Goal: Information Seeking & Learning: Compare options

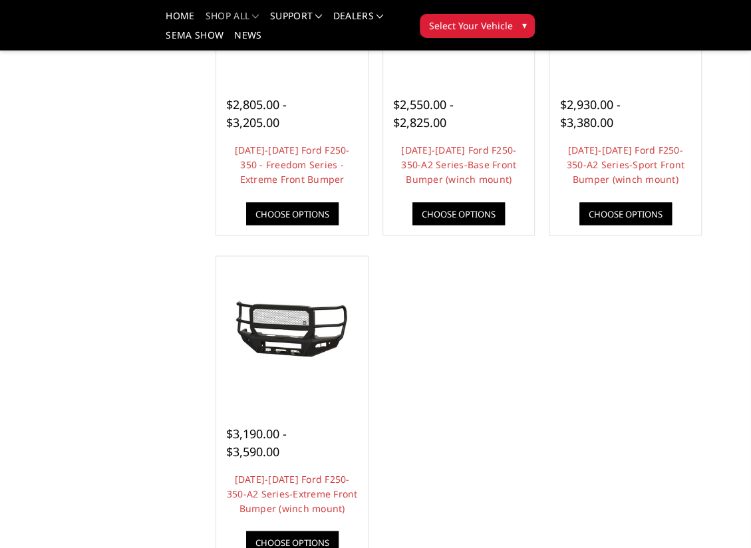
scroll to position [932, 0]
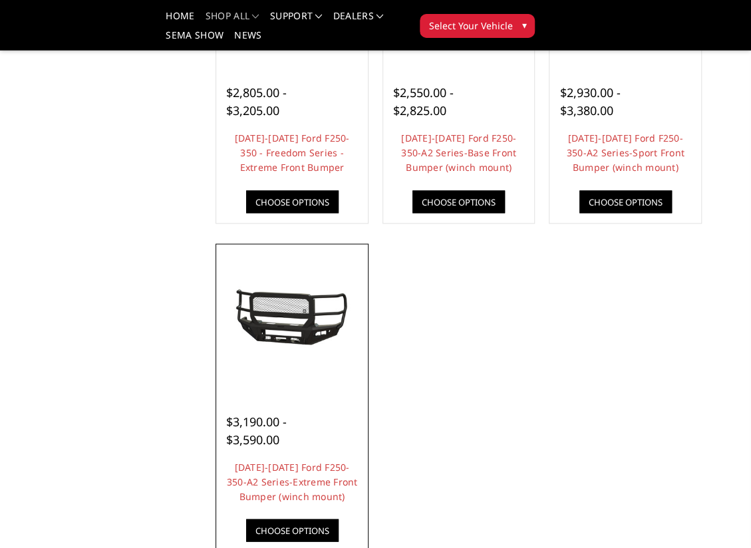
click at [292, 333] on img at bounding box center [292, 319] width 145 height 67
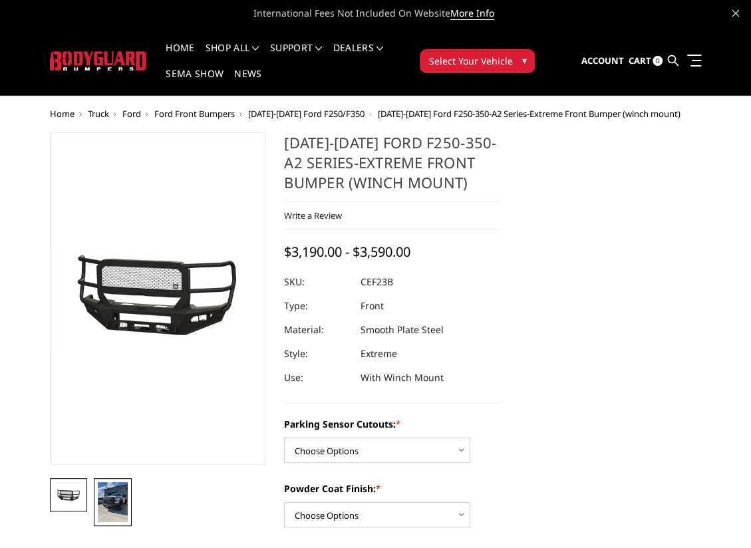
click at [108, 485] on img at bounding box center [113, 502] width 30 height 40
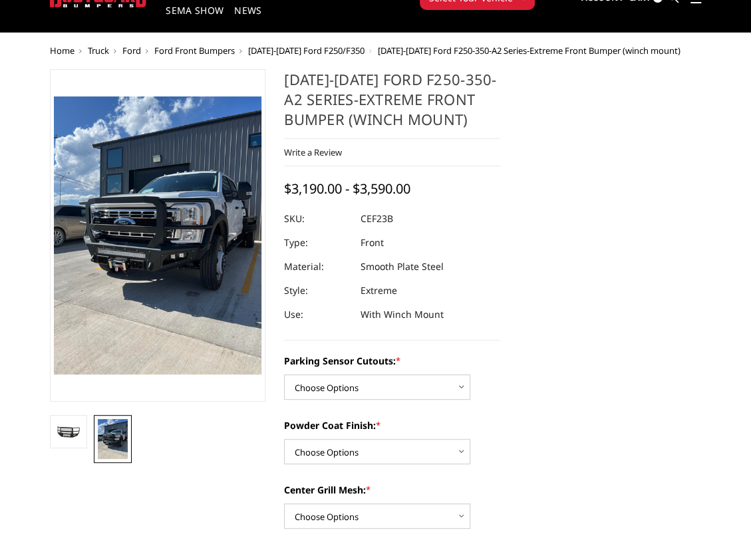
scroll to position [67, 0]
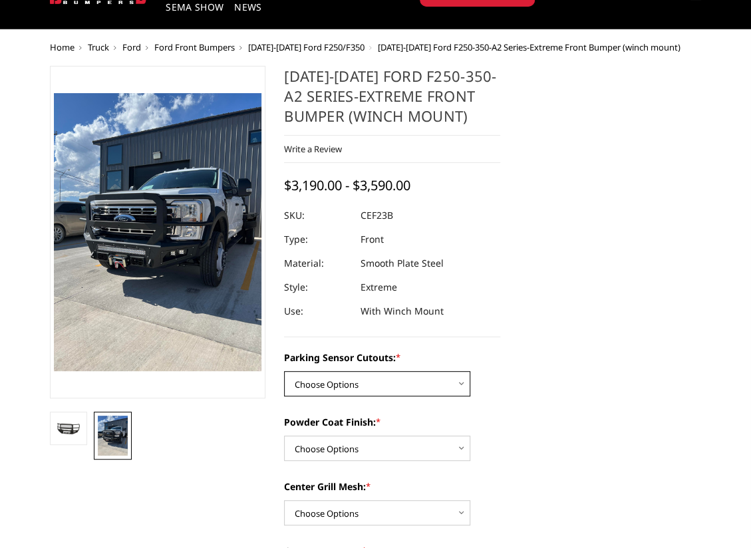
click at [458, 383] on select "Choose Options No-Without Parking Sensor Cutouts Yes-With Parking Sensor Cutouts" at bounding box center [377, 383] width 186 height 25
select select "2421"
click at [284, 371] on select "Choose Options No-Without Parking Sensor Cutouts Yes-With Parking Sensor Cutouts" at bounding box center [377, 383] width 186 height 25
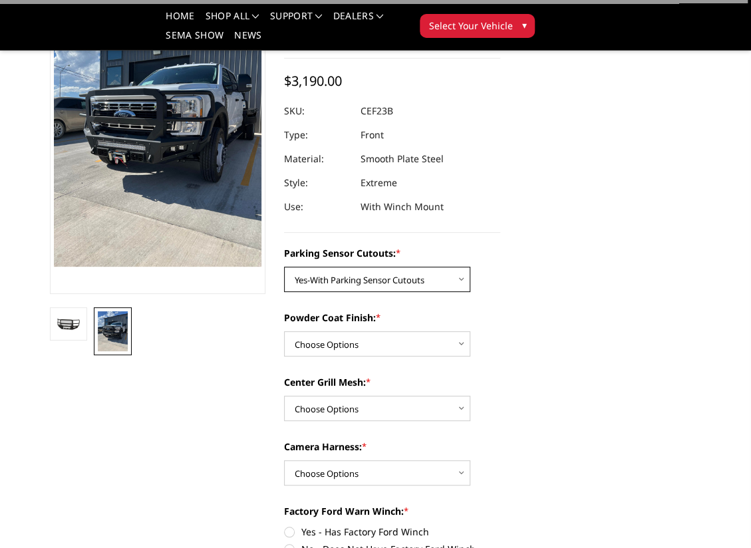
scroll to position [133, 0]
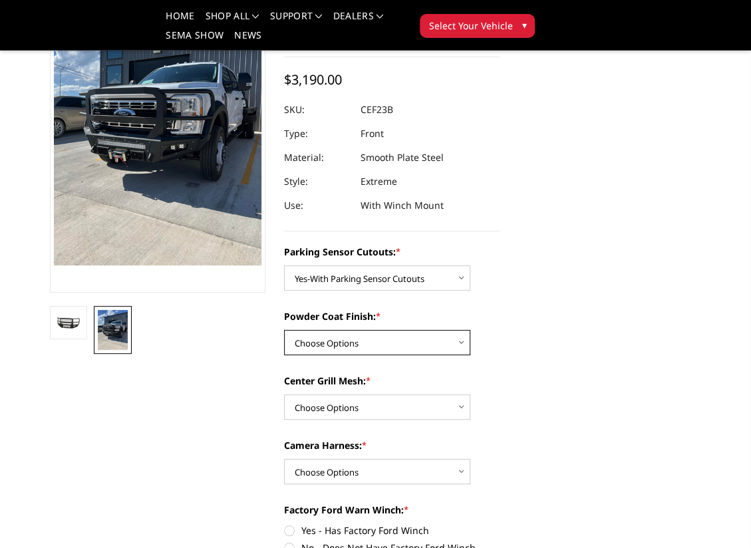
click at [452, 337] on select "Choose Options Bare Metal Textured Black Powder Coat" at bounding box center [377, 342] width 186 height 25
select select "2422"
click at [284, 330] on select "Choose Options Bare Metal Textured Black Powder Coat" at bounding box center [377, 342] width 186 height 25
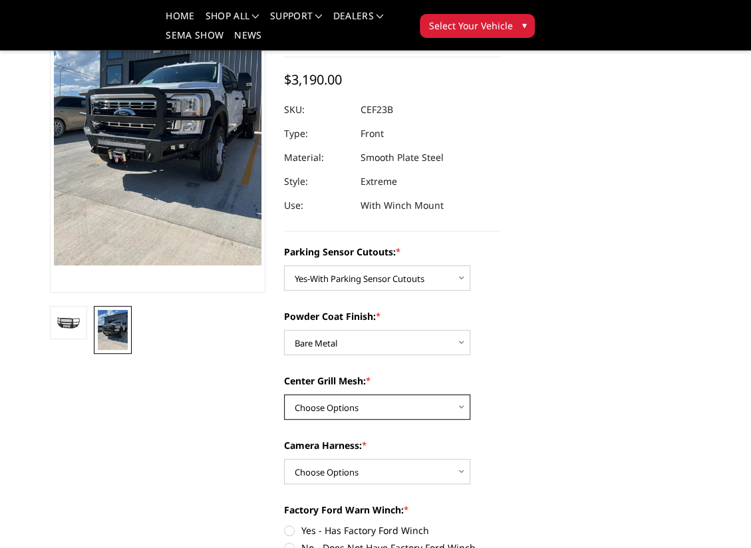
click at [443, 400] on select "Choose Options With Center Grill Mesh Without Center Grill Mesh" at bounding box center [377, 407] width 186 height 25
select select "2424"
click at [284, 395] on select "Choose Options With Center Grill Mesh Without Center Grill Mesh" at bounding box center [377, 407] width 186 height 25
click at [57, 321] on img at bounding box center [69, 324] width 30 height 14
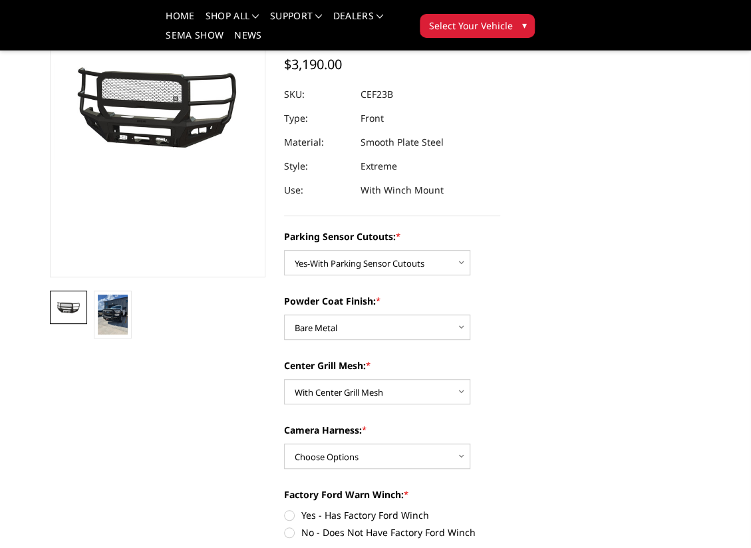
scroll to position [155, 0]
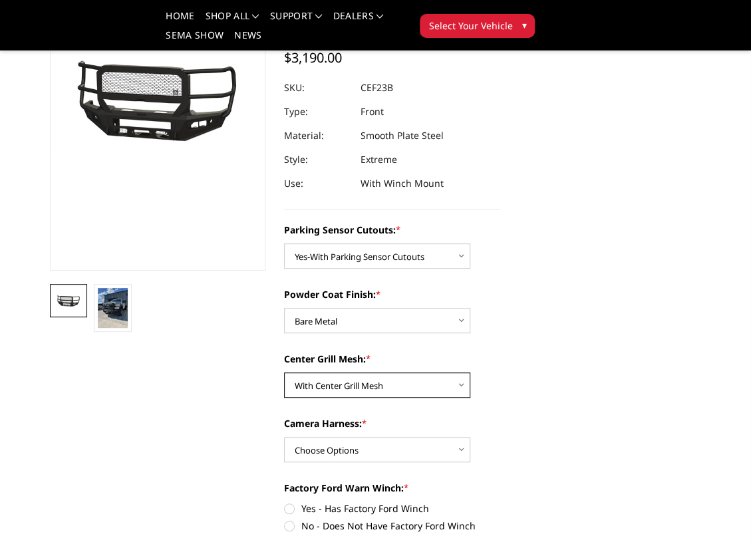
click at [446, 379] on select "Choose Options With Center Grill Mesh Without Center Grill Mesh" at bounding box center [377, 385] width 186 height 25
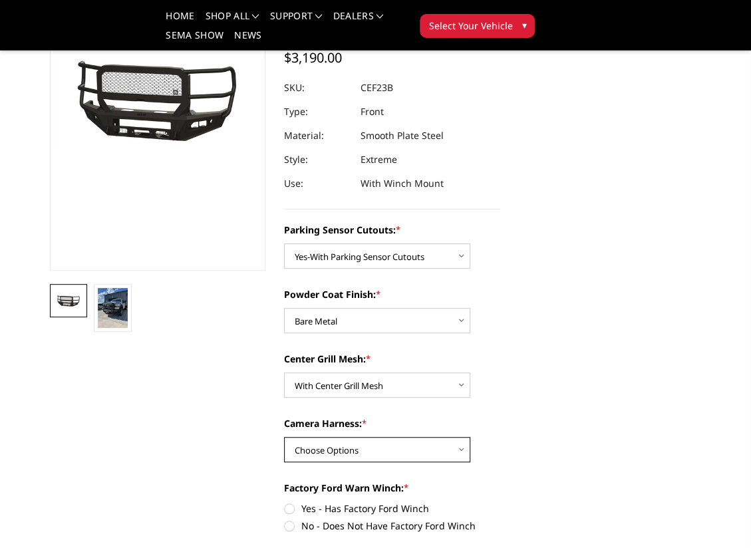
click at [439, 442] on select "Choose Options WITH Camera Harness WITHOUT Camera Harness" at bounding box center [377, 449] width 186 height 25
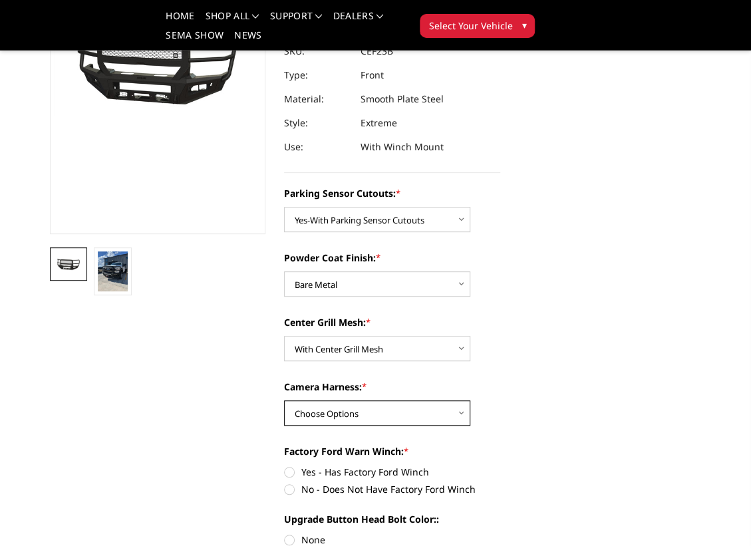
scroll to position [200, 0]
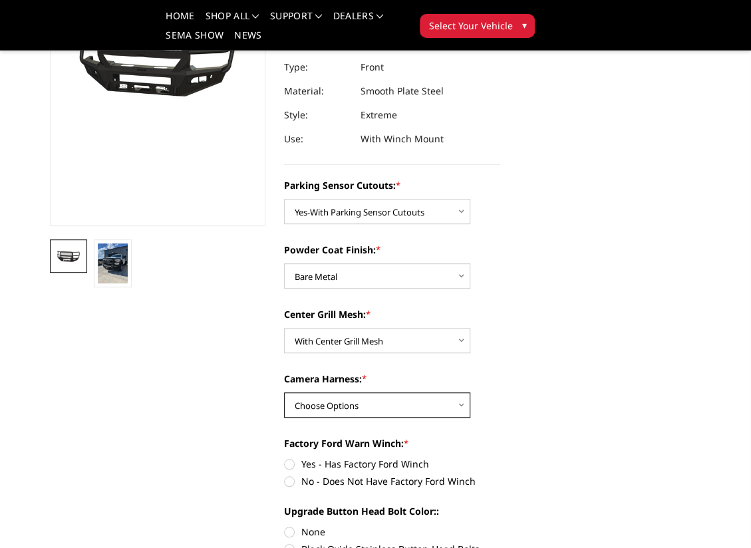
click at [431, 409] on select "Choose Options WITH Camera Harness WITHOUT Camera Harness" at bounding box center [377, 405] width 186 height 25
select select "2426"
click at [284, 393] on select "Choose Options WITH Camera Harness WITHOUT Camera Harness" at bounding box center [377, 405] width 186 height 25
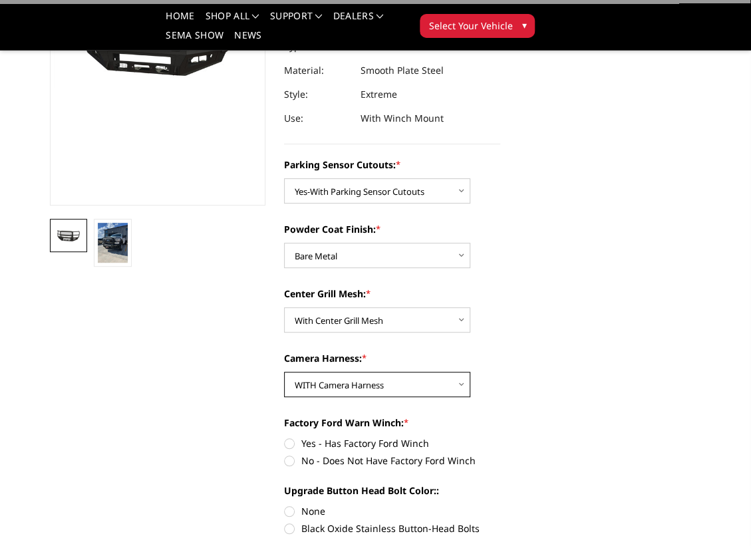
scroll to position [244, 0]
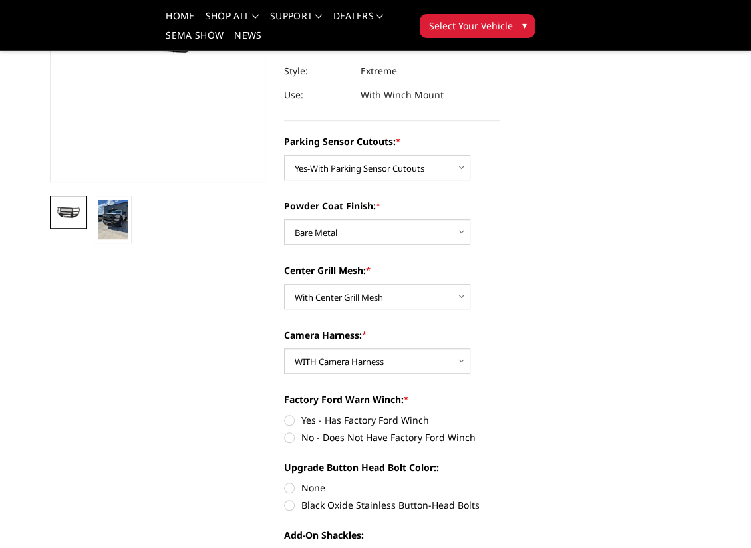
click at [363, 419] on label "Yes - Has Factory Ford Winch" at bounding box center [392, 420] width 216 height 14
click at [285, 414] on input "Yes - Has Factory Ford Winch" at bounding box center [284, 413] width 1 height 1
radio input "true"
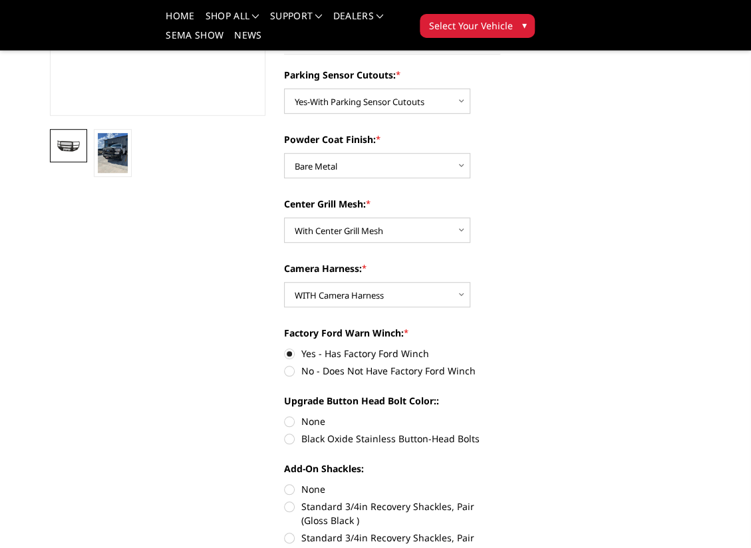
scroll to position [333, 0]
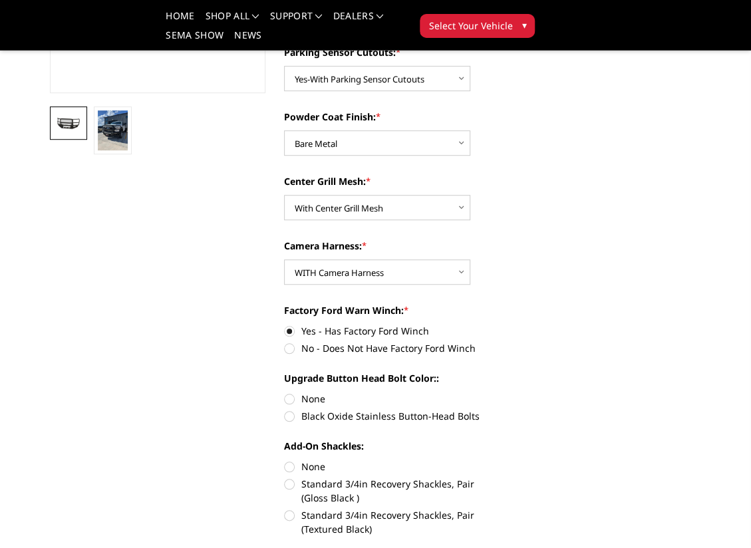
click at [291, 415] on label "Black Oxide Stainless Button-Head Bolts" at bounding box center [392, 416] width 216 height 14
click at [500, 393] on input "Black Oxide Stainless Button-Head Bolts" at bounding box center [500, 392] width 1 height 1
radio input "true"
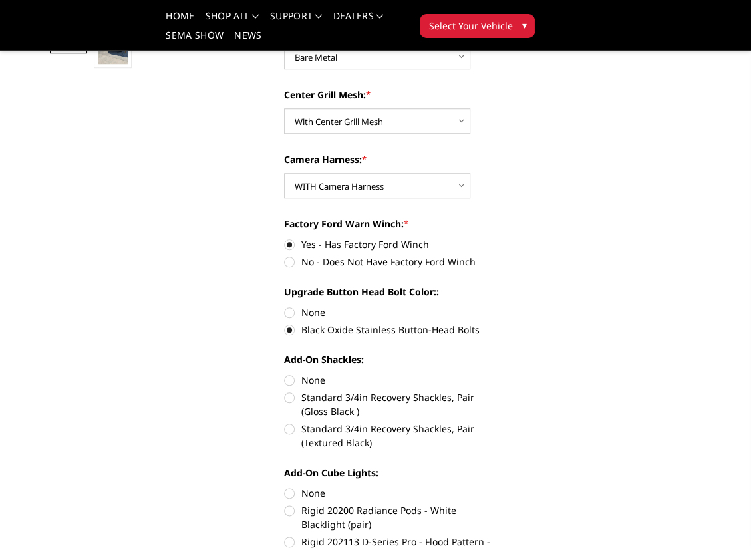
scroll to position [421, 0]
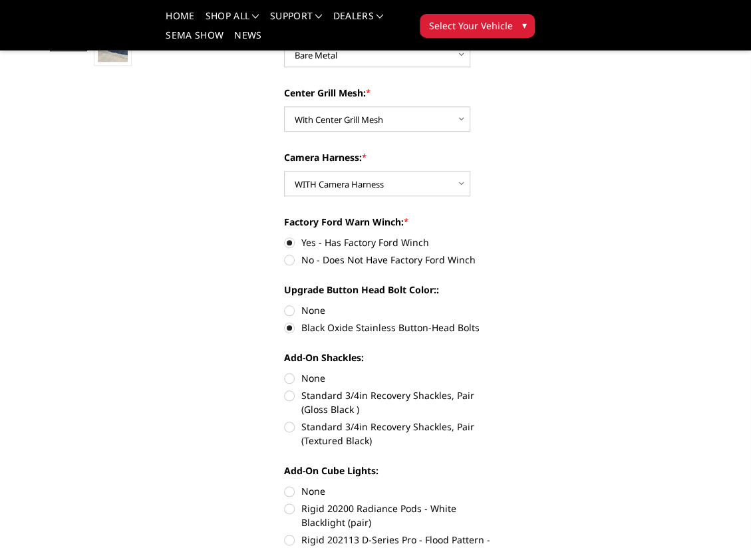
click at [286, 379] on label "None" at bounding box center [392, 378] width 216 height 14
click at [285, 372] on input "None" at bounding box center [284, 371] width 1 height 1
radio input "true"
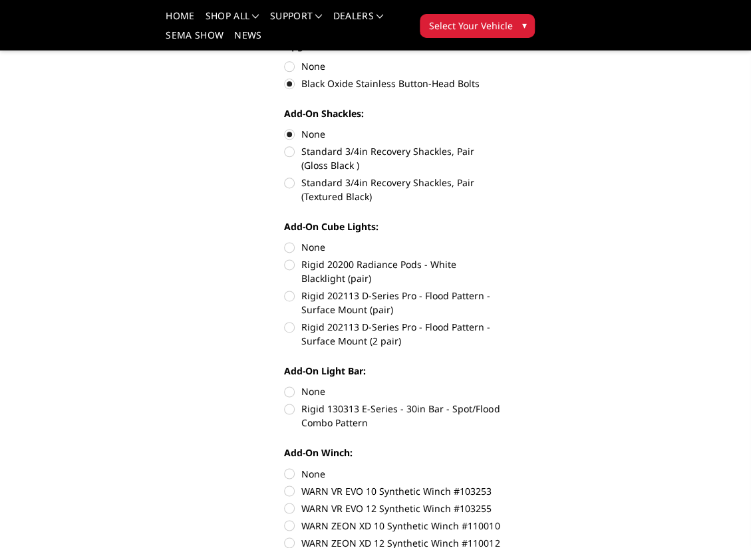
scroll to position [687, 0]
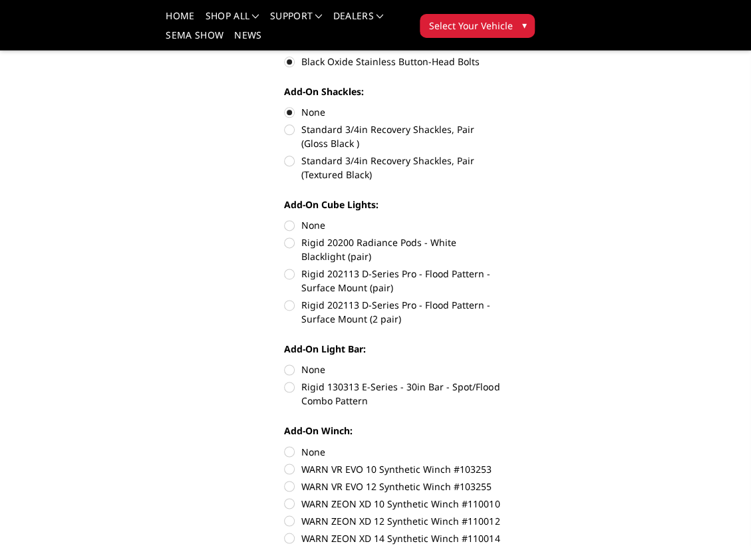
click at [287, 367] on label "None" at bounding box center [392, 370] width 216 height 14
click at [285, 363] on input "None" at bounding box center [284, 363] width 1 height 1
radio input "true"
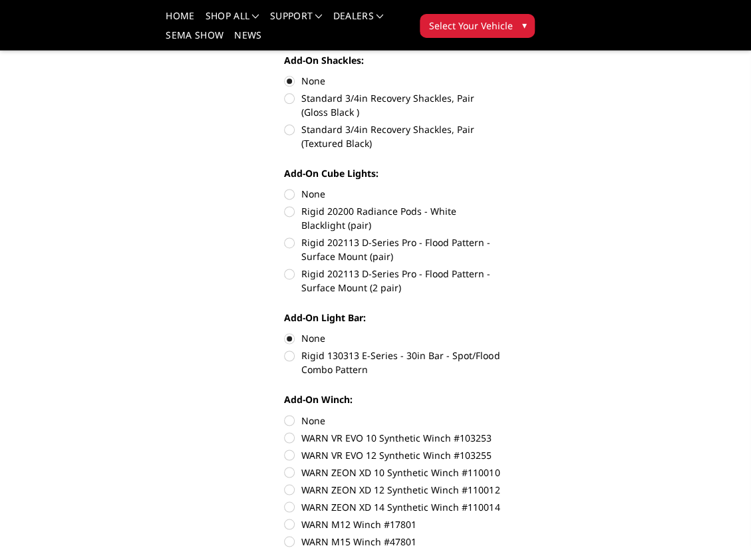
scroll to position [776, 0]
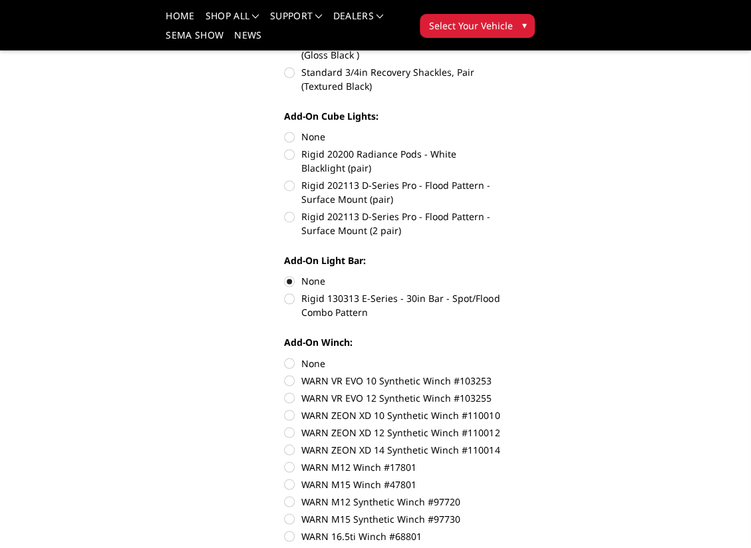
click at [287, 366] on label "None" at bounding box center [392, 363] width 216 height 14
click at [285, 357] on input "None" at bounding box center [284, 356] width 1 height 1
radio input "true"
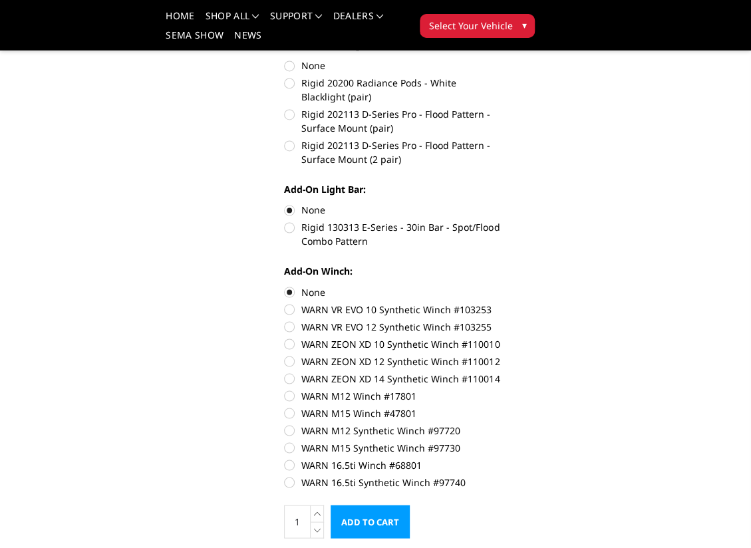
scroll to position [842, 0]
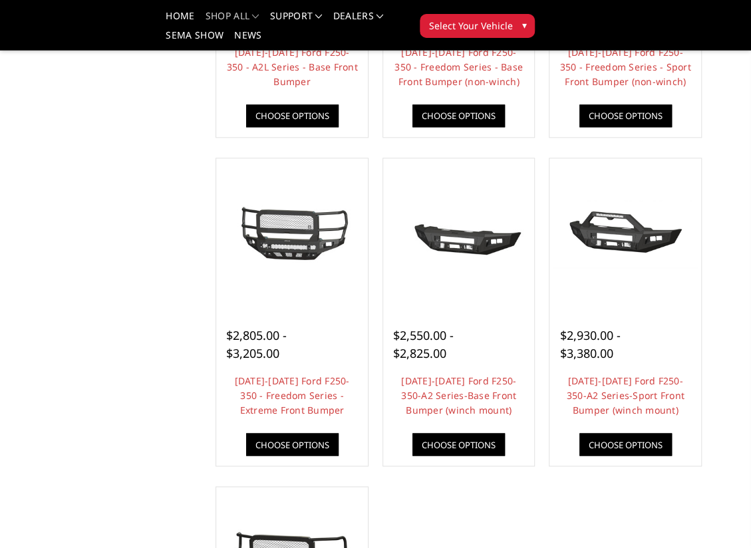
scroll to position [665, 0]
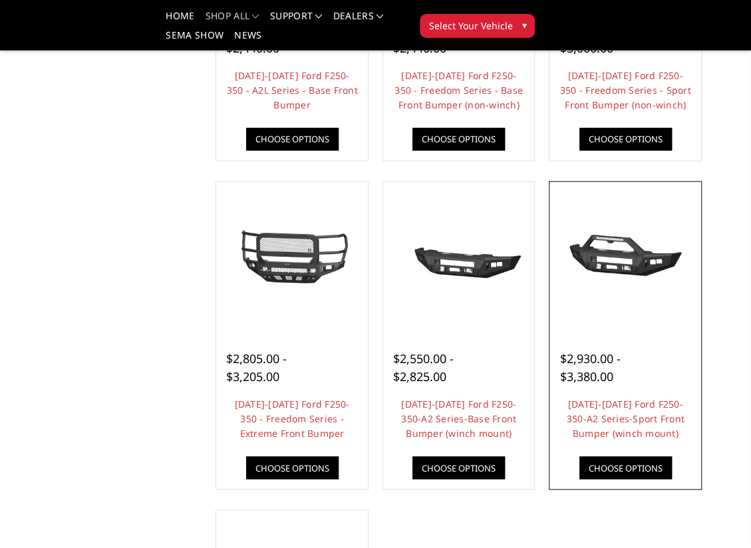
click at [632, 256] on img at bounding box center [625, 258] width 145 height 68
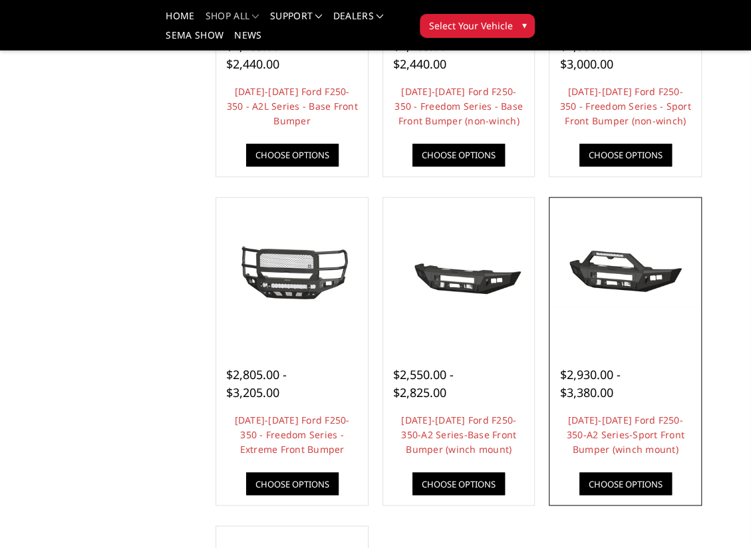
scroll to position [643, 0]
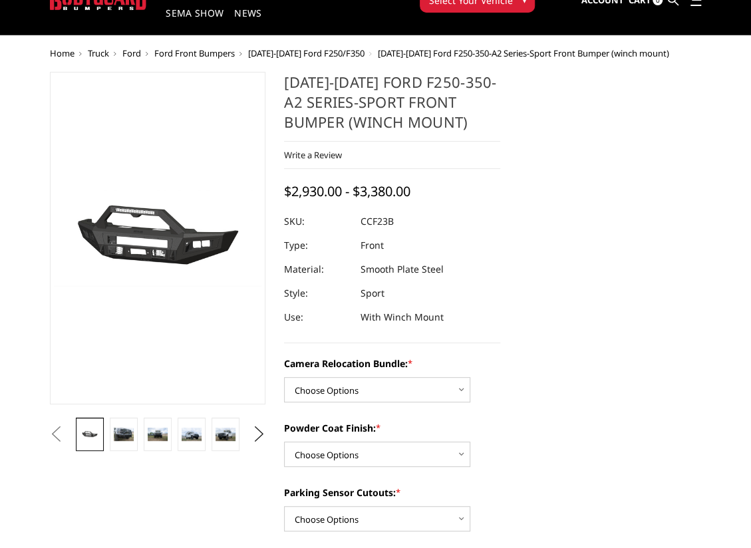
scroll to position [67, 0]
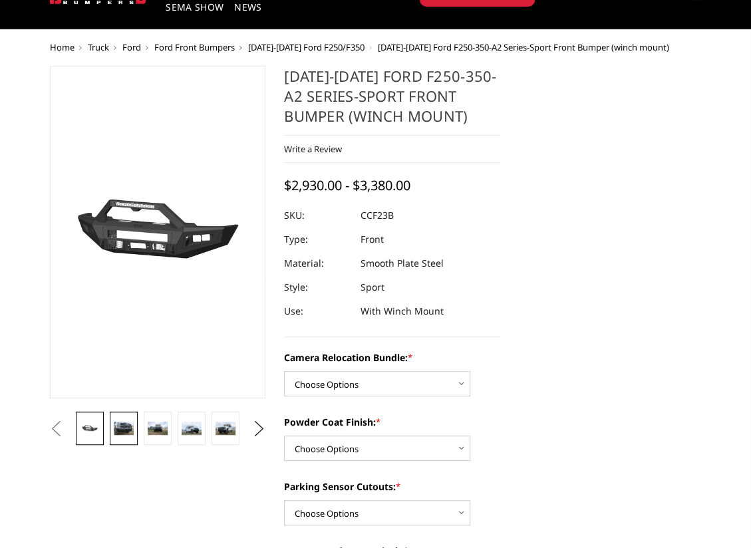
click at [126, 427] on img at bounding box center [123, 428] width 19 height 13
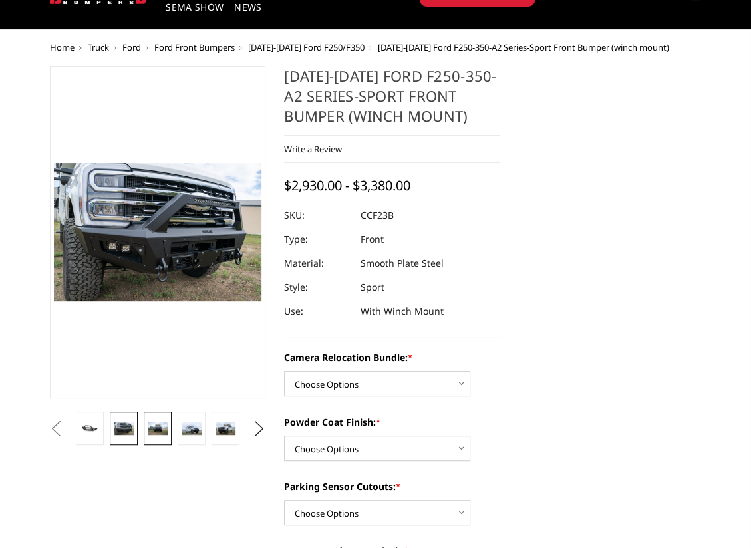
click at [154, 425] on img at bounding box center [157, 428] width 19 height 13
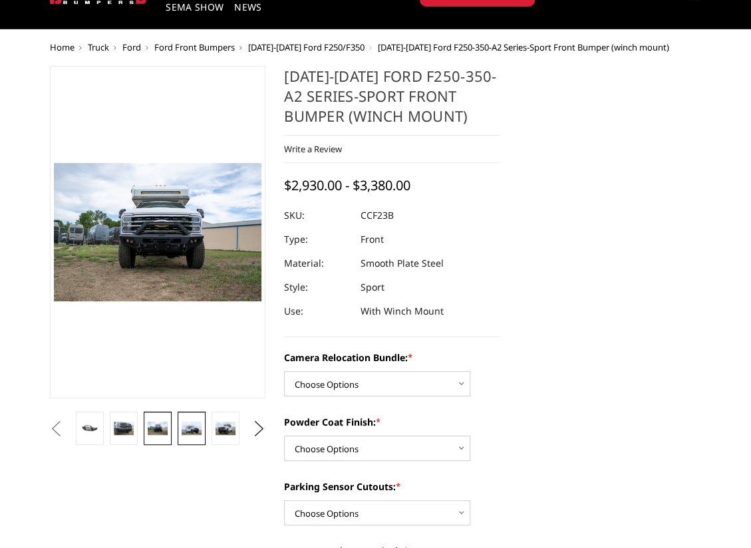
click at [193, 431] on img at bounding box center [191, 428] width 19 height 13
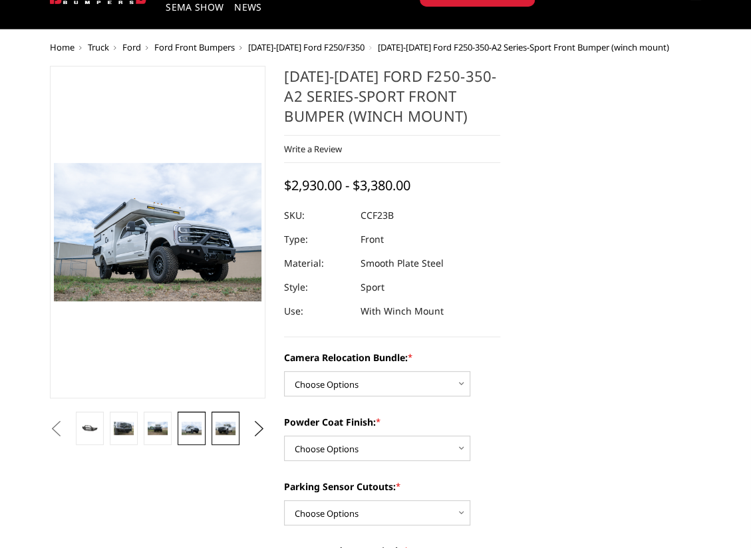
click at [216, 430] on img at bounding box center [225, 428] width 19 height 13
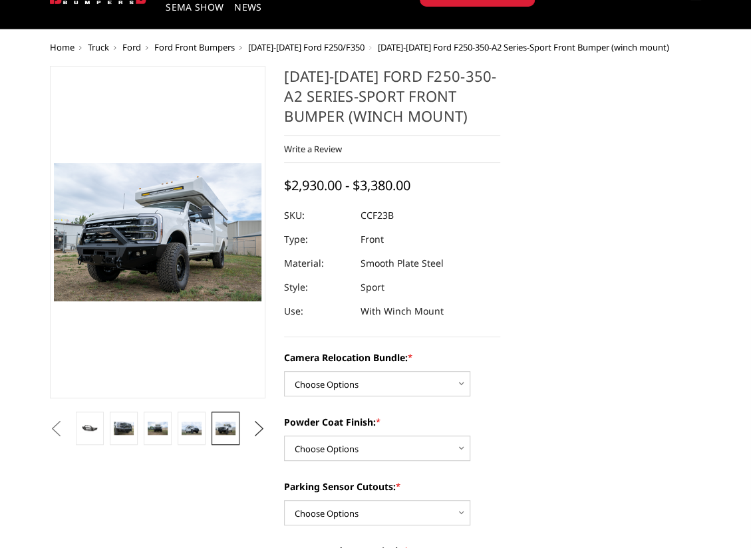
click at [254, 422] on button "Next" at bounding box center [259, 429] width 20 height 20
click at [230, 424] on img at bounding box center [225, 428] width 19 height 13
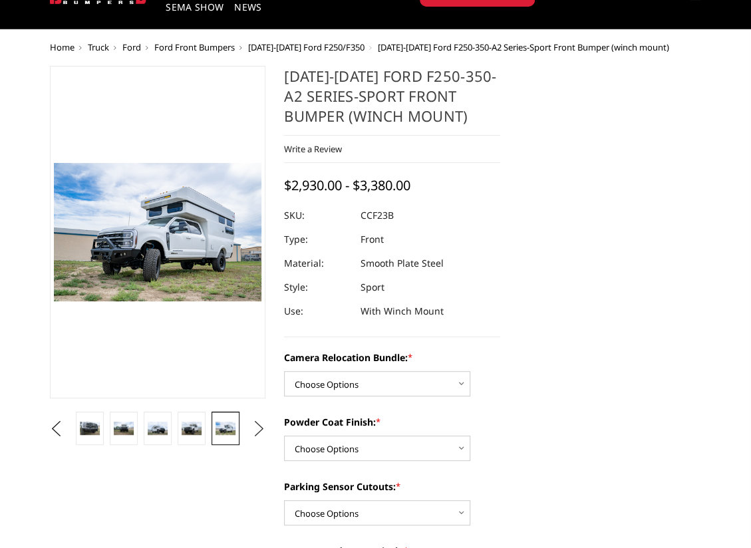
click at [259, 427] on button "Next" at bounding box center [259, 429] width 20 height 20
click at [222, 430] on img at bounding box center [225, 429] width 19 height 26
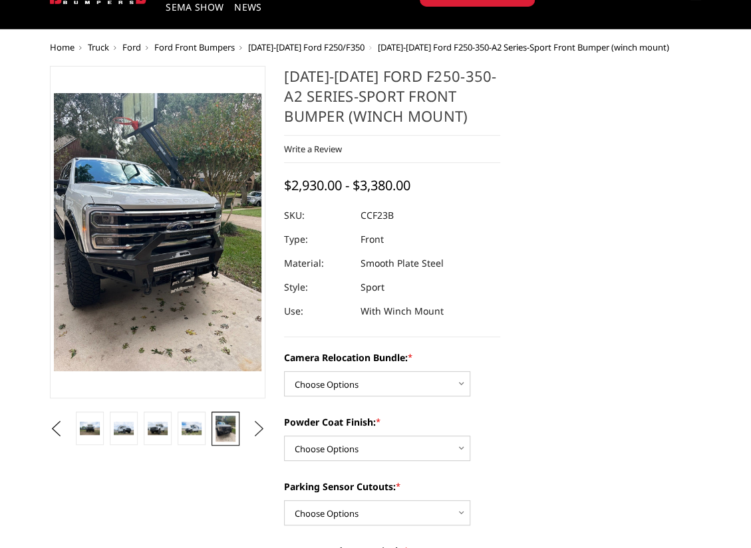
click at [256, 423] on button "Next" at bounding box center [259, 429] width 20 height 20
click at [228, 431] on img at bounding box center [225, 429] width 19 height 26
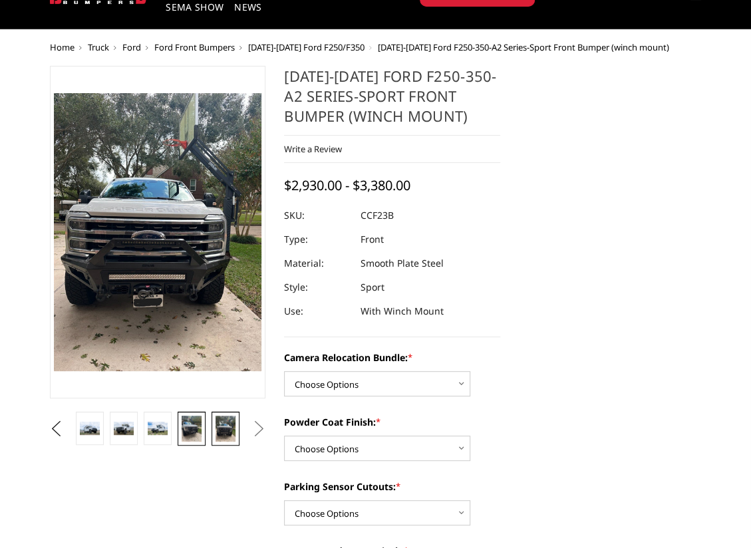
click at [197, 430] on img at bounding box center [191, 429] width 19 height 26
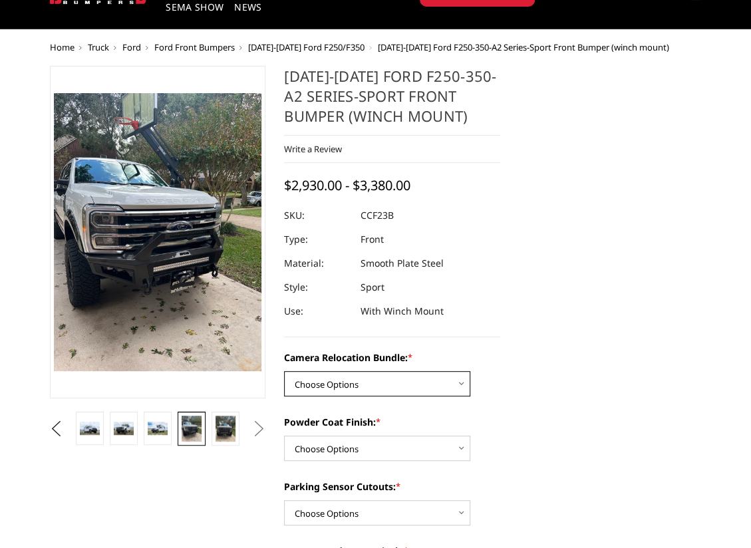
click at [398, 392] on select "Choose Options WITHOUT Camera Relocation Bundle WITH Camera Relocation Bundle" at bounding box center [377, 383] width 186 height 25
select select "2614"
click at [284, 371] on select "Choose Options WITHOUT Camera Relocation Bundle WITH Camera Relocation Bundle" at bounding box center [377, 383] width 186 height 25
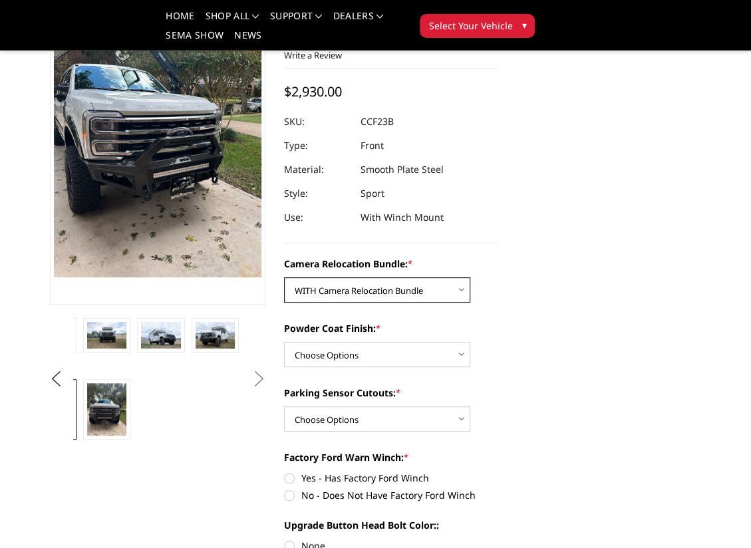
scroll to position [133, 0]
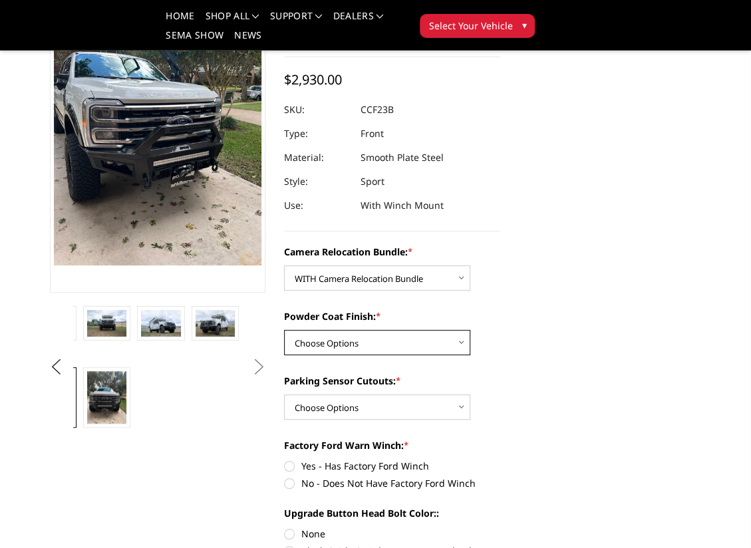
click at [407, 340] on select "Choose Options Textured Black Powder Coat Bare Metal" at bounding box center [377, 342] width 186 height 25
click at [284, 330] on select "Choose Options Textured Black Powder Coat Bare Metal" at bounding box center [377, 342] width 186 height 25
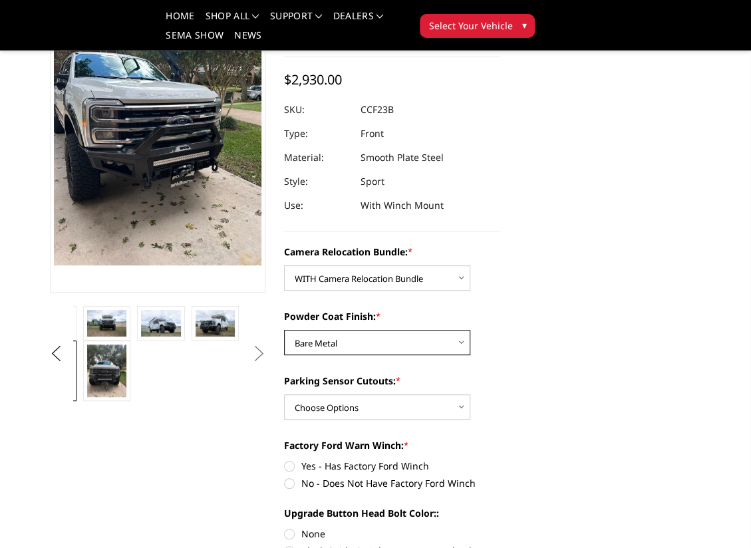
click at [375, 343] on select "Choose Options Textured Black Powder Coat Bare Metal" at bounding box center [377, 342] width 186 height 25
click at [284, 330] on select "Choose Options Textured Black Powder Coat Bare Metal" at bounding box center [377, 342] width 186 height 25
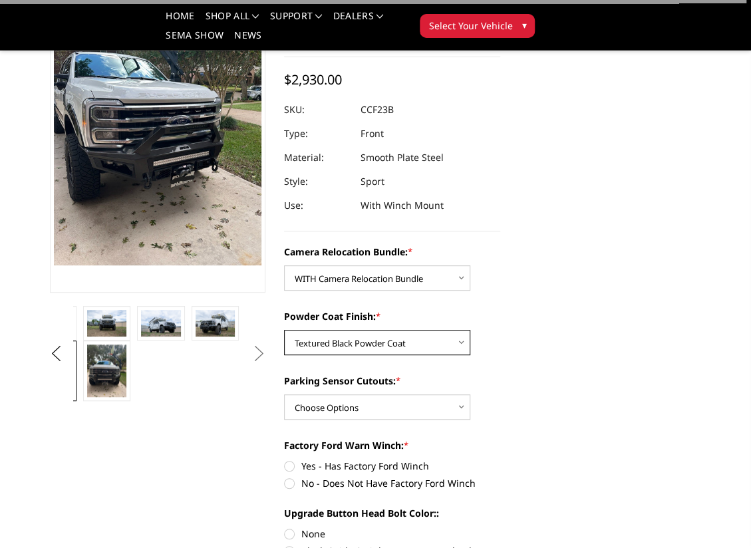
click at [373, 340] on select "Choose Options Textured Black Powder Coat Bare Metal" at bounding box center [377, 342] width 186 height 25
select select "2612"
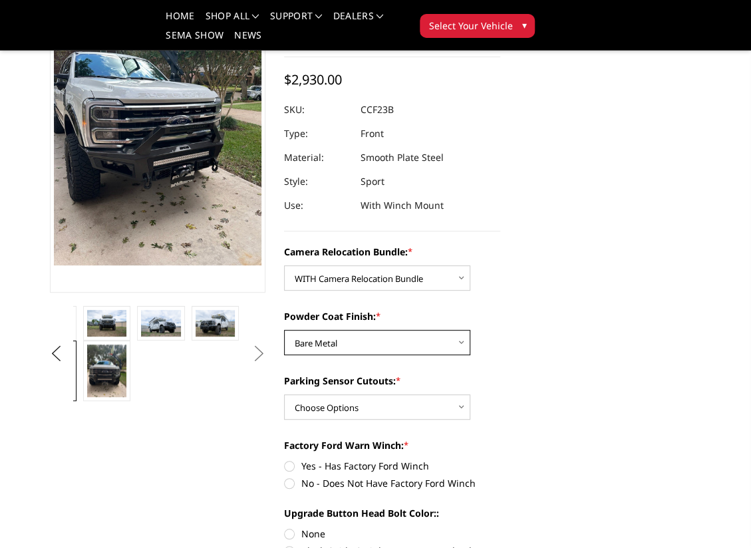
click at [284, 330] on select "Choose Options Textured Black Powder Coat Bare Metal" at bounding box center [377, 342] width 186 height 25
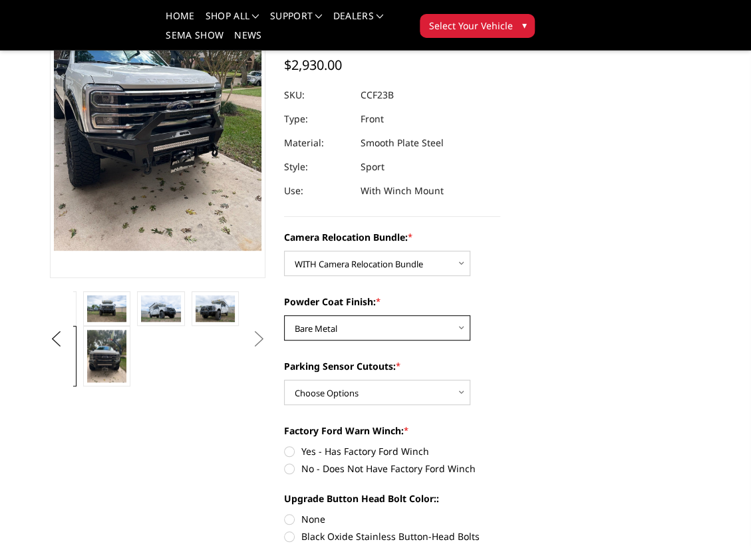
scroll to position [155, 0]
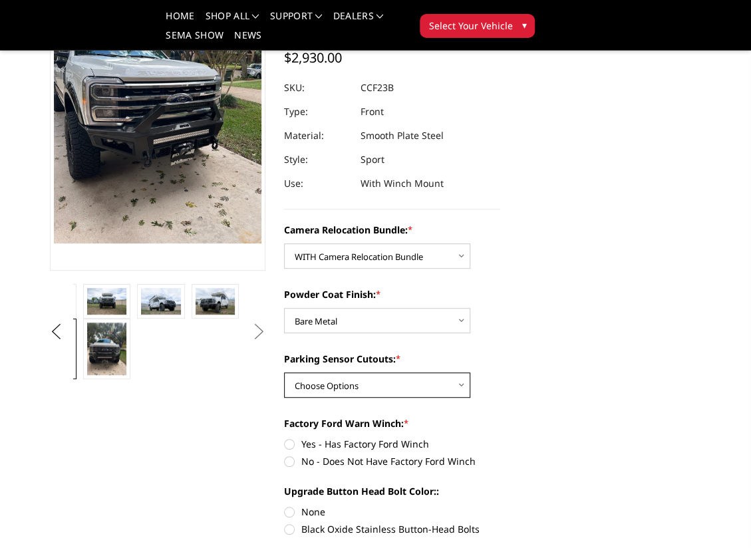
click at [453, 386] on select "Choose Options Yes - With Parking Sensor Cutouts No - Without Parking Sensor Cu…" at bounding box center [377, 385] width 186 height 25
select select "2611"
click at [284, 373] on select "Choose Options Yes - With Parking Sensor Cutouts No - Without Parking Sensor Cu…" at bounding box center [377, 385] width 186 height 25
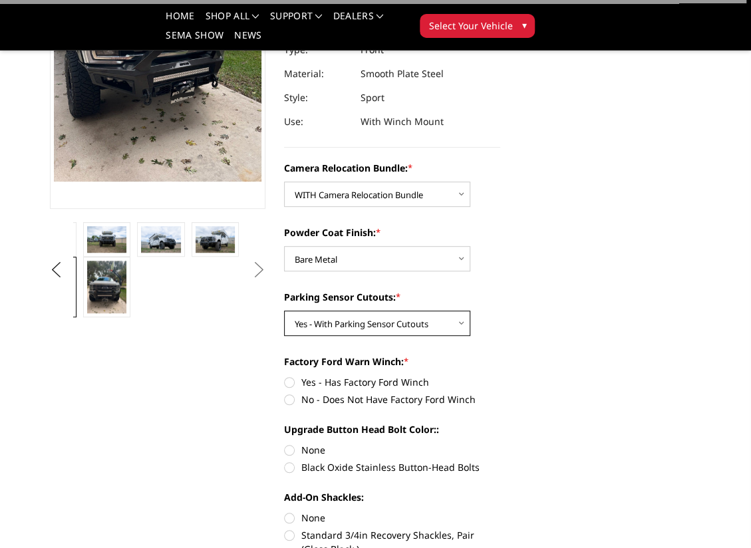
scroll to position [222, 0]
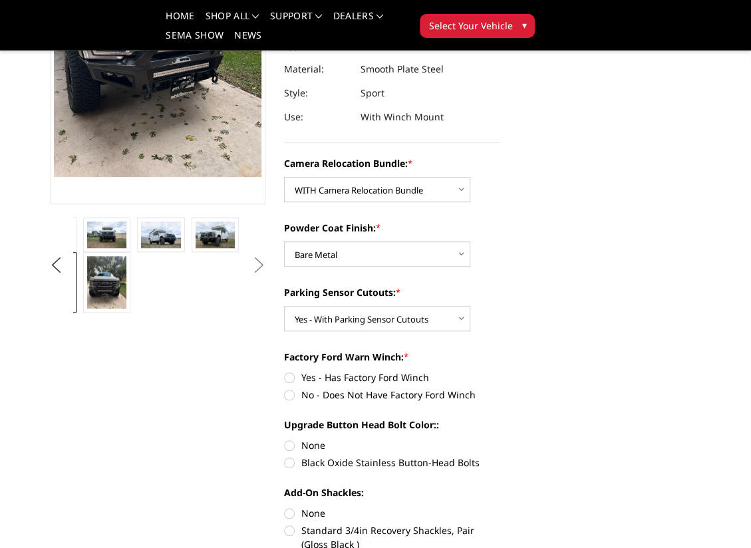
click at [393, 377] on label "Yes - Has Factory Ford Winch" at bounding box center [392, 378] width 216 height 14
click at [285, 371] on input "Yes - Has Factory Ford Winch" at bounding box center [284, 371] width 1 height 1
radio input "true"
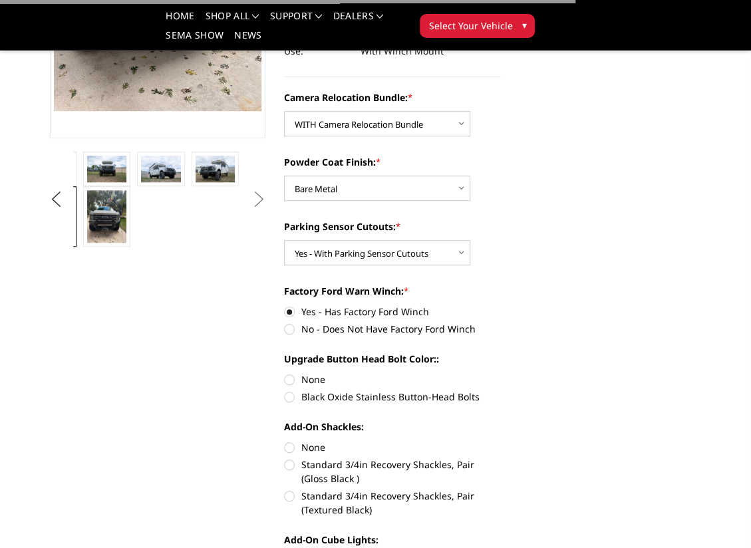
scroll to position [333, 0]
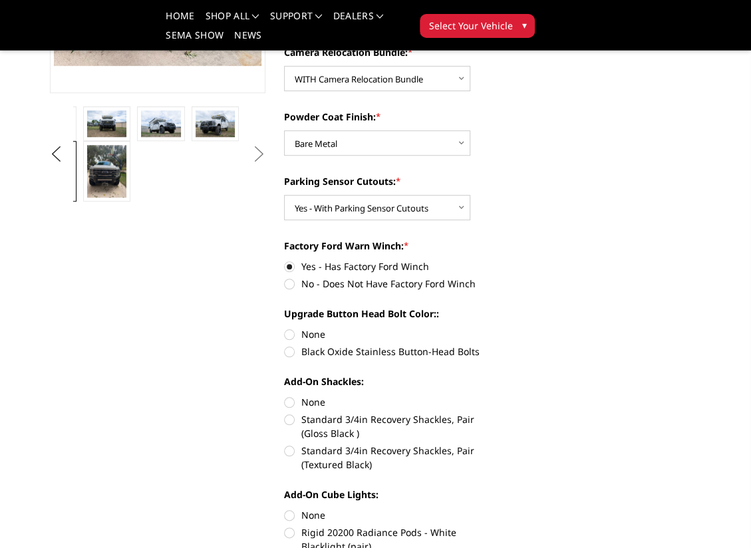
click at [317, 349] on label "Black Oxide Stainless Button-Head Bolts" at bounding box center [392, 352] width 216 height 14
click at [500, 328] on input "Black Oxide Stainless Button-Head Bolts" at bounding box center [500, 327] width 1 height 1
radio input "true"
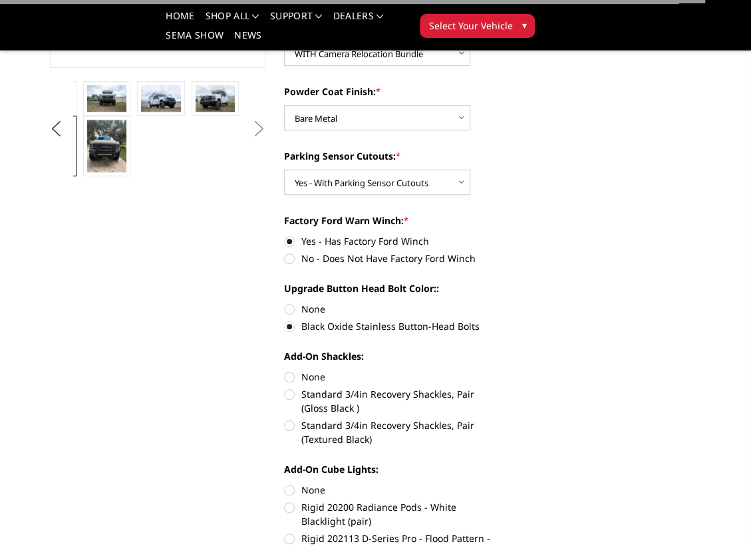
scroll to position [443, 0]
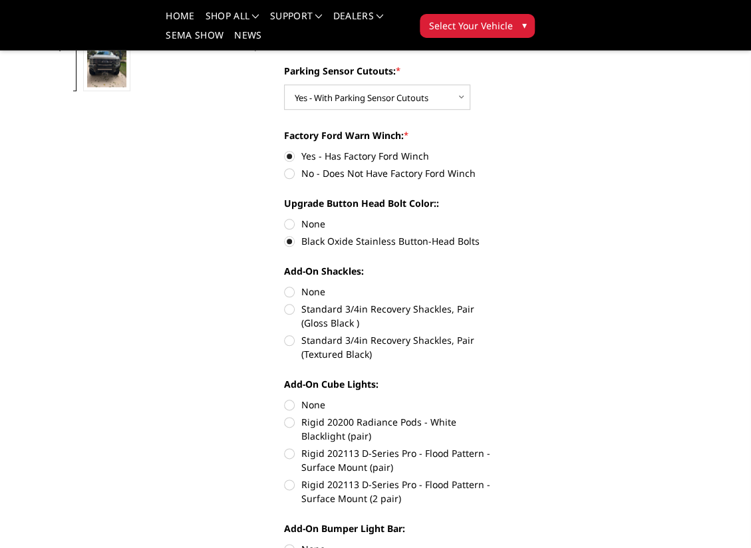
click at [285, 287] on label "None" at bounding box center [392, 292] width 216 height 14
click at [285, 285] on input "None" at bounding box center [284, 285] width 1 height 1
radio input "true"
click at [298, 406] on label "None" at bounding box center [392, 405] width 216 height 14
click at [285, 399] on input "None" at bounding box center [284, 398] width 1 height 1
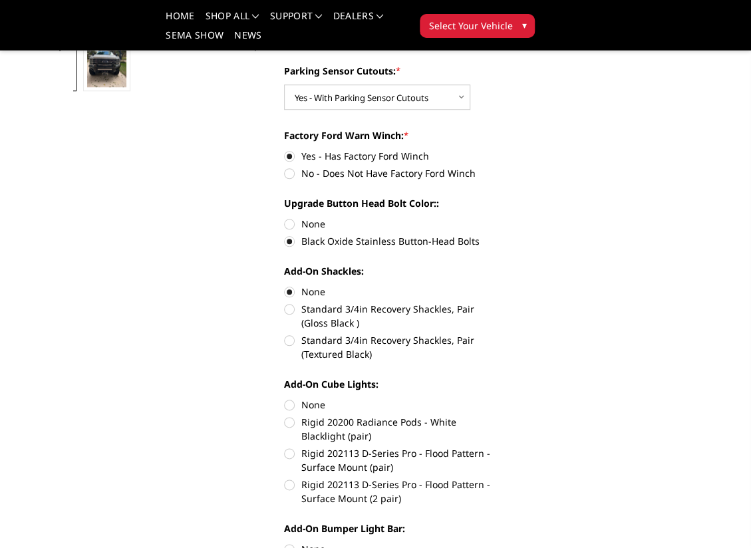
radio input "true"
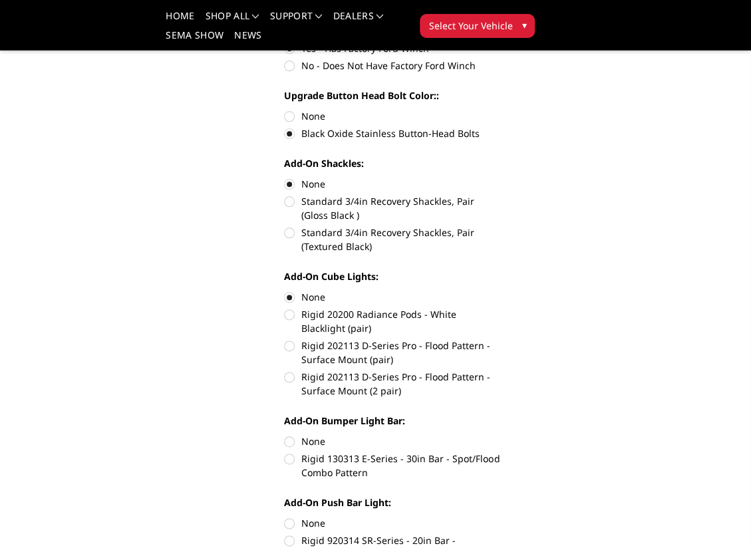
scroll to position [554, 0]
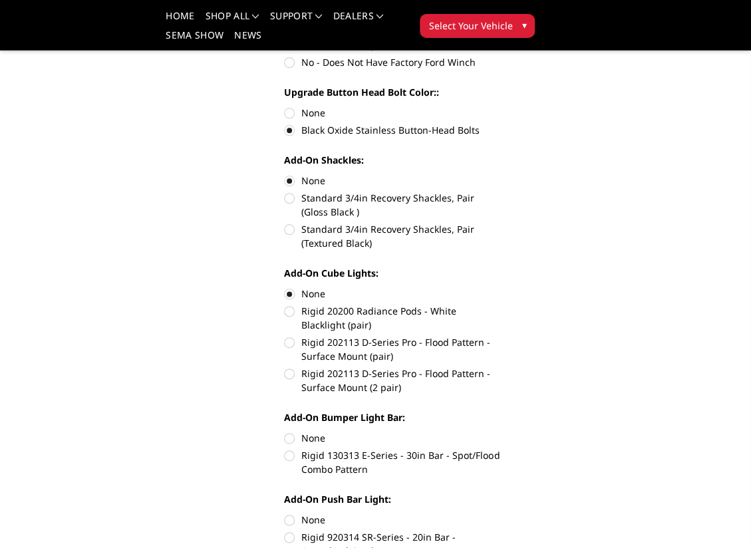
click at [289, 436] on label "None" at bounding box center [392, 438] width 216 height 14
click at [285, 432] on input "None" at bounding box center [284, 431] width 1 height 1
radio input "true"
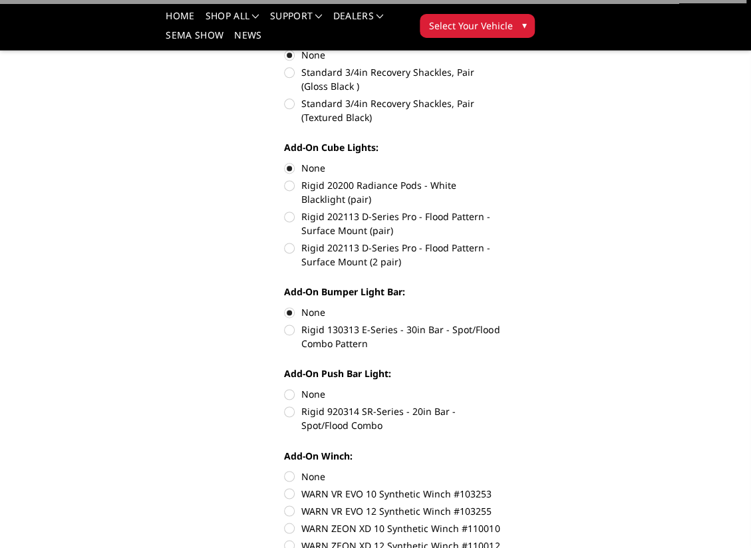
scroll to position [687, 0]
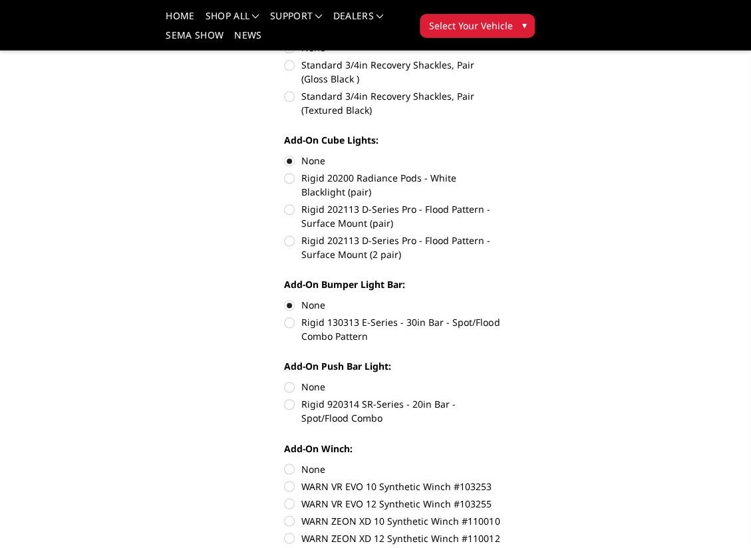
click at [293, 323] on label "Rigid 130313 E-Series - 30in Bar - Spot/Flood Combo Pattern" at bounding box center [392, 329] width 216 height 28
click at [500, 299] on input "Rigid 130313 E-Series - 30in Bar - Spot/Flood Combo Pattern" at bounding box center [500, 298] width 1 height 1
radio input "true"
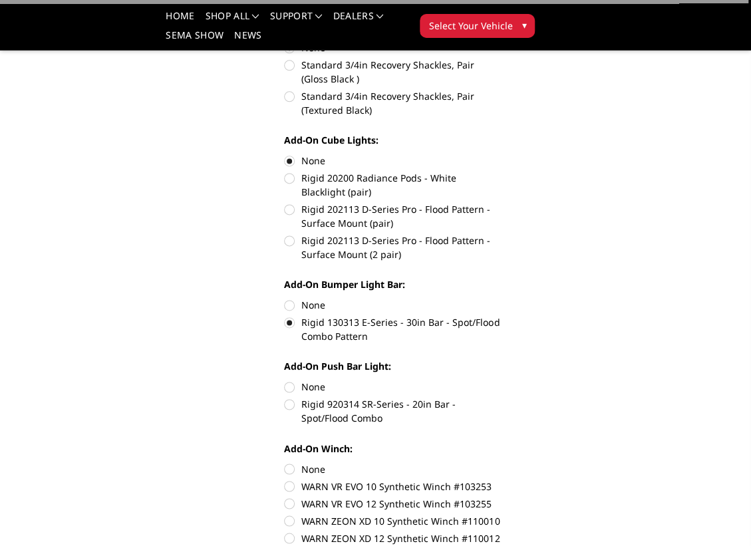
click at [295, 305] on label "None" at bounding box center [392, 305] width 216 height 14
click at [285, 299] on input "None" at bounding box center [284, 298] width 1 height 1
radio input "true"
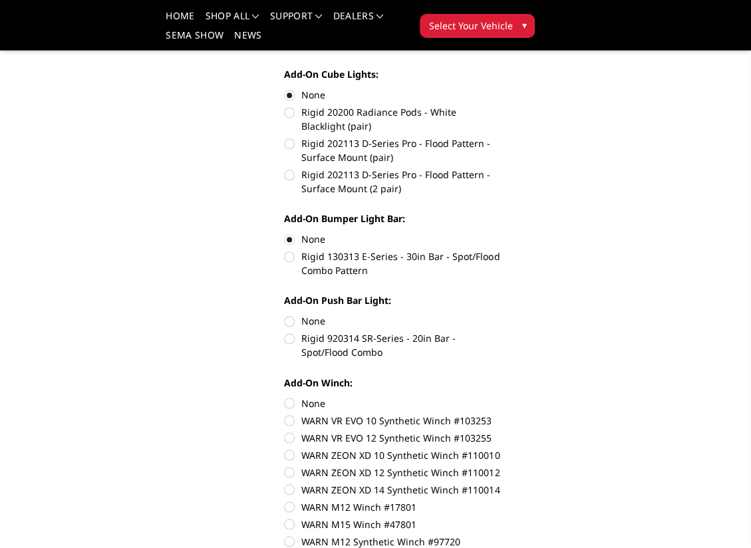
scroll to position [776, 0]
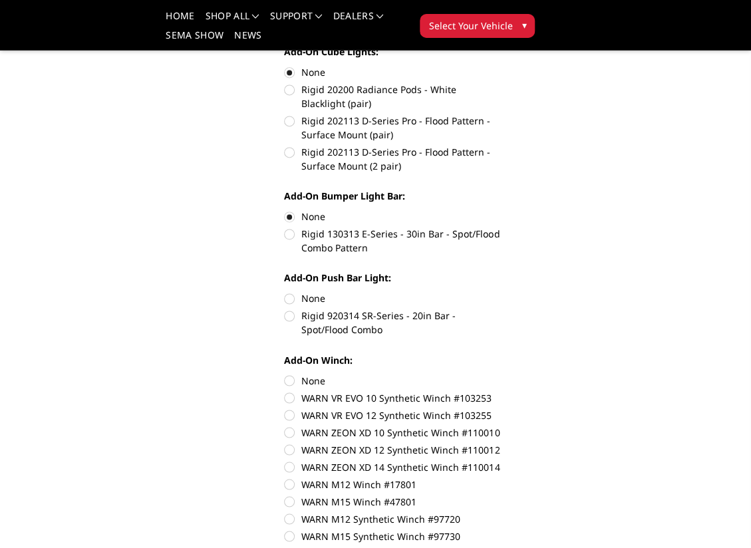
click at [293, 297] on label "None" at bounding box center [392, 298] width 216 height 14
click at [285, 292] on input "None" at bounding box center [284, 291] width 1 height 1
radio input "true"
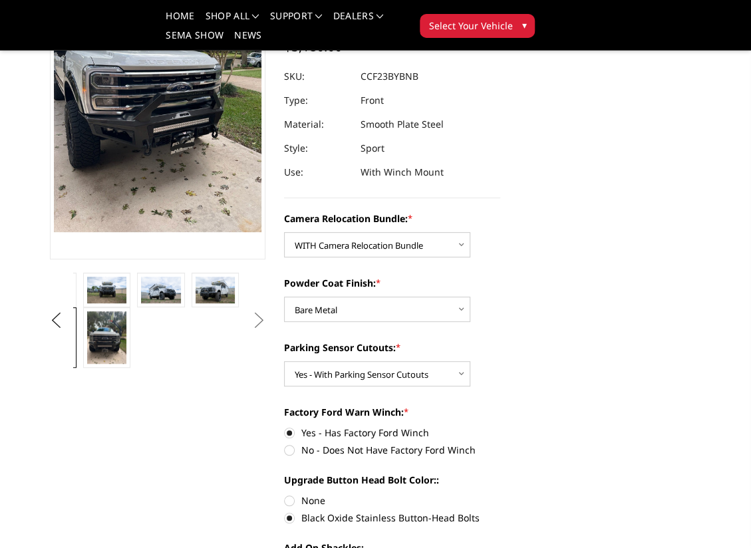
scroll to position [155, 0]
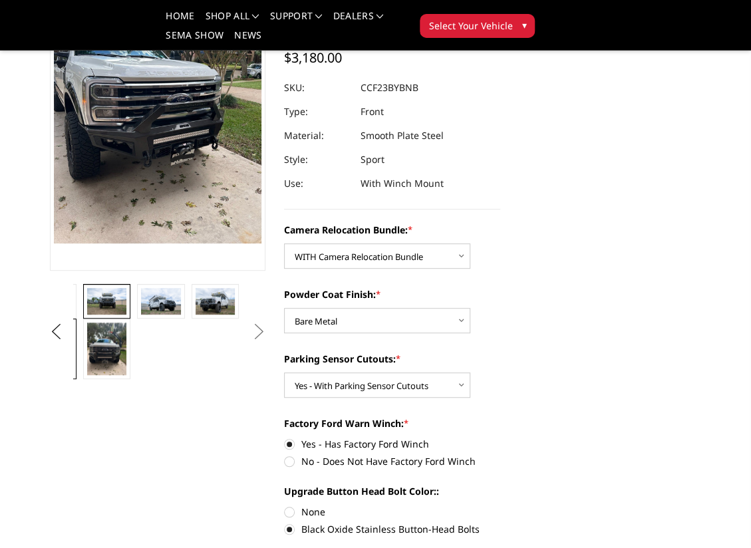
click at [100, 300] on img at bounding box center [107, 301] width 40 height 27
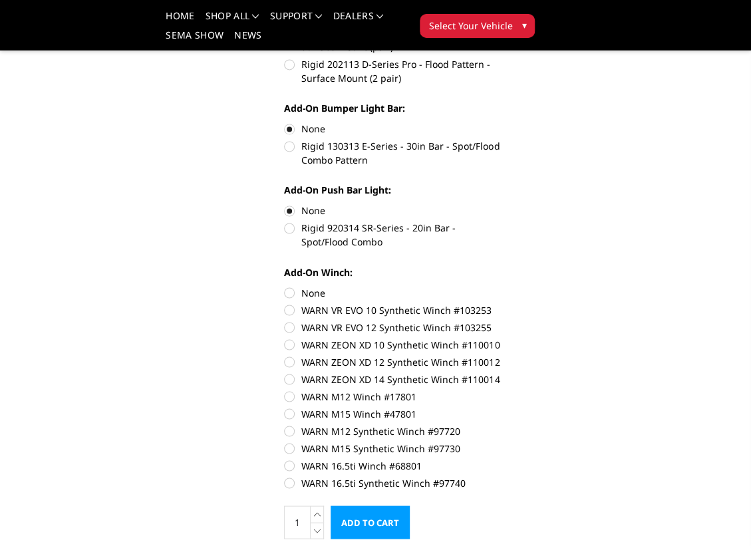
scroll to position [865, 0]
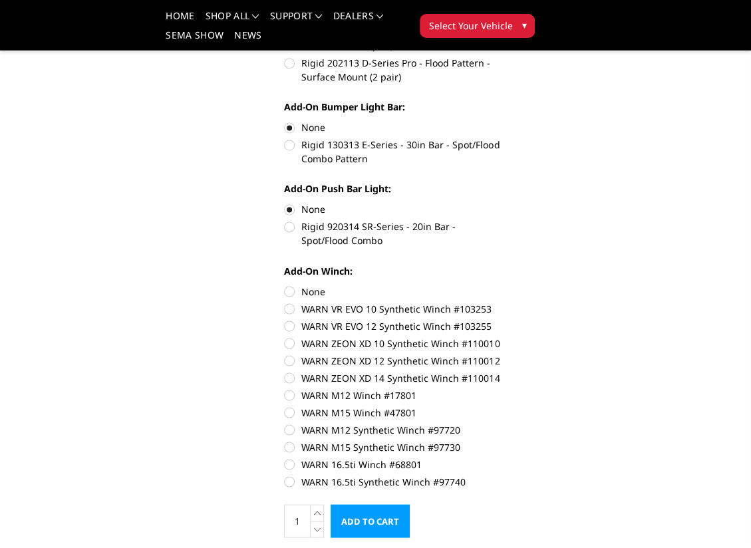
click at [295, 293] on label "None" at bounding box center [392, 291] width 216 height 14
click at [285, 285] on input "None" at bounding box center [284, 284] width 1 height 1
radio input "true"
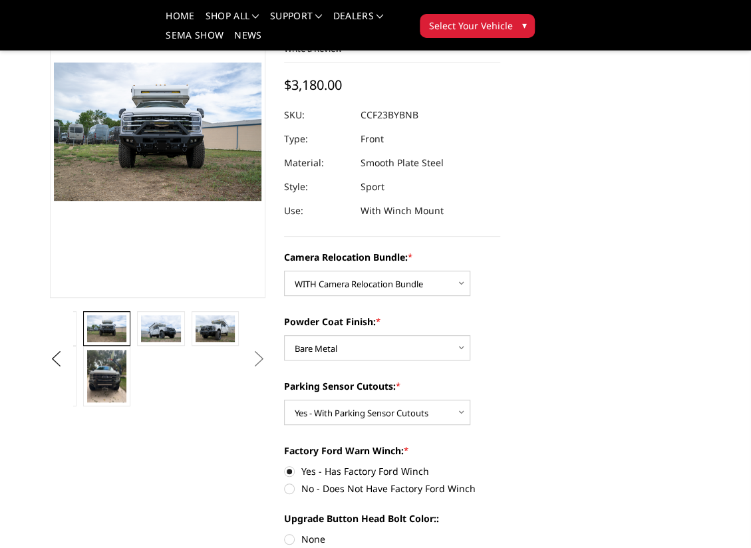
scroll to position [67, 0]
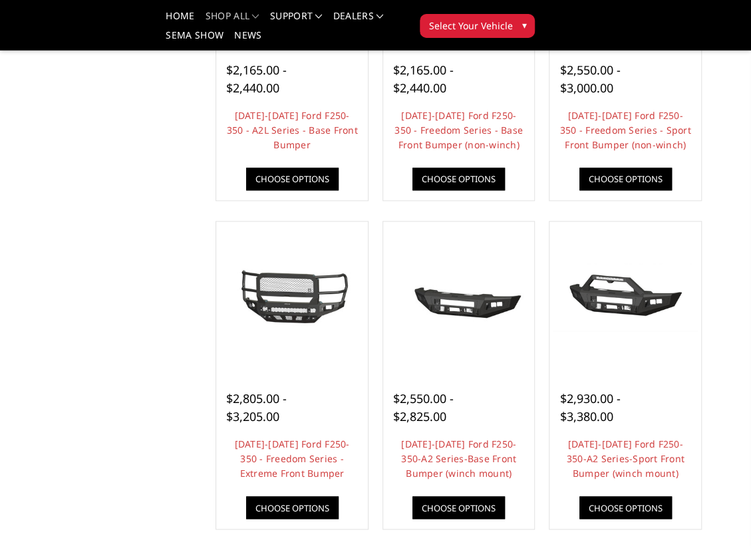
scroll to position [599, 0]
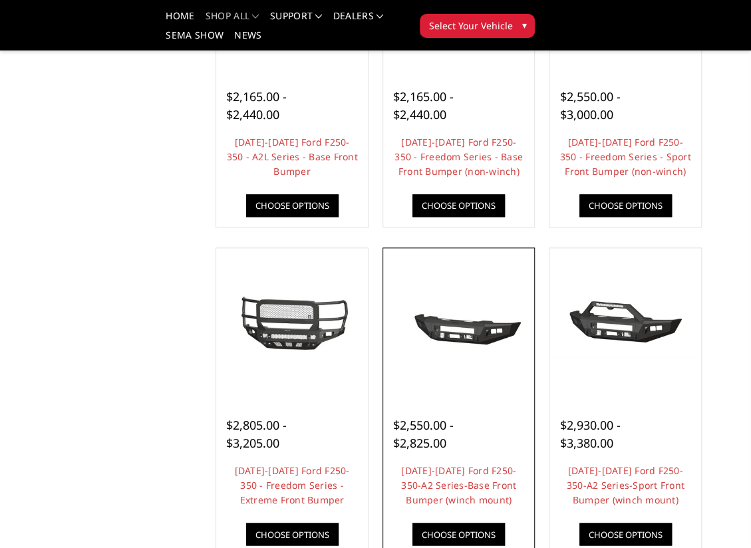
click at [474, 328] on img at bounding box center [459, 324] width 145 height 68
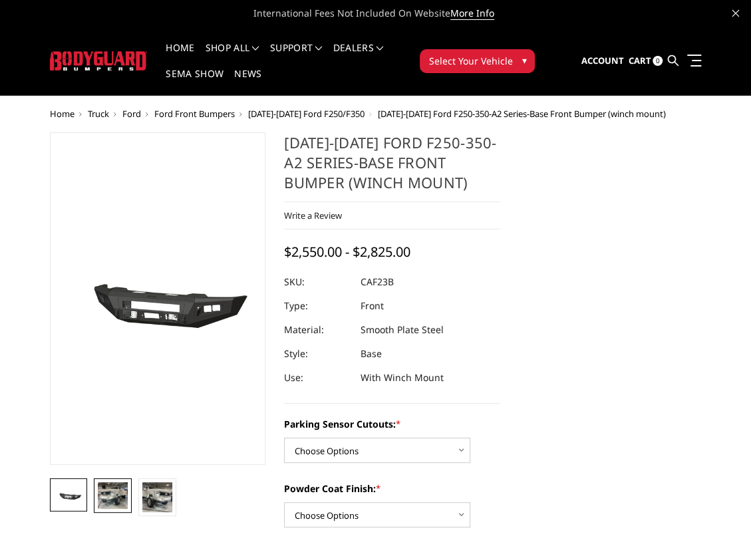
click at [120, 508] on img at bounding box center [113, 495] width 30 height 27
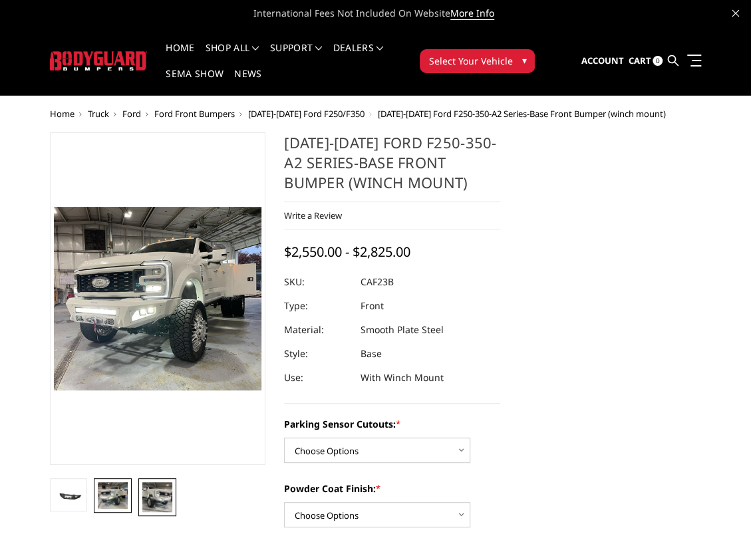
click at [152, 494] on img at bounding box center [157, 497] width 30 height 30
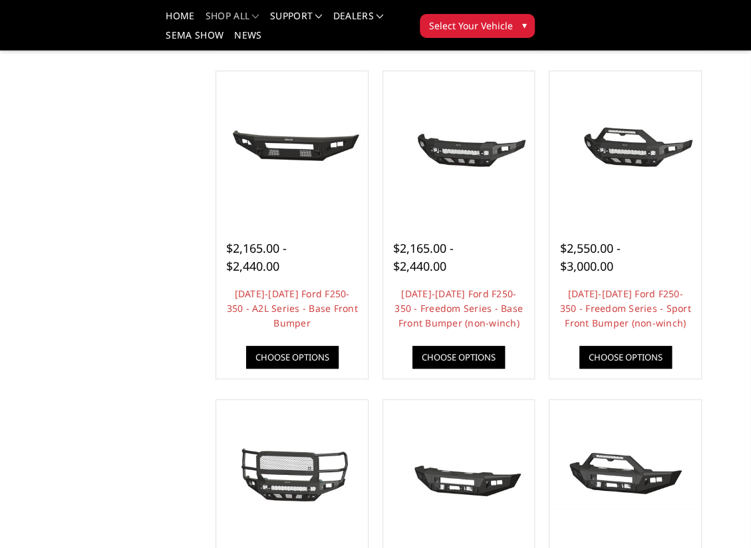
scroll to position [421, 0]
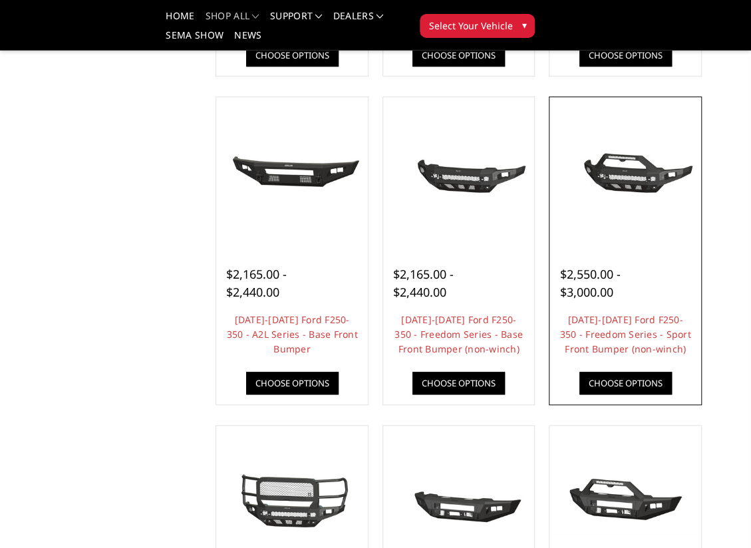
click at [633, 178] on img at bounding box center [625, 173] width 145 height 68
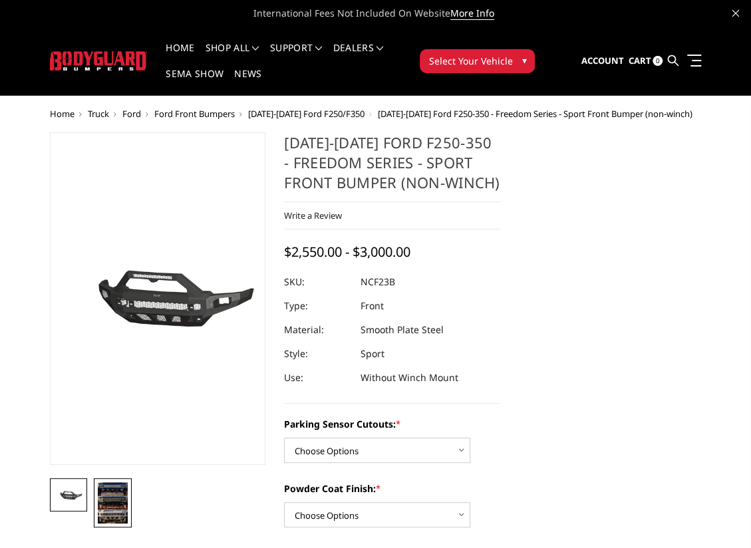
click at [117, 498] on img at bounding box center [113, 502] width 30 height 41
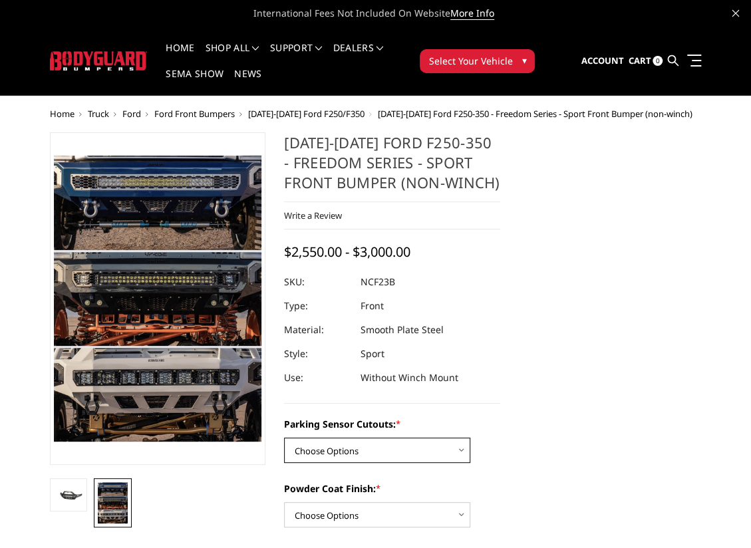
click at [327, 452] on select "Choose Options No - Without Parking Sensor Cutouts Yes - With Parking Sensor Cu…" at bounding box center [377, 450] width 186 height 25
select select "2571"
click at [284, 438] on select "Choose Options No - Without Parking Sensor Cutouts Yes - With Parking Sensor Cu…" at bounding box center [377, 450] width 186 height 25
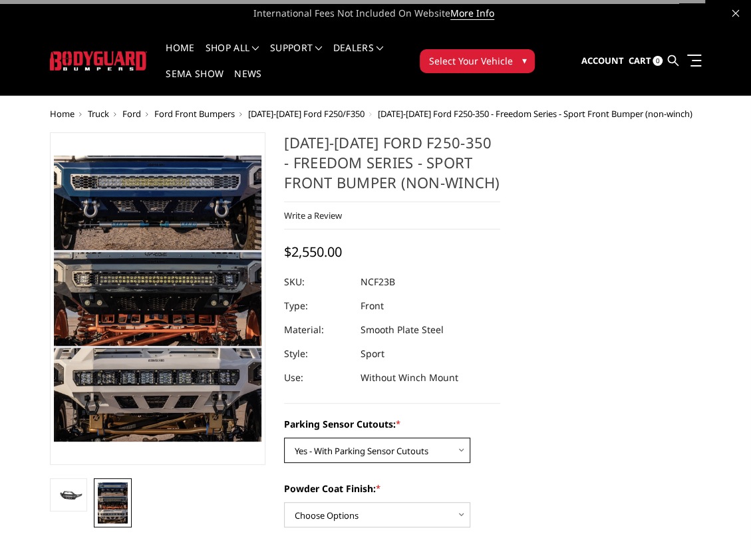
scroll to position [22, 0]
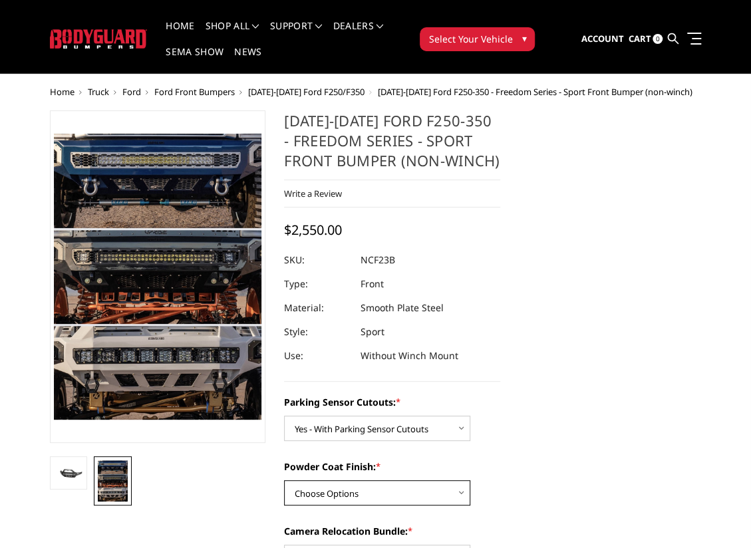
click at [339, 482] on select "Choose Options Bare Metal Textured Black Powder Coat" at bounding box center [377, 492] width 186 height 25
select select "2572"
click at [284, 480] on select "Choose Options Bare Metal Textured Black Powder Coat" at bounding box center [377, 492] width 186 height 25
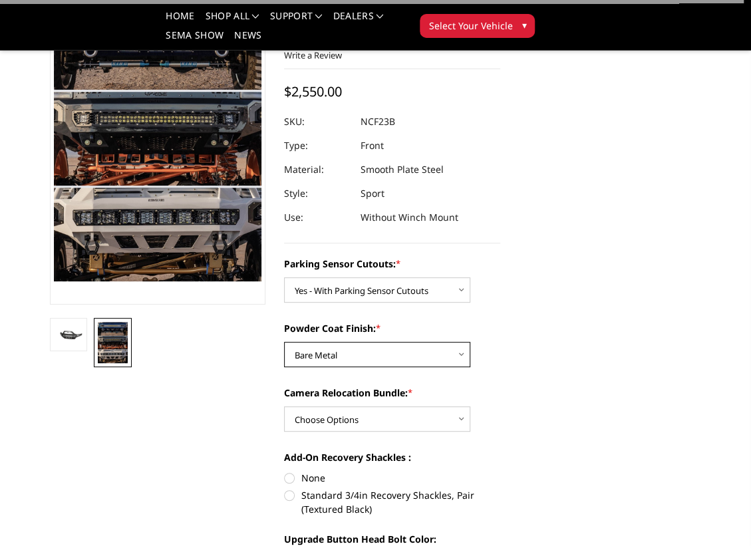
scroll to position [155, 0]
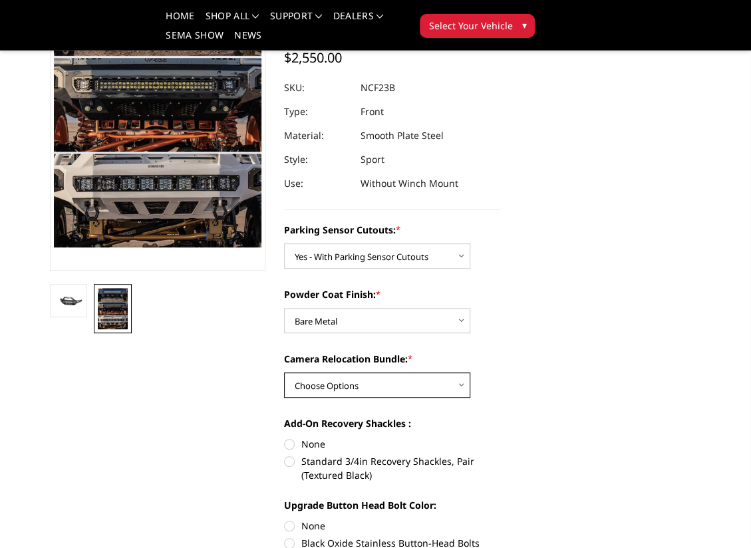
click at [349, 377] on select "Choose Options WITH Camera Relocation Bundle WITHOUT Camera Relocation Bundle" at bounding box center [377, 385] width 186 height 25
select select "2574"
click at [284, 373] on select "Choose Options WITH Camera Relocation Bundle WITHOUT Camera Relocation Bundle" at bounding box center [377, 385] width 186 height 25
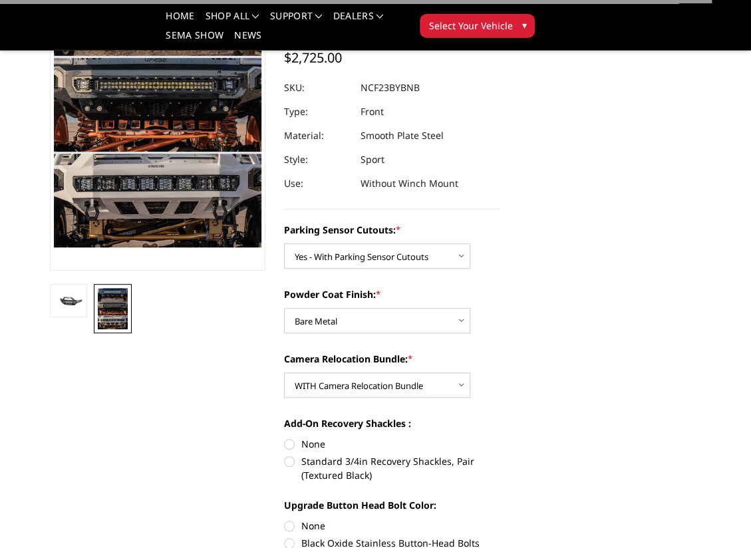
click at [301, 441] on label "None" at bounding box center [392, 444] width 216 height 14
click at [285, 438] on input "None" at bounding box center [284, 437] width 1 height 1
radio input "true"
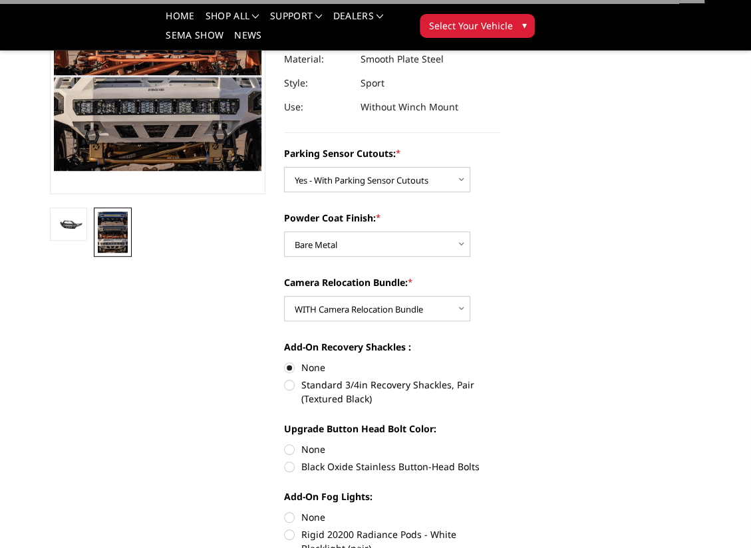
scroll to position [244, 0]
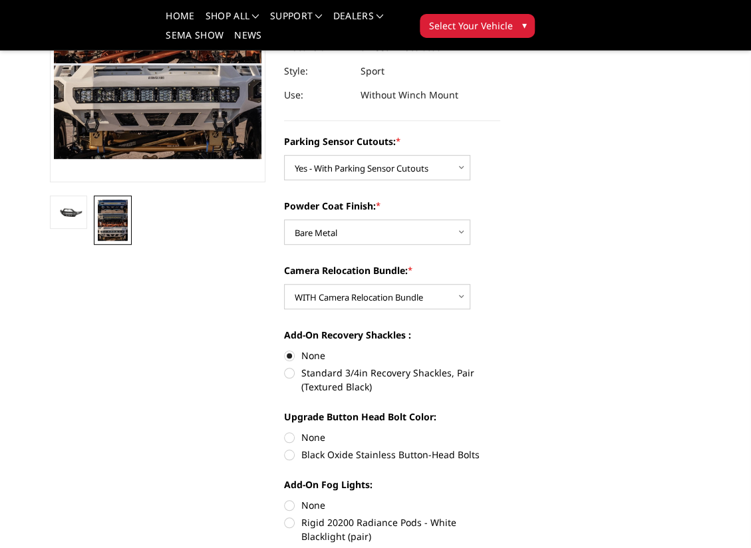
click at [303, 436] on label "None" at bounding box center [392, 438] width 216 height 14
click at [285, 431] on input "None" at bounding box center [284, 431] width 1 height 1
radio input "true"
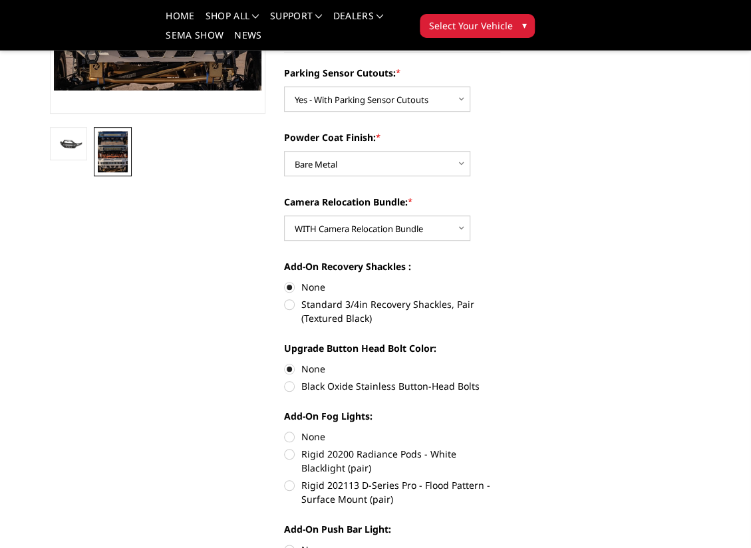
scroll to position [310, 0]
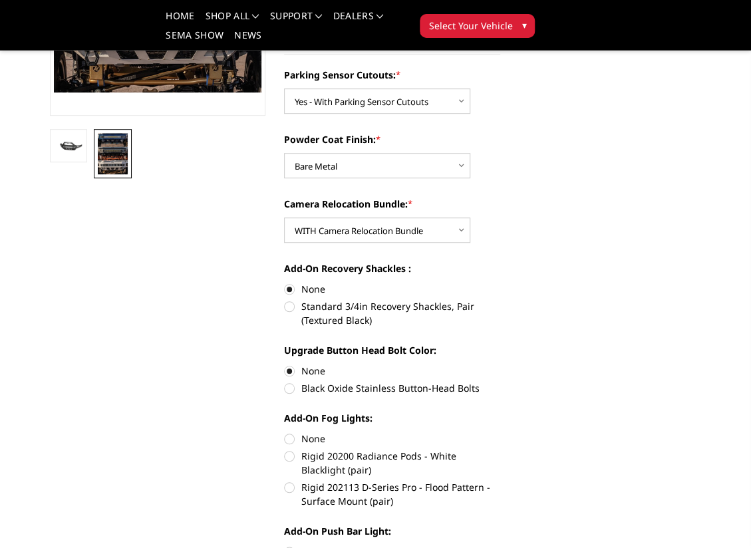
click at [325, 387] on label "Black Oxide Stainless Button-Head Bolts" at bounding box center [392, 388] width 216 height 14
click at [500, 365] on input "Black Oxide Stainless Button-Head Bolts" at bounding box center [500, 364] width 1 height 1
radio input "true"
click at [297, 436] on label "None" at bounding box center [392, 439] width 216 height 14
click at [285, 433] on input "None" at bounding box center [284, 432] width 1 height 1
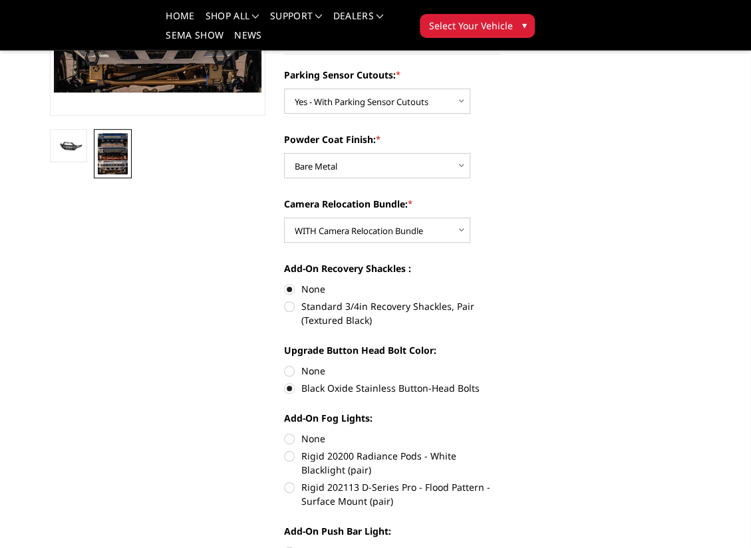
radio input "true"
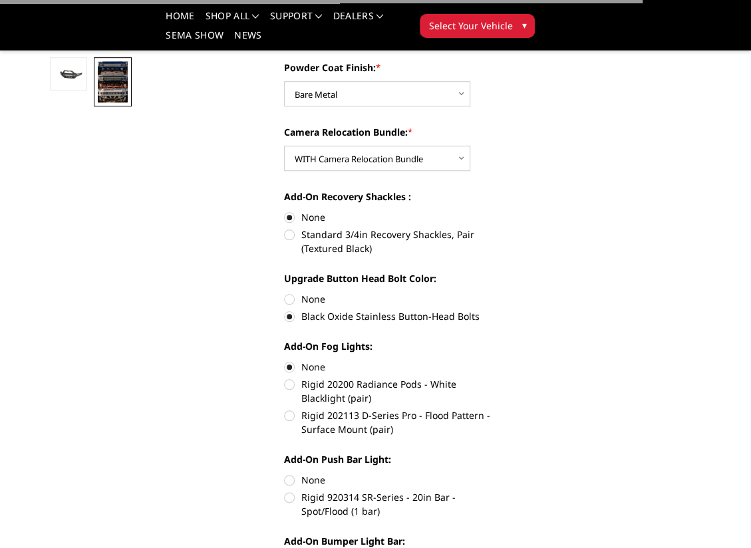
scroll to position [399, 0]
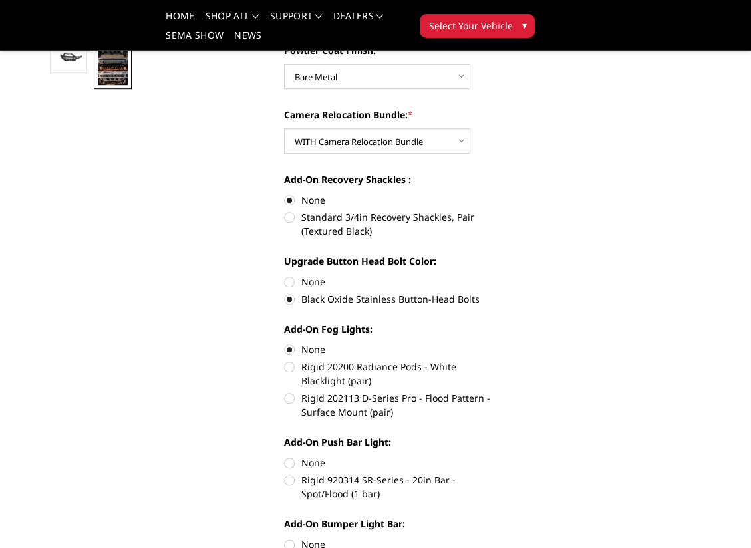
click at [299, 466] on label "None" at bounding box center [392, 463] width 216 height 14
click at [285, 456] on input "None" at bounding box center [284, 456] width 1 height 1
radio input "true"
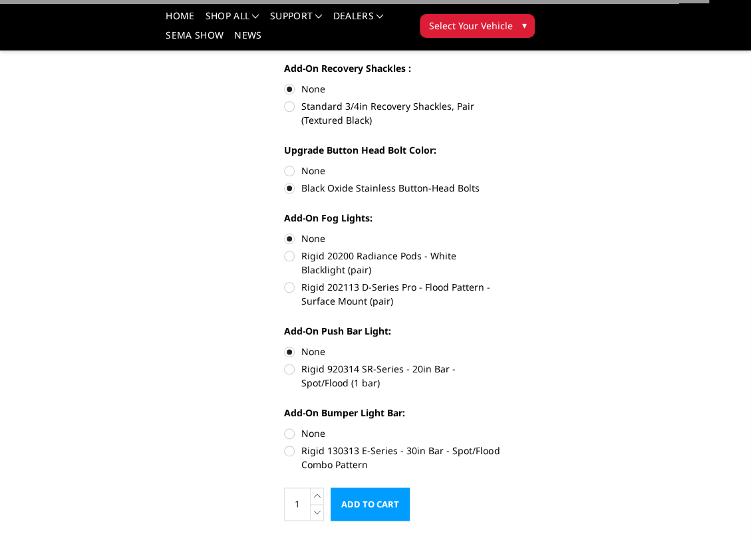
scroll to position [532, 0]
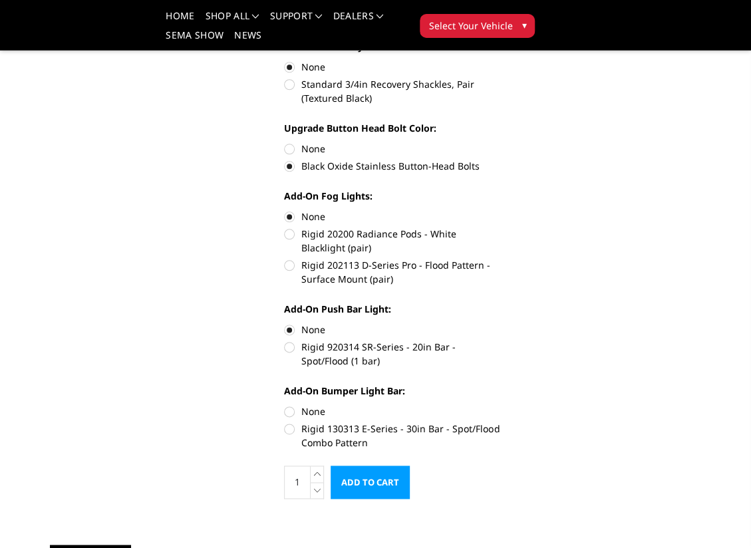
click at [289, 413] on label "None" at bounding box center [392, 412] width 216 height 14
click at [285, 405] on input "None" at bounding box center [284, 405] width 1 height 1
radio input "true"
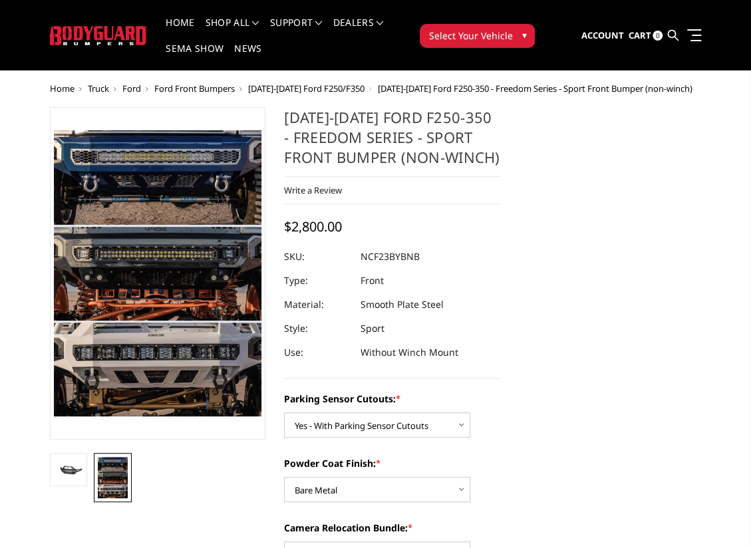
scroll to position [22, 0]
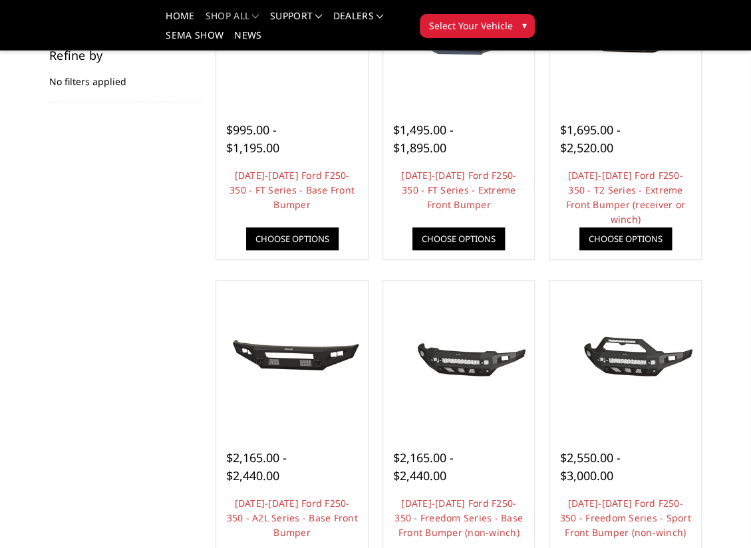
scroll to position [266, 0]
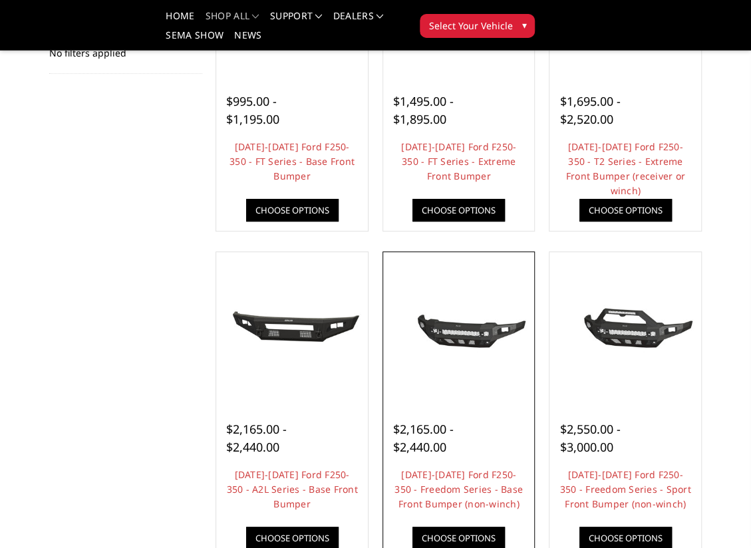
click at [450, 331] on img at bounding box center [459, 328] width 145 height 68
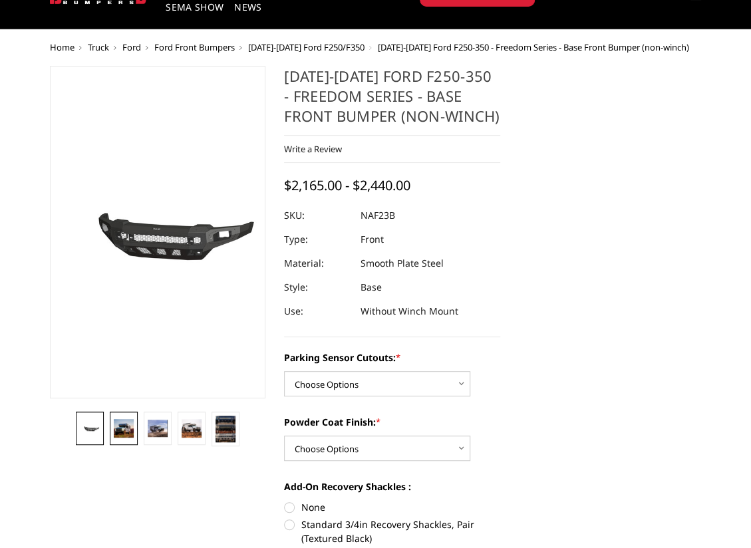
click at [135, 429] on link at bounding box center [123, 428] width 27 height 33
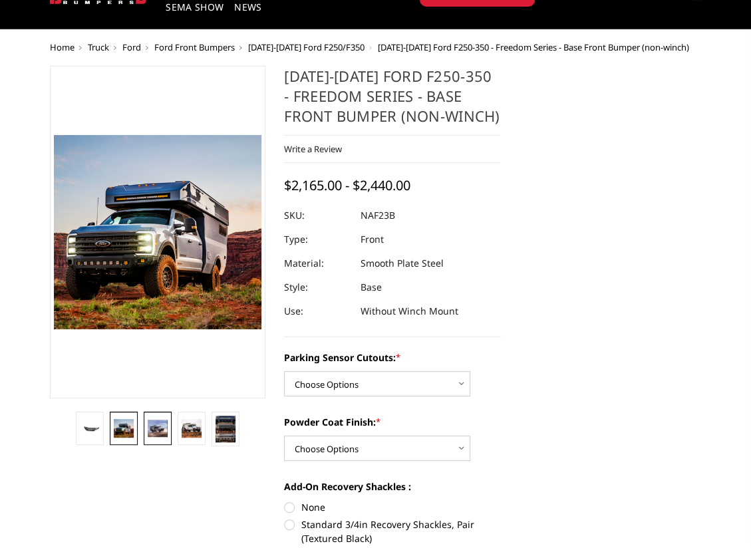
click at [154, 428] on img at bounding box center [157, 429] width 19 height 18
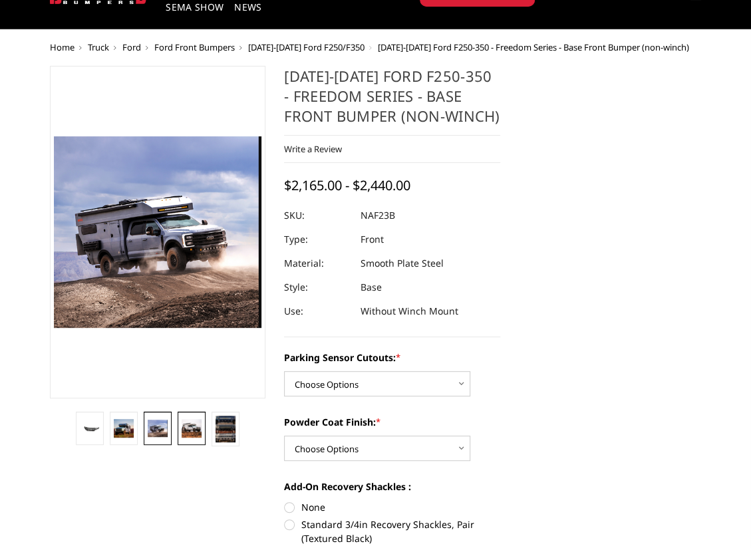
click at [186, 423] on img at bounding box center [191, 428] width 19 height 19
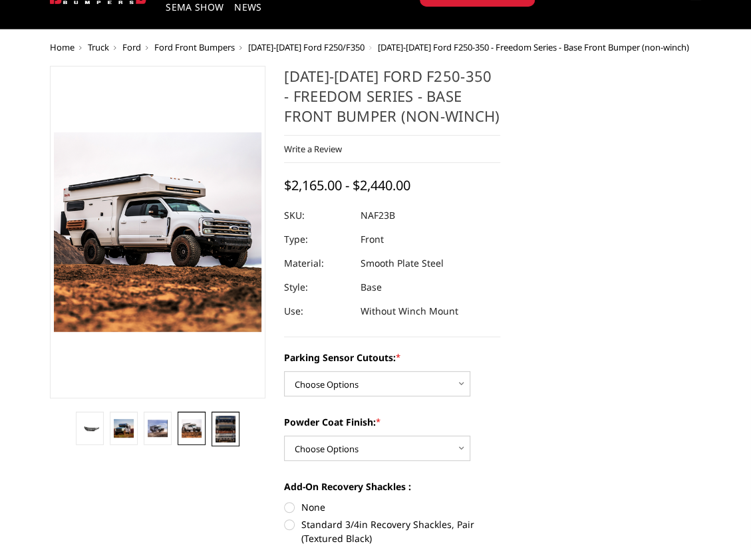
click at [222, 425] on img at bounding box center [225, 429] width 19 height 27
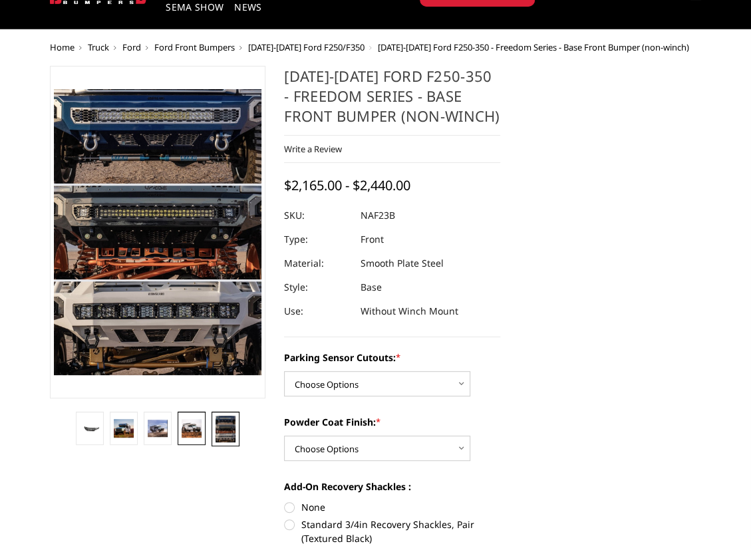
click at [199, 435] on img at bounding box center [191, 428] width 19 height 19
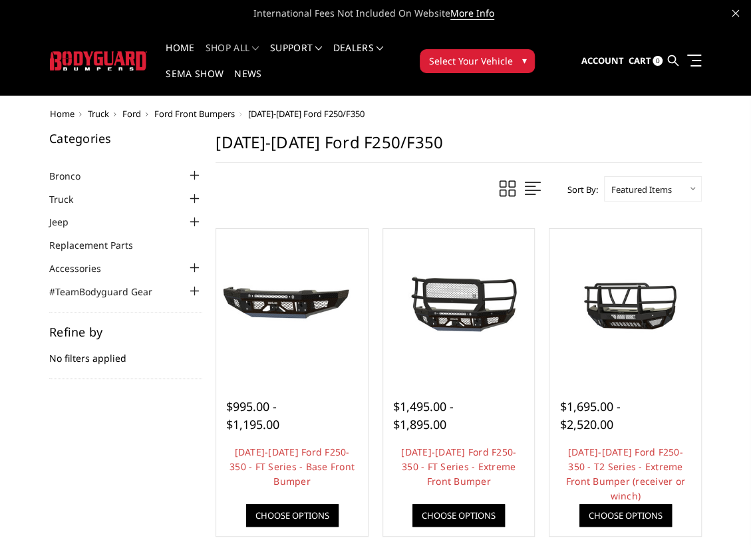
click at [137, 116] on span "Ford" at bounding box center [131, 114] width 19 height 12
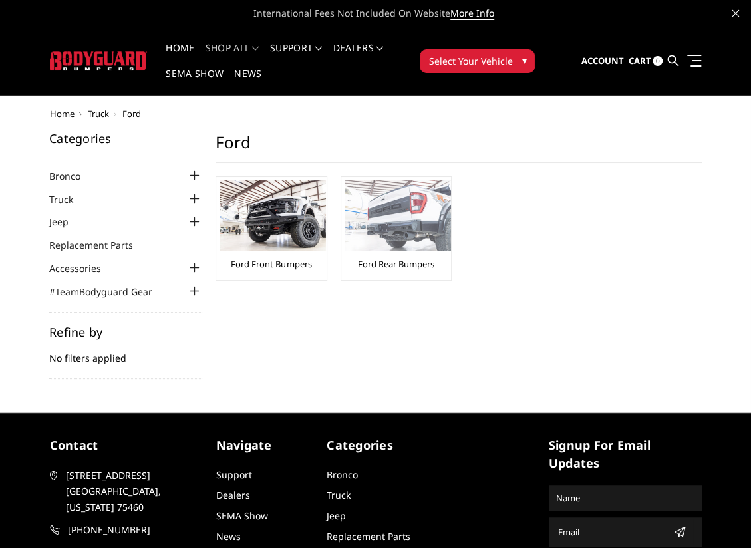
click at [393, 214] on img at bounding box center [398, 215] width 106 height 71
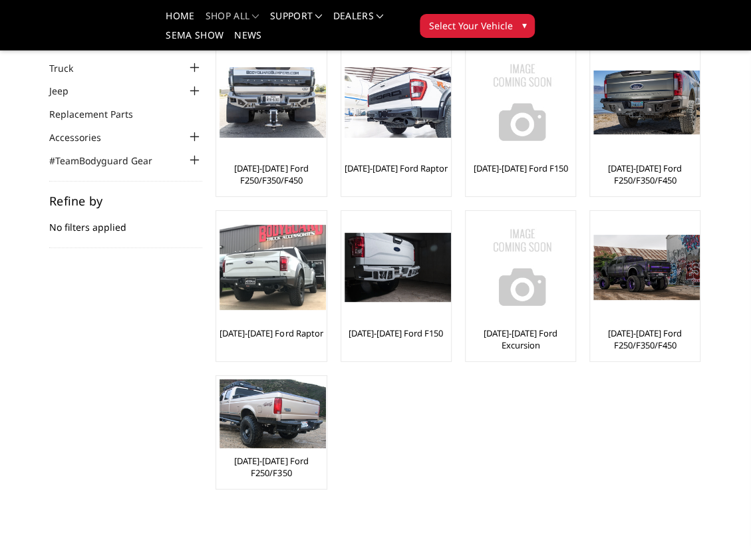
scroll to position [67, 0]
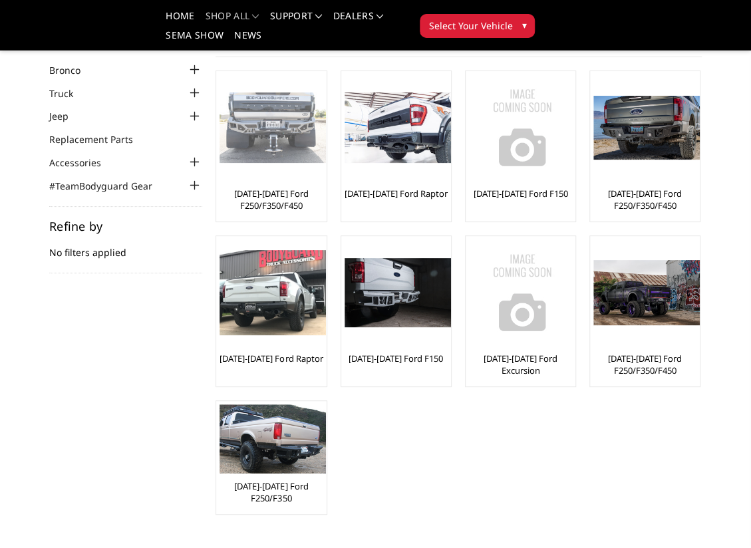
click at [287, 132] on img at bounding box center [273, 127] width 106 height 71
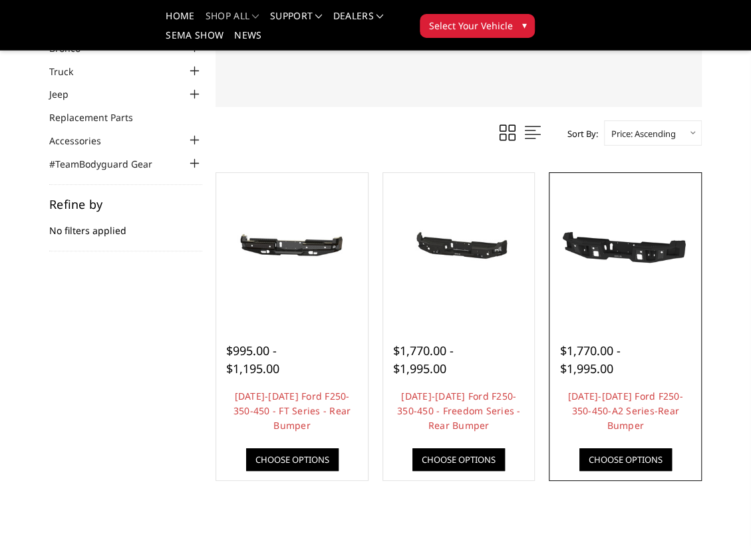
click at [587, 263] on img at bounding box center [625, 248] width 145 height 81
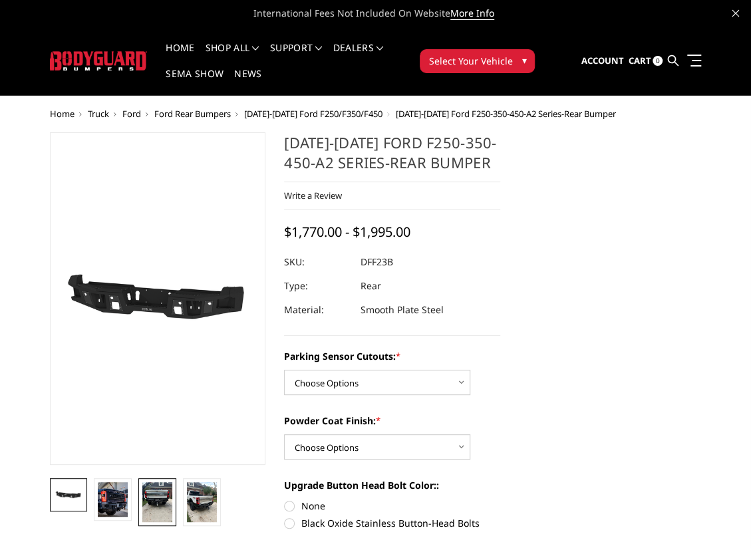
click at [150, 498] on img at bounding box center [157, 502] width 30 height 40
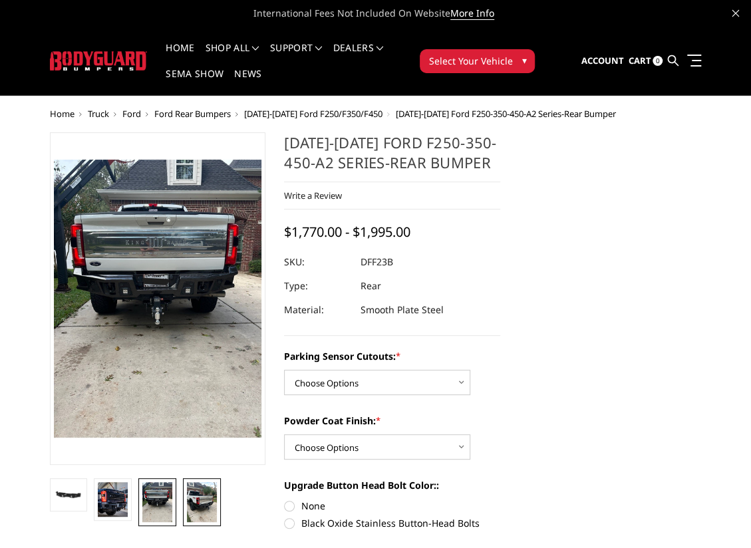
click at [189, 494] on img at bounding box center [202, 502] width 30 height 40
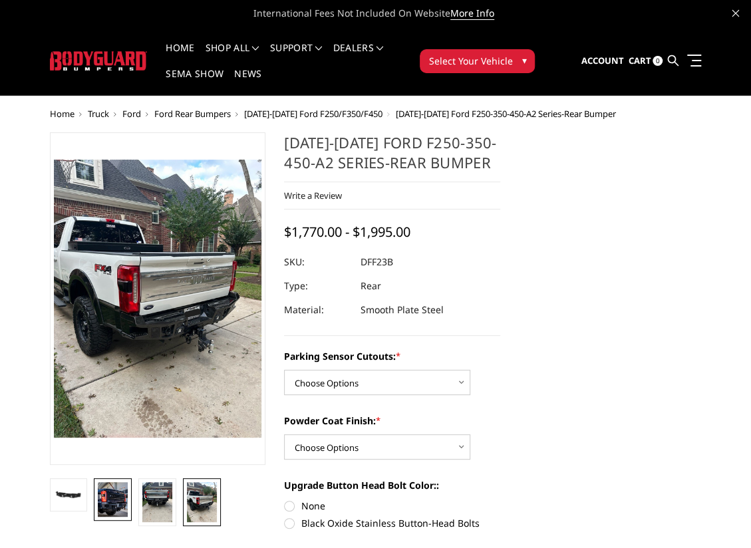
click at [120, 500] on img at bounding box center [113, 499] width 30 height 35
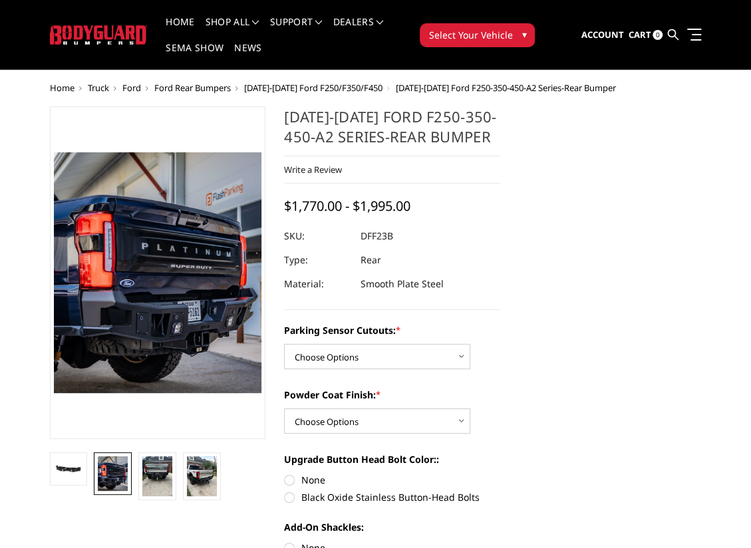
scroll to position [67, 0]
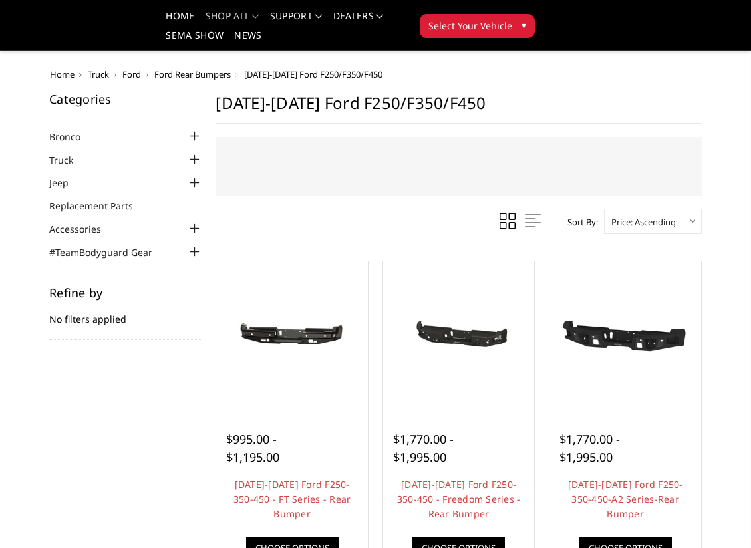
scroll to position [88, 0]
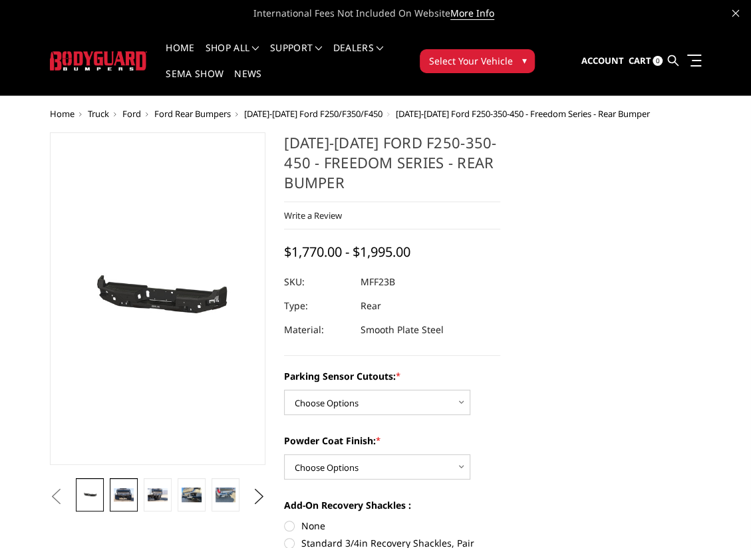
click at [131, 493] on img at bounding box center [123, 494] width 19 height 13
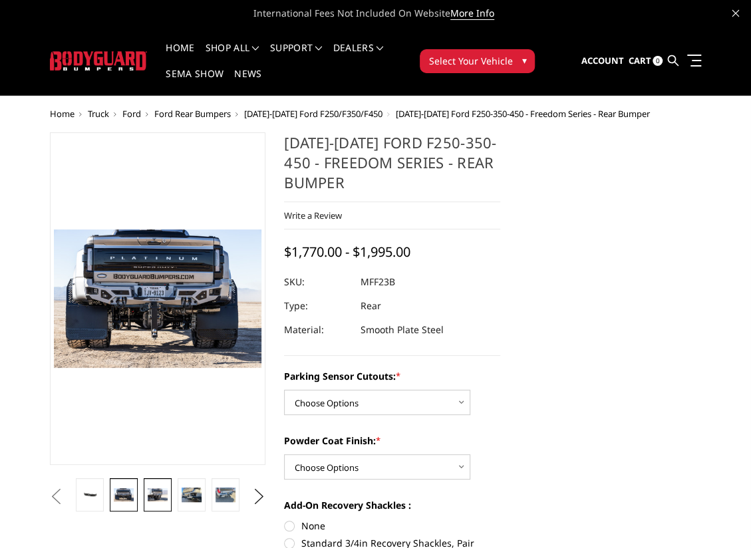
click at [148, 493] on img at bounding box center [157, 494] width 19 height 13
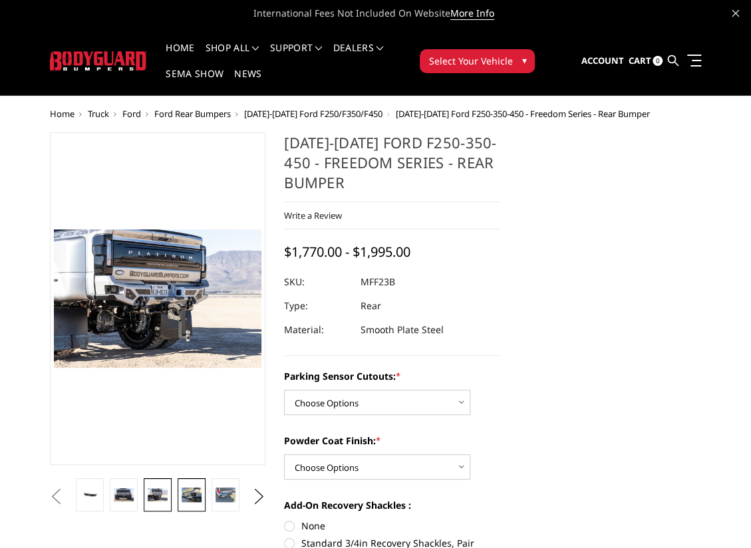
click at [191, 491] on img at bounding box center [191, 495] width 19 height 15
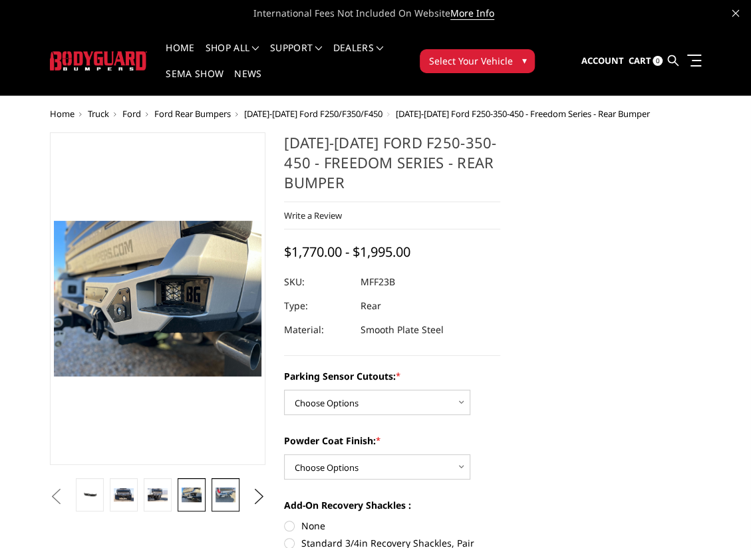
click at [221, 493] on img at bounding box center [225, 495] width 19 height 15
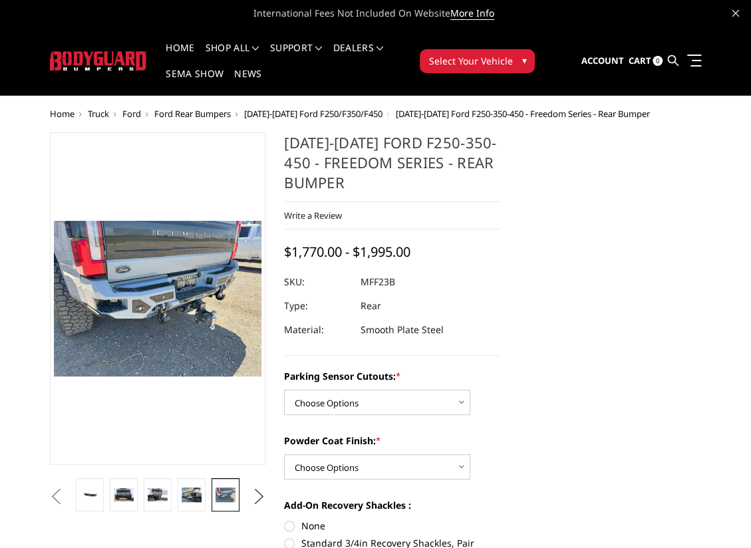
click at [256, 498] on button "Next" at bounding box center [259, 497] width 20 height 20
click at [223, 496] on img at bounding box center [225, 495] width 19 height 15
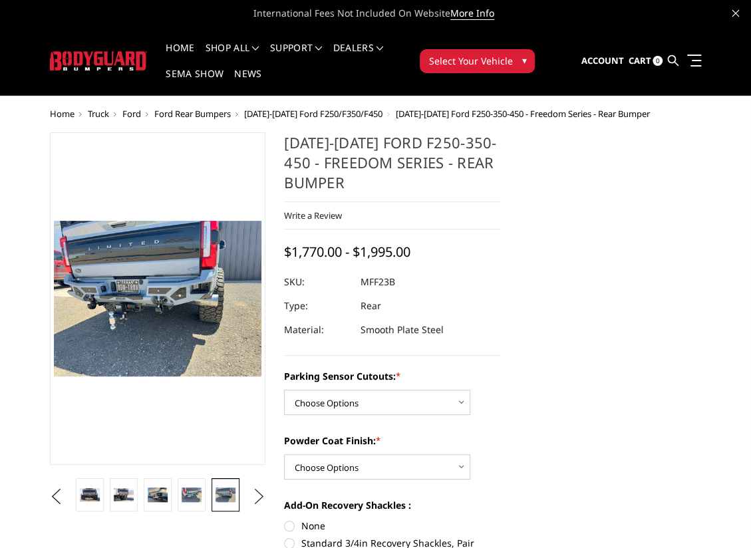
click at [253, 494] on button "Next" at bounding box center [259, 497] width 20 height 20
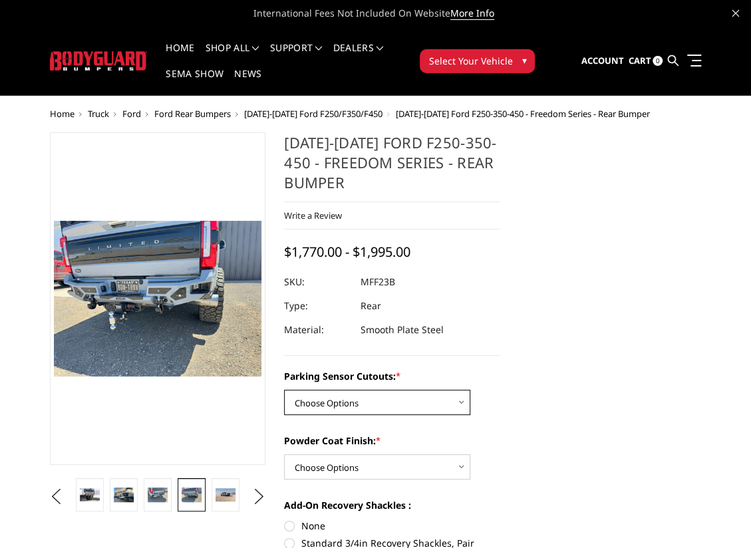
click at [353, 405] on select "Choose Options No - Without Parking Sensor Cutouts Yes - With Parking Sensor Cu…" at bounding box center [377, 402] width 186 height 25
select select "2559"
click at [284, 390] on select "Choose Options No - Without Parking Sensor Cutouts Yes - With Parking Sensor Cu…" at bounding box center [377, 402] width 186 height 25
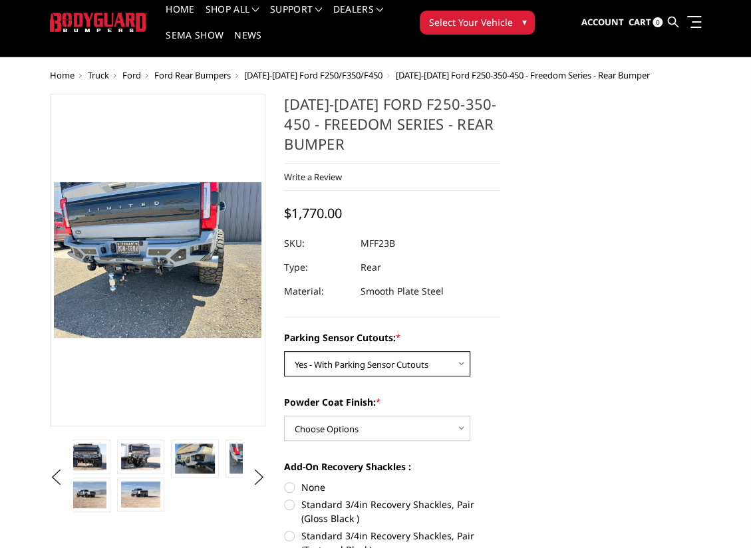
scroll to position [44, 0]
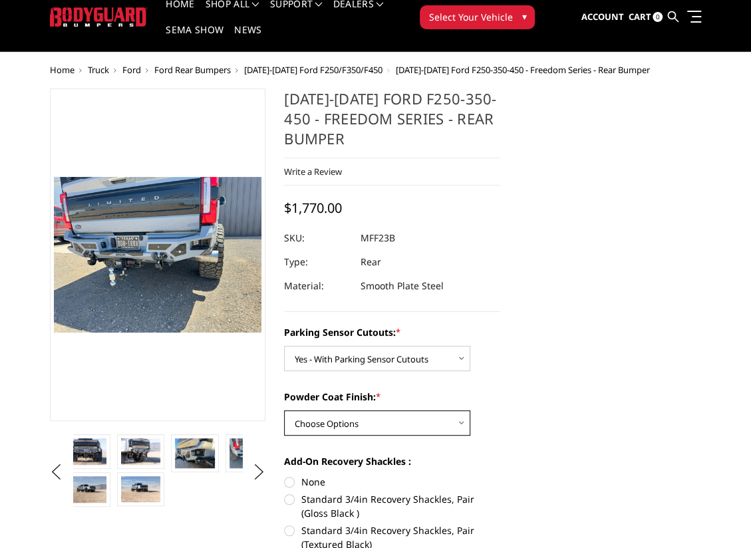
click at [439, 426] on select "Choose Options Bare Metal Textured Black Powder Coat" at bounding box center [377, 423] width 186 height 25
select select "2560"
click at [284, 411] on select "Choose Options Bare Metal Textured Black Powder Coat" at bounding box center [377, 423] width 186 height 25
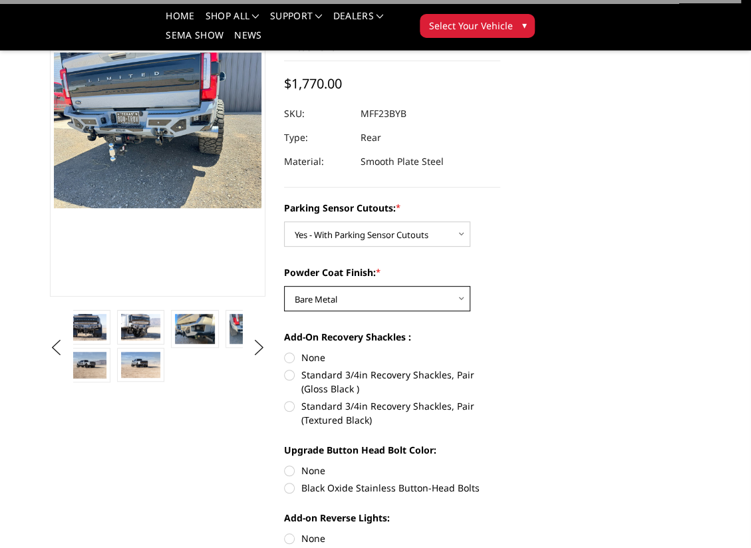
scroll to position [133, 0]
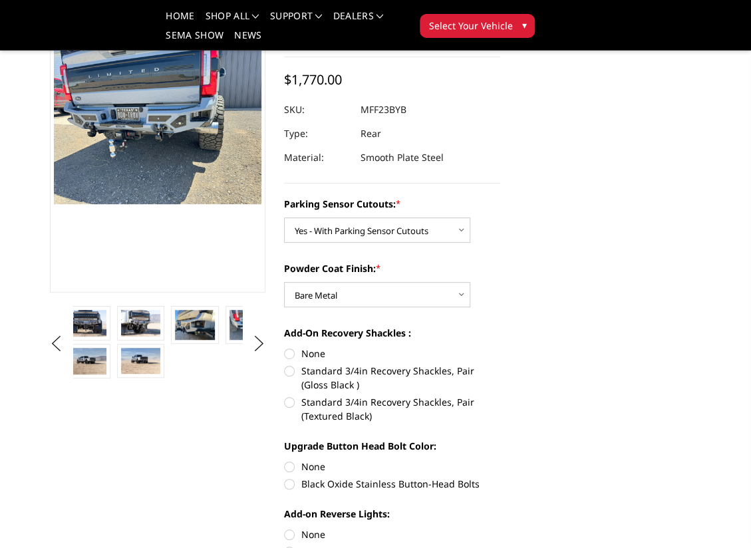
click at [311, 353] on label "None" at bounding box center [392, 354] width 216 height 14
click at [285, 347] on input "None" at bounding box center [284, 347] width 1 height 1
radio input "true"
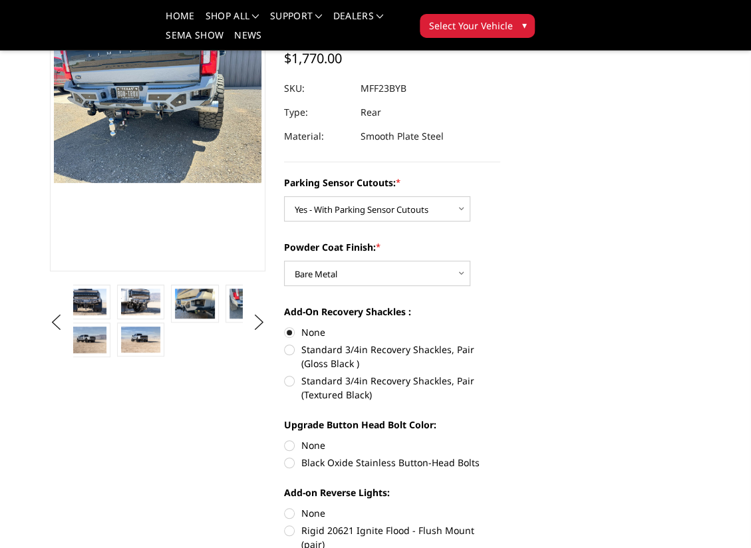
scroll to position [177, 0]
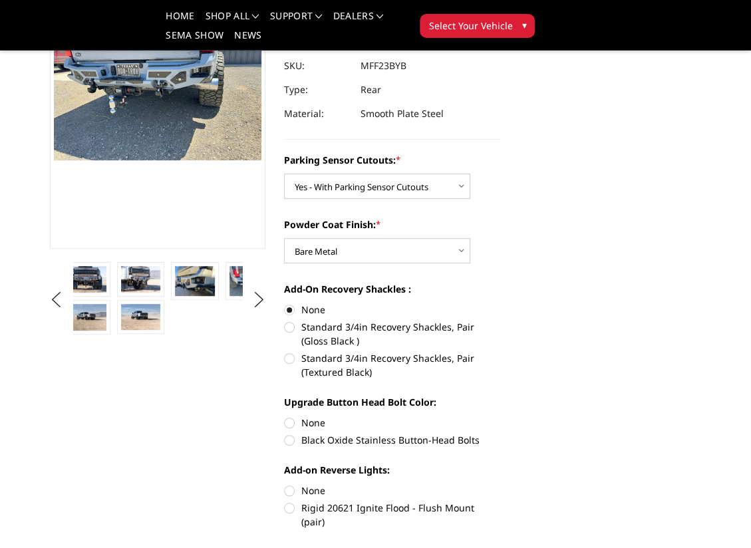
click at [308, 436] on label "Black Oxide Stainless Button-Head Bolts" at bounding box center [392, 440] width 216 height 14
click at [500, 417] on input "Black Oxide Stainless Button-Head Bolts" at bounding box center [500, 416] width 1 height 1
radio input "true"
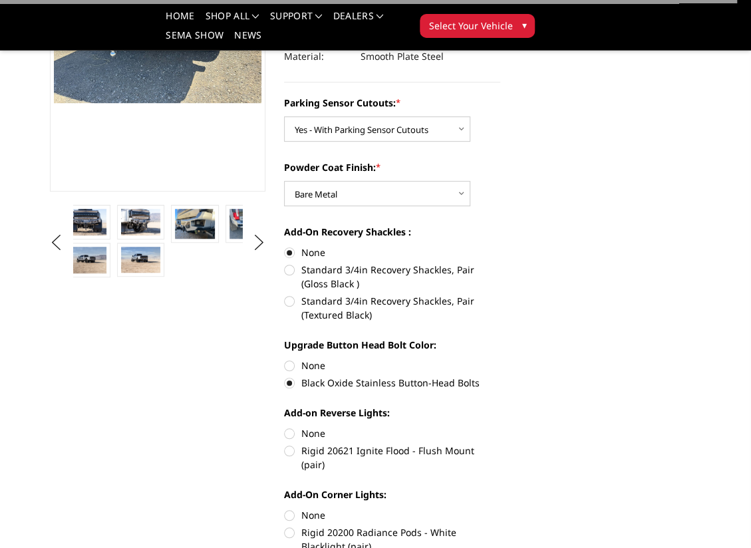
scroll to position [244, 0]
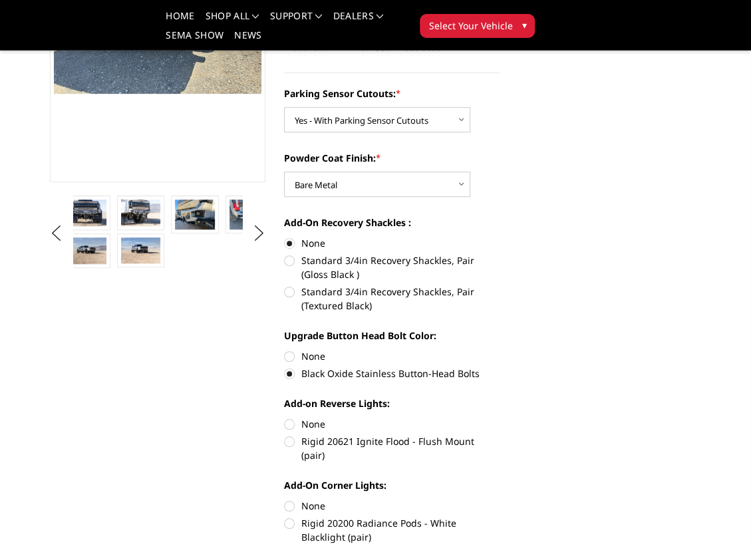
click at [312, 438] on label "Rigid 20621 Ignite Flood - Flush Mount (pair)" at bounding box center [392, 448] width 216 height 28
click at [500, 418] on input "Rigid 20621 Ignite Flood - Flush Mount (pair)" at bounding box center [500, 417] width 1 height 1
radio input "true"
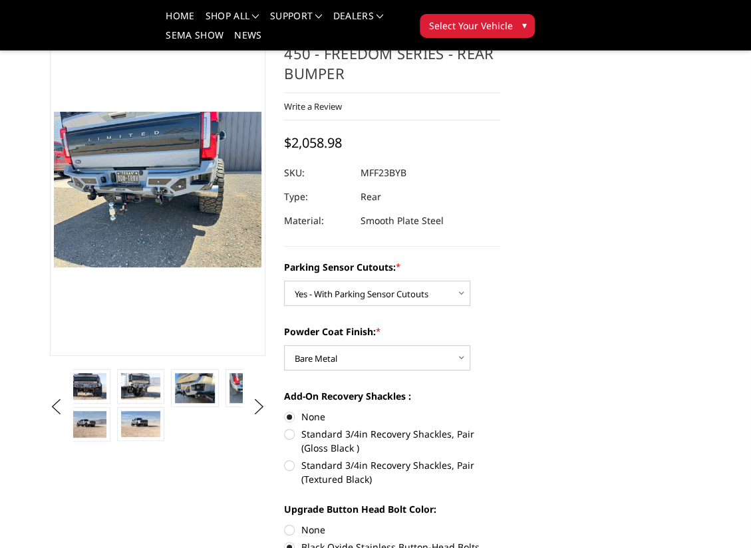
scroll to position [67, 0]
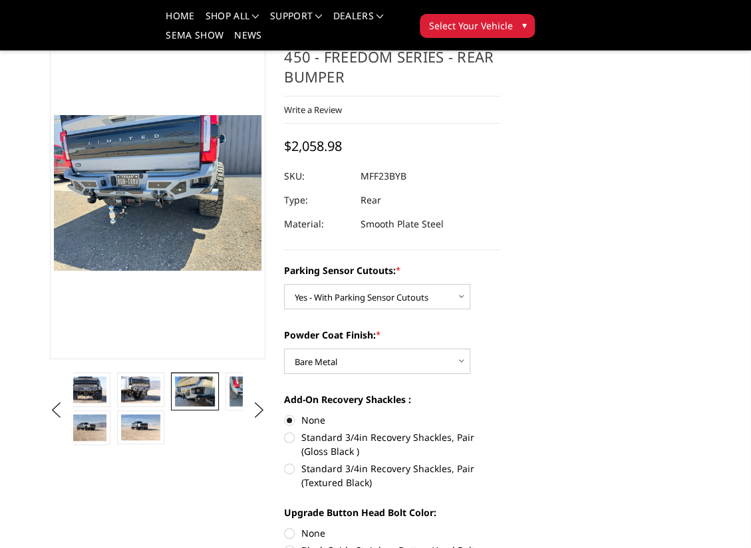
click at [205, 396] on img at bounding box center [195, 392] width 40 height 30
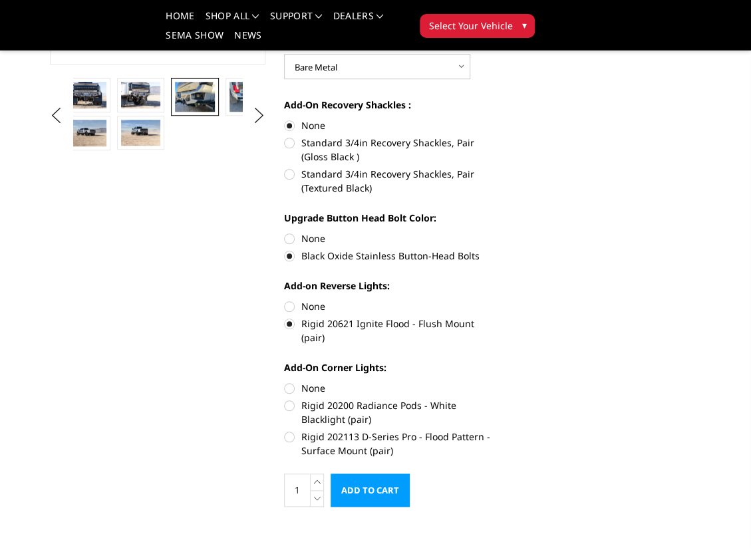
scroll to position [443, 0]
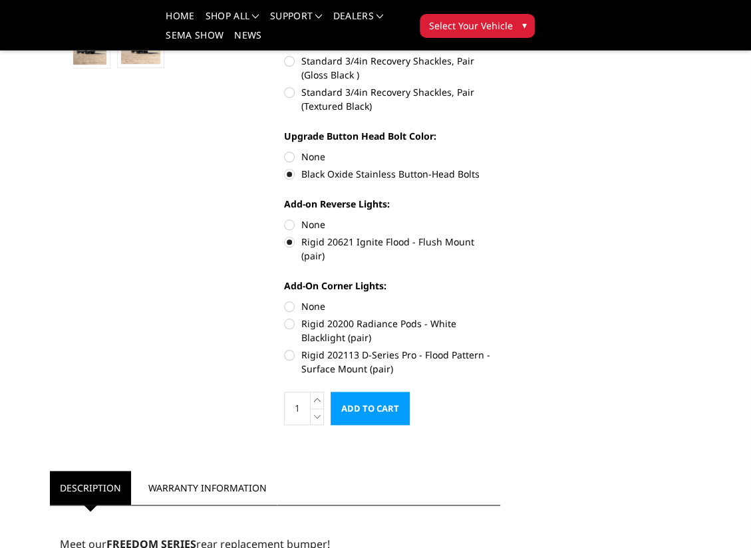
click at [337, 317] on label "Rigid 20200 Radiance Pods - White Blacklight (pair)" at bounding box center [392, 331] width 216 height 28
click at [500, 300] on input "Rigid 20200 Radiance Pods - White Blacklight (pair)" at bounding box center [500, 299] width 1 height 1
radio input "true"
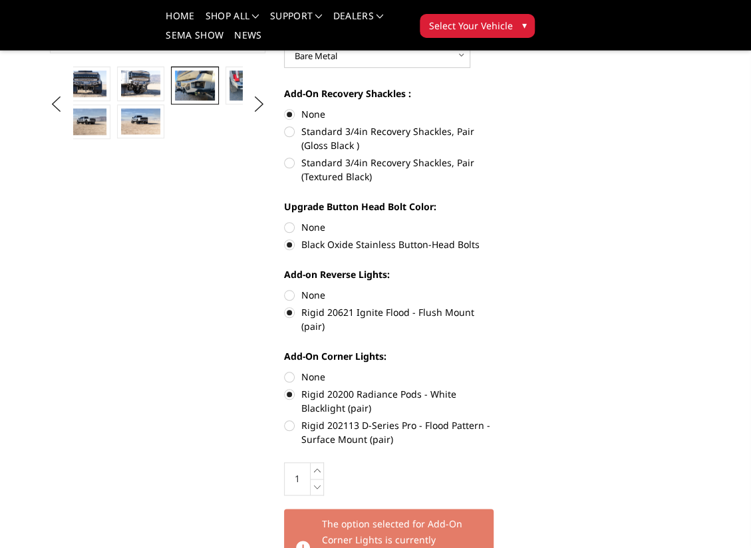
scroll to position [466, 0]
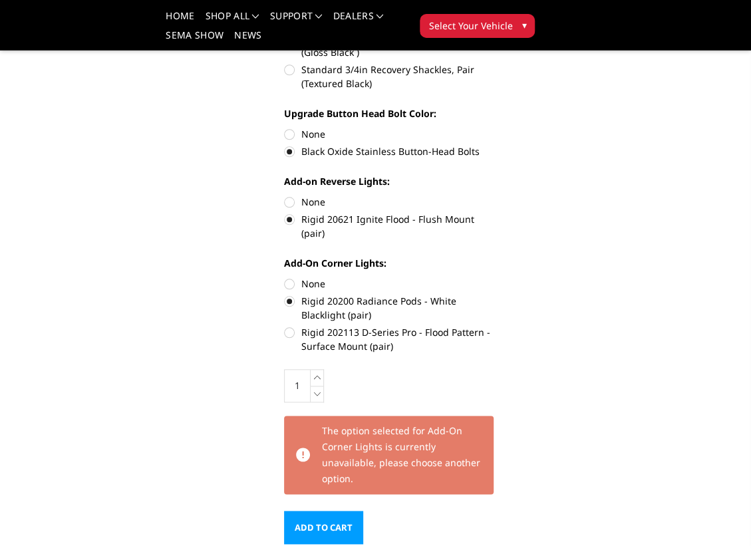
click at [411, 325] on label "Rigid 202113 D-Series Pro - Flood Pattern - Surface Mount (pair)" at bounding box center [392, 339] width 216 height 28
click at [500, 295] on input "Rigid 202113 D-Series Pro - Flood Pattern - Surface Mount (pair)" at bounding box center [500, 294] width 1 height 1
radio input "true"
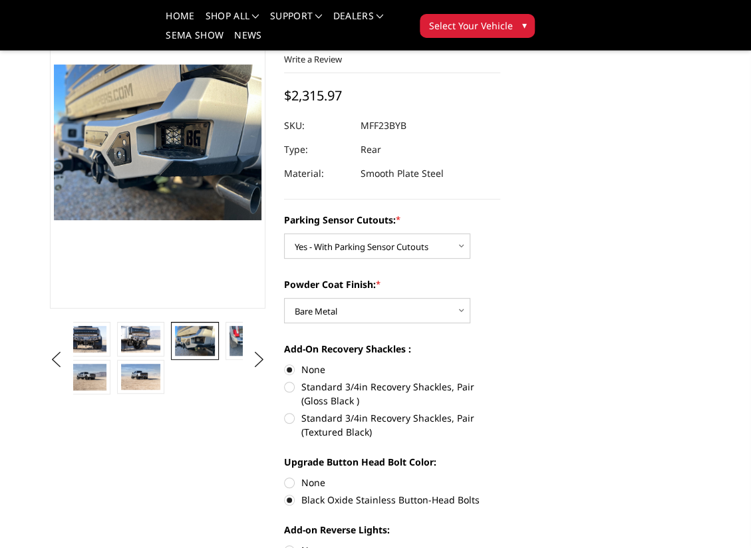
scroll to position [110, 0]
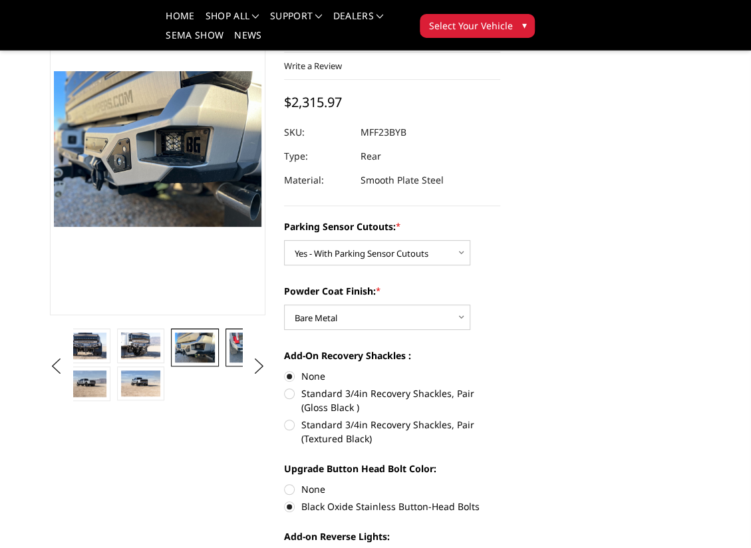
click at [237, 341] on img at bounding box center [250, 348] width 40 height 30
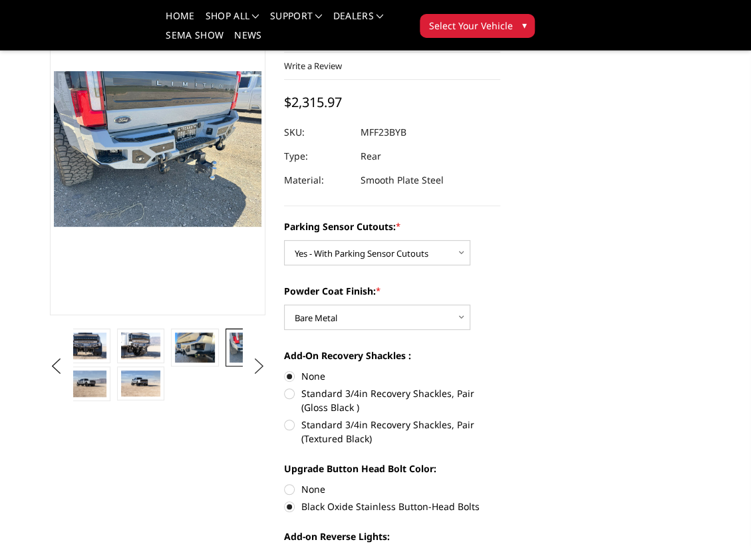
click at [253, 367] on button "Next" at bounding box center [259, 367] width 20 height 20
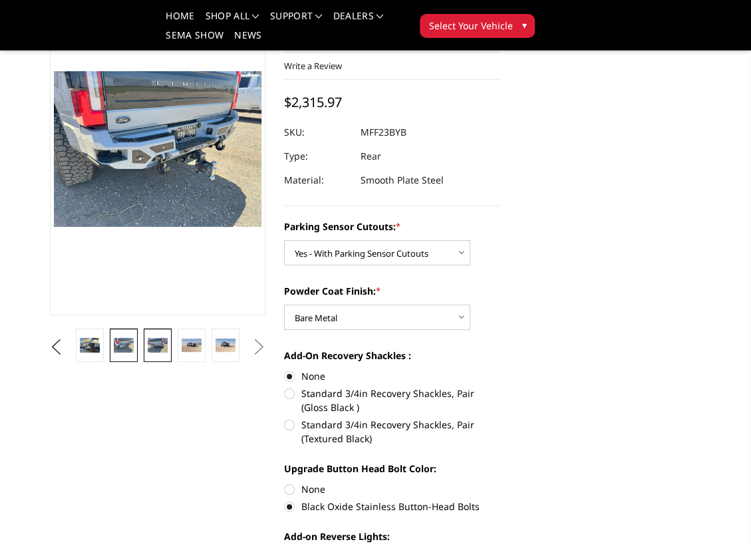
click at [158, 352] on img at bounding box center [157, 345] width 19 height 15
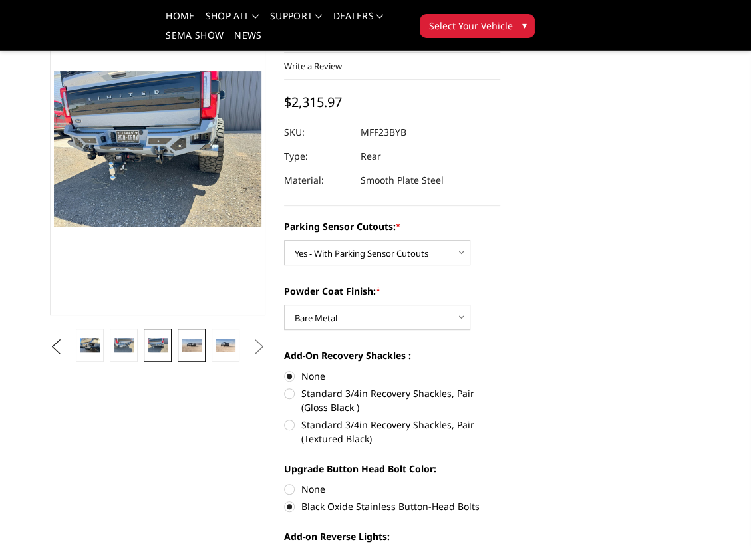
click at [192, 345] on img at bounding box center [191, 345] width 19 height 13
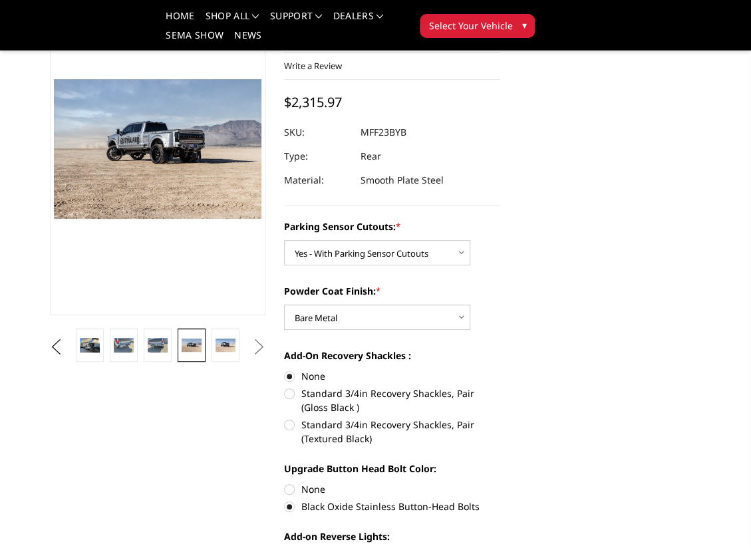
scroll to position [118, 0]
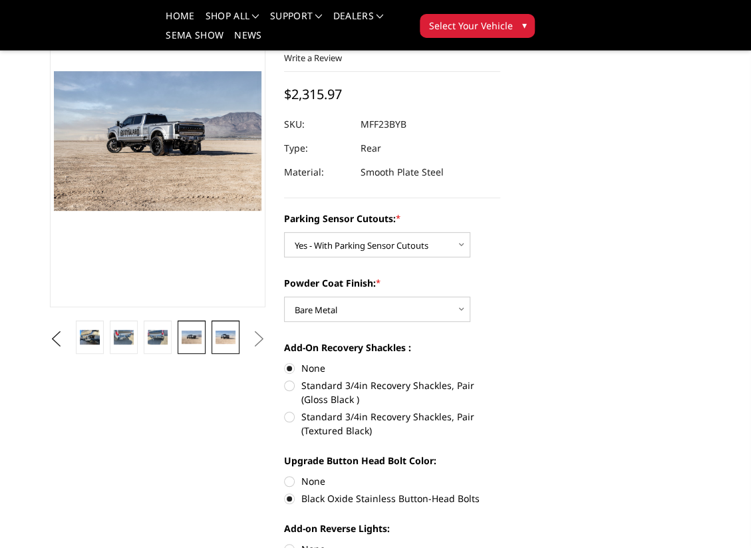
click at [225, 341] on img at bounding box center [225, 337] width 19 height 13
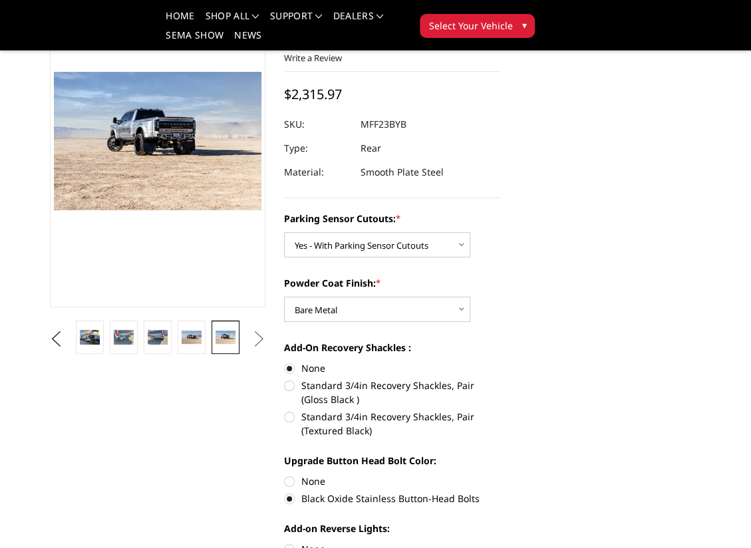
scroll to position [119, 0]
click at [256, 333] on button "Next" at bounding box center [259, 339] width 20 height 20
click at [67, 337] on button "Previous" at bounding box center [57, 339] width 20 height 20
click at [120, 335] on img at bounding box center [123, 336] width 19 height 15
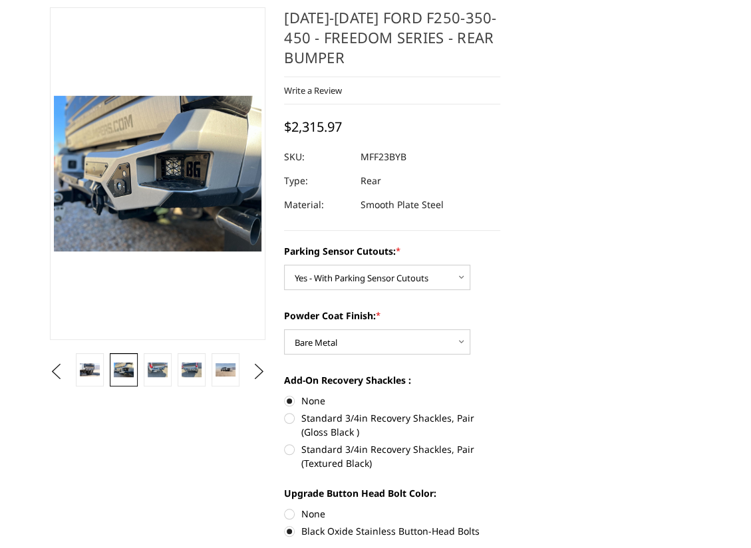
scroll to position [155, 0]
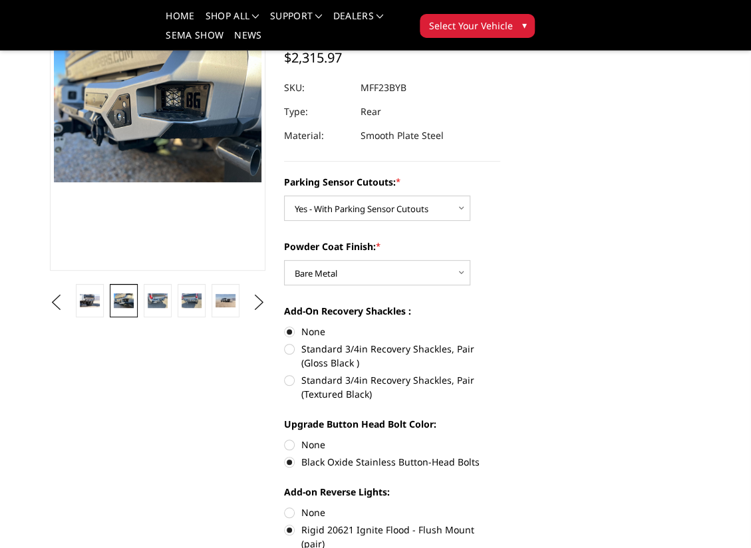
click at [432, 378] on label "Standard 3/4in Recovery Shackles, Pair (Textured Black)" at bounding box center [392, 387] width 216 height 28
click at [500, 343] on input "Standard 3/4in Recovery Shackles, Pair (Textured Black)" at bounding box center [500, 342] width 1 height 1
radio input "true"
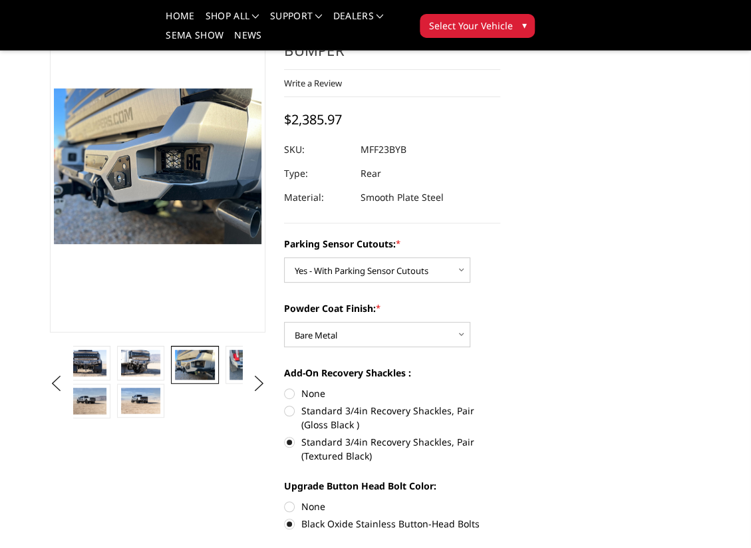
scroll to position [88, 0]
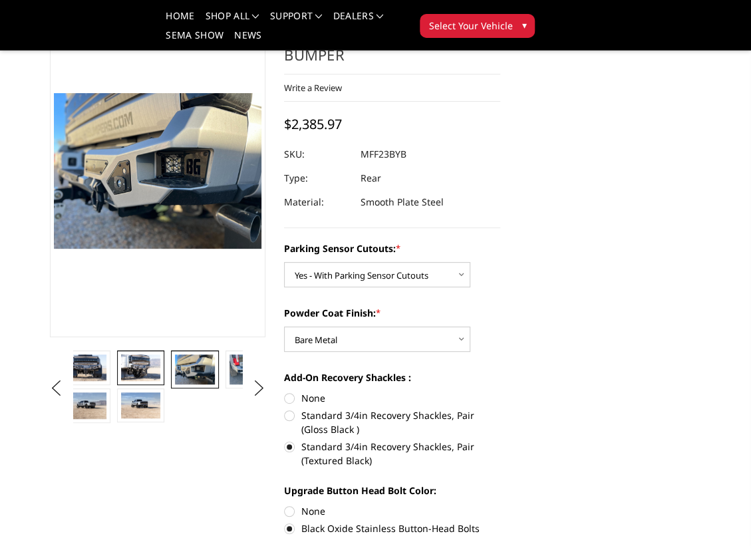
click at [142, 369] on img at bounding box center [141, 368] width 40 height 27
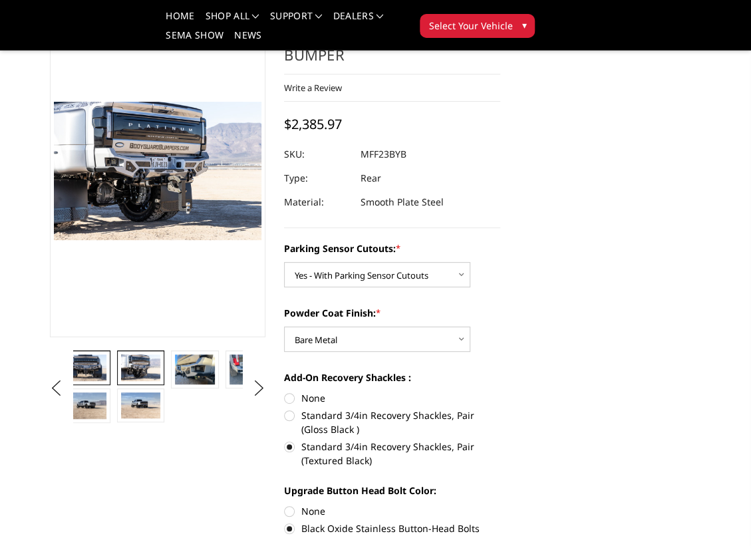
click at [100, 375] on img at bounding box center [87, 368] width 40 height 27
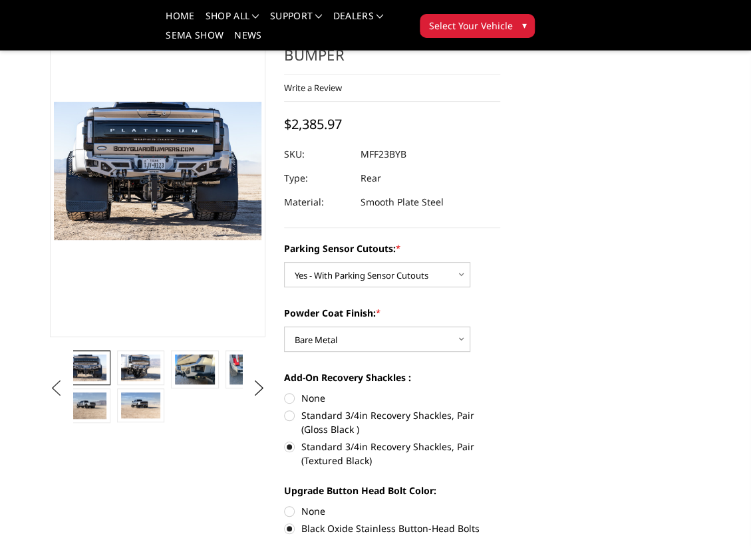
click at [53, 389] on button "Previous" at bounding box center [57, 389] width 20 height 20
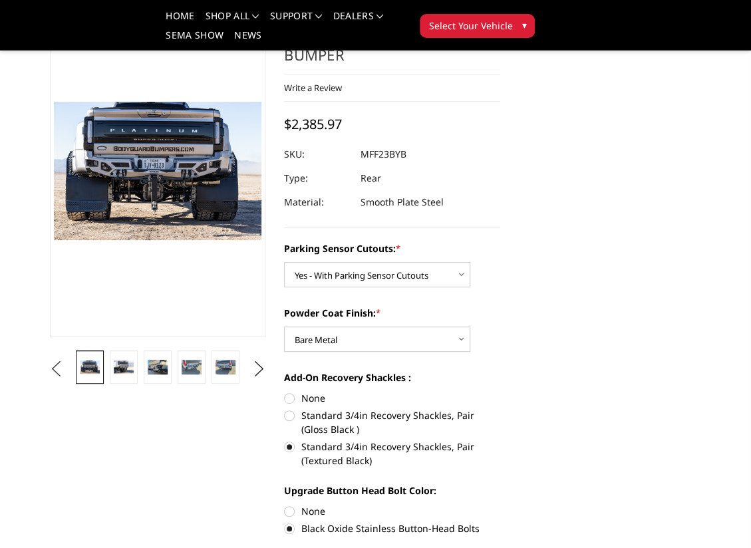
click at [55, 365] on button "Previous" at bounding box center [57, 369] width 20 height 20
click at [154, 367] on img at bounding box center [157, 367] width 19 height 13
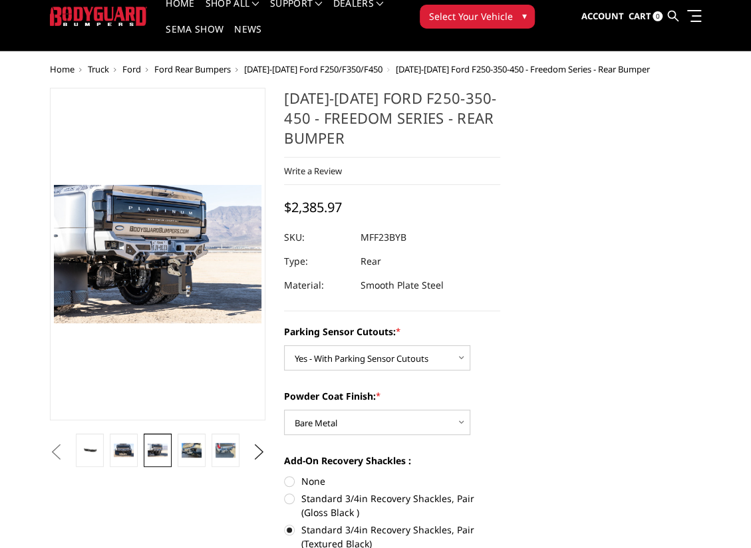
scroll to position [44, 0]
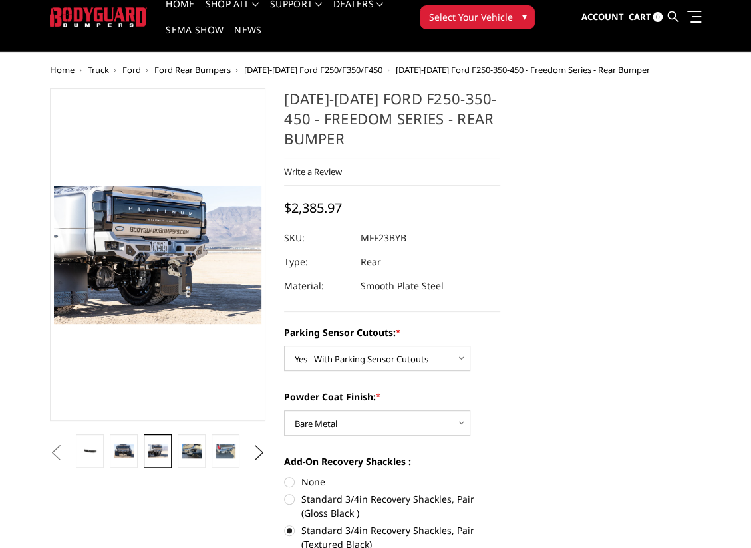
click at [67, 452] on button "Previous" at bounding box center [57, 453] width 20 height 20
click at [57, 452] on button "Previous" at bounding box center [57, 453] width 20 height 20
click at [67, 446] on button "Previous" at bounding box center [57, 453] width 20 height 20
click at [130, 446] on img at bounding box center [123, 450] width 19 height 13
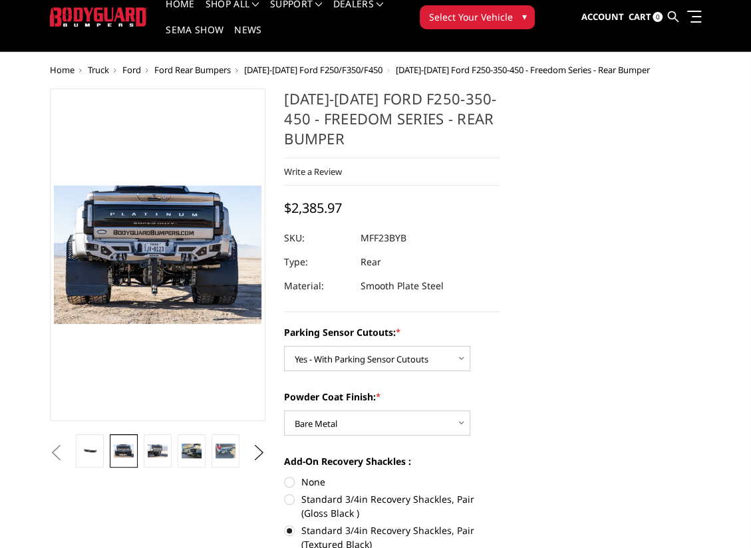
click at [54, 449] on button "Previous" at bounding box center [57, 453] width 20 height 20
click at [257, 453] on button "Next" at bounding box center [259, 453] width 20 height 20
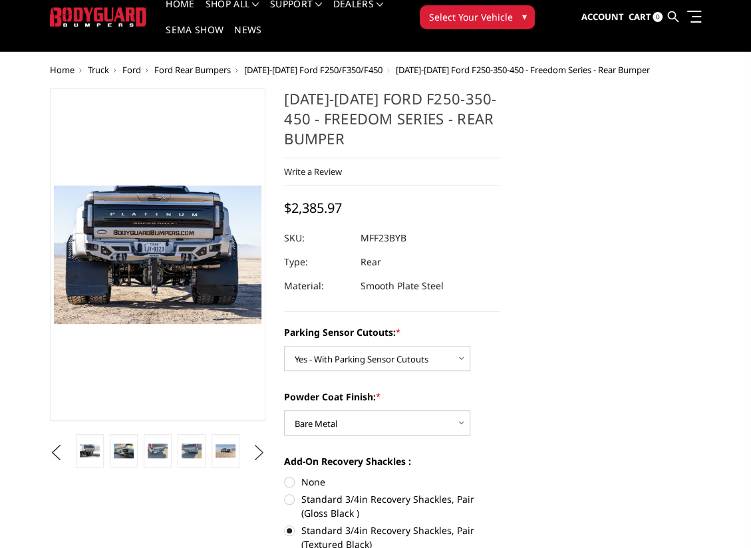
click at [257, 453] on button "Next" at bounding box center [259, 453] width 20 height 20
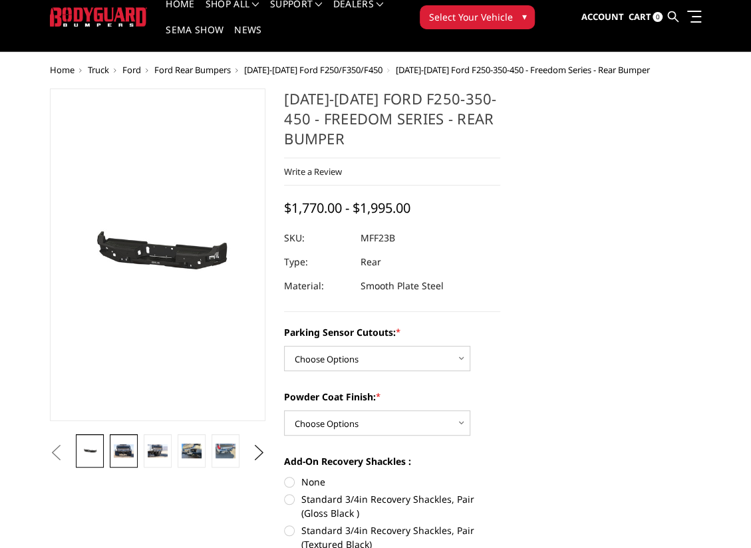
click at [122, 446] on img at bounding box center [123, 450] width 19 height 13
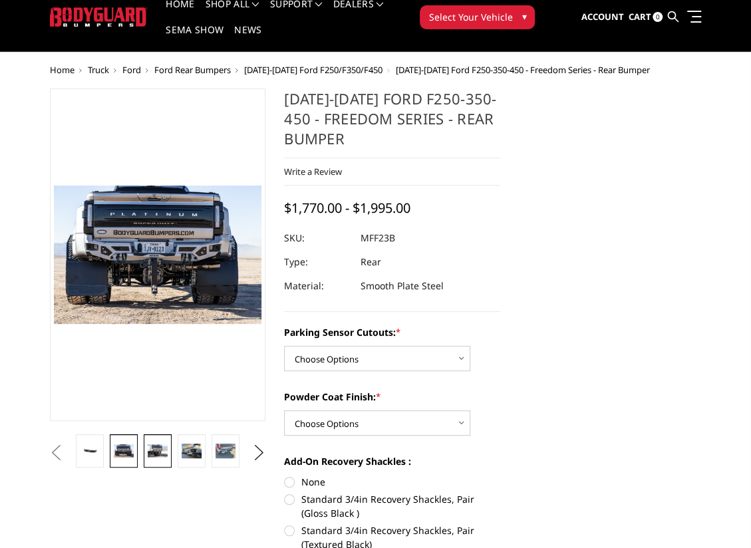
click at [162, 454] on img at bounding box center [157, 450] width 19 height 13
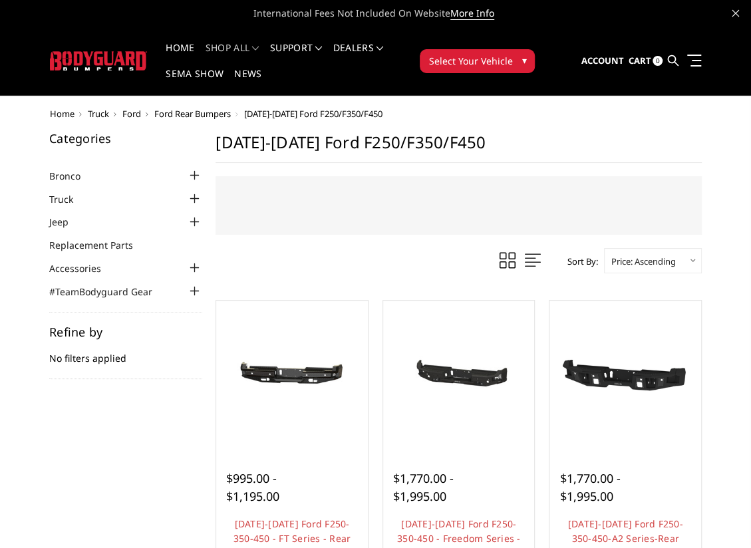
click at [140, 115] on span "Ford" at bounding box center [131, 114] width 19 height 12
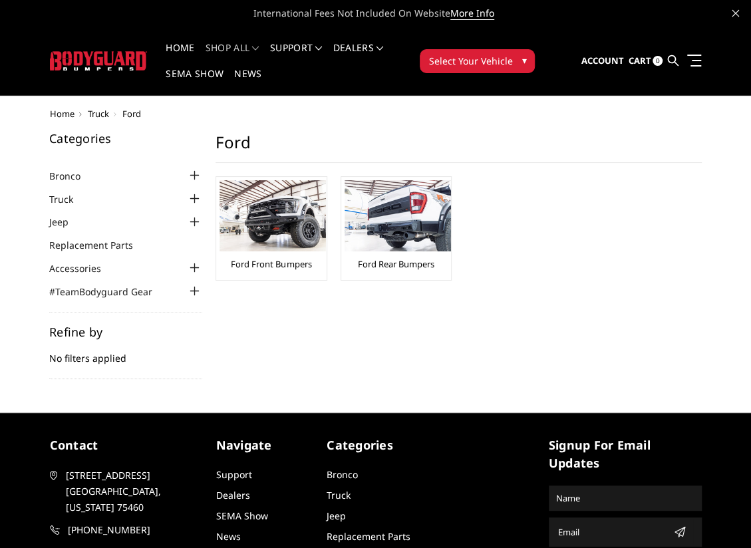
click at [319, 229] on img at bounding box center [273, 215] width 106 height 71
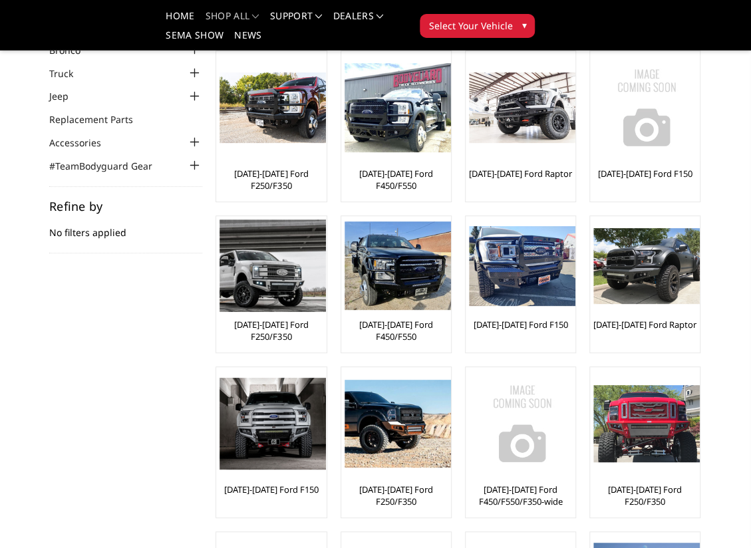
scroll to position [67, 0]
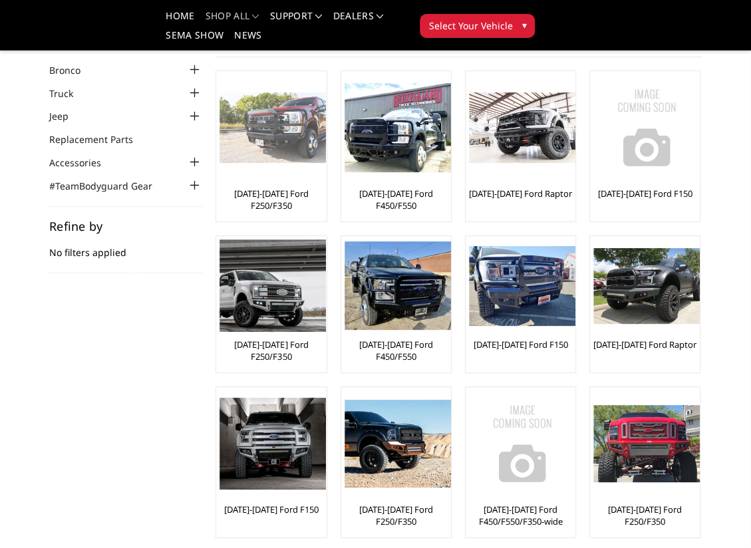
click at [287, 160] on img at bounding box center [273, 127] width 106 height 71
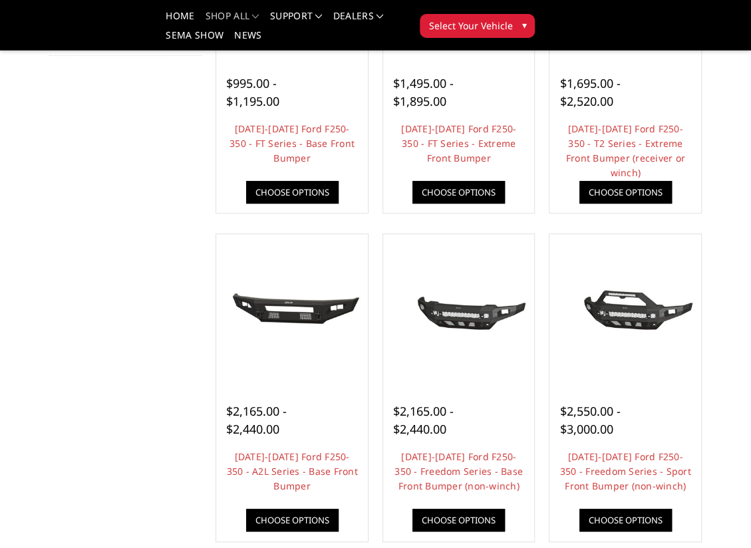
scroll to position [310, 0]
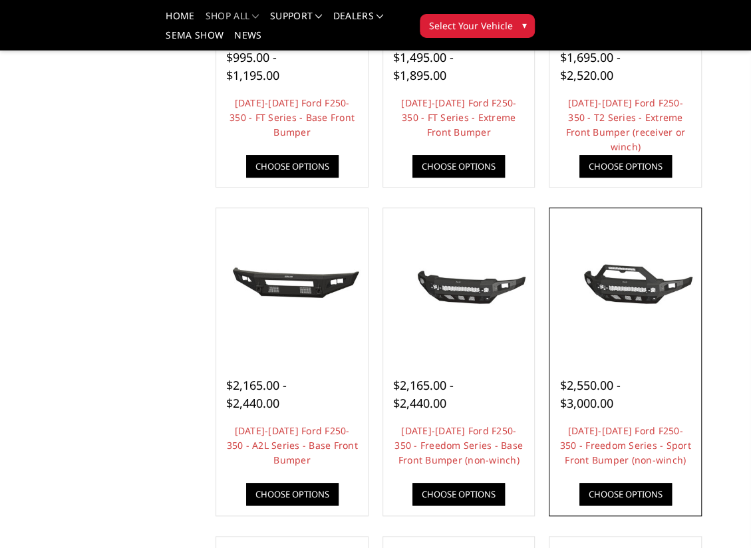
click at [637, 293] on img at bounding box center [625, 284] width 145 height 68
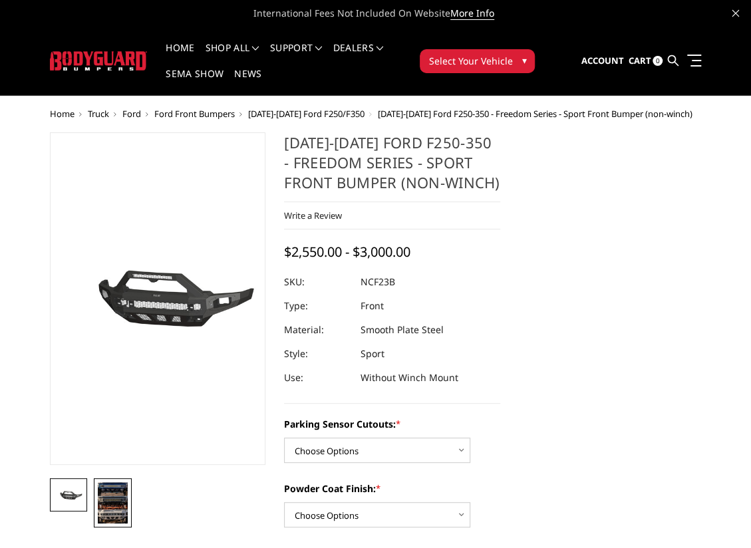
click at [110, 516] on img at bounding box center [113, 502] width 30 height 41
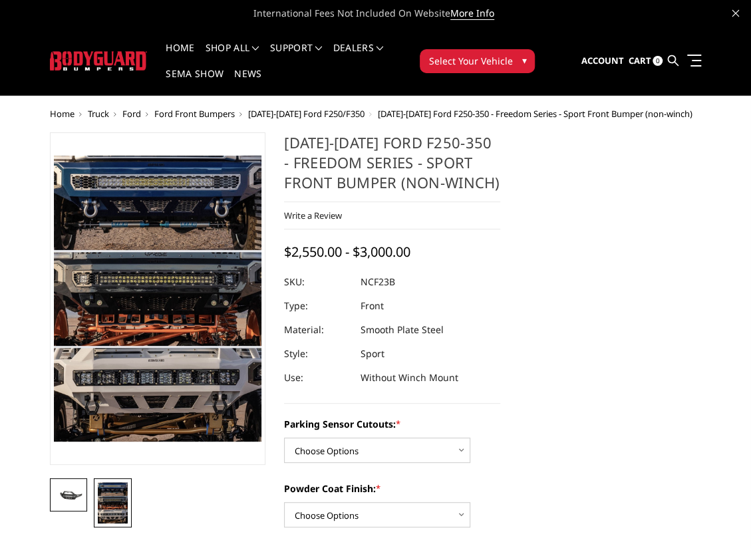
click at [79, 497] on img at bounding box center [69, 495] width 30 height 14
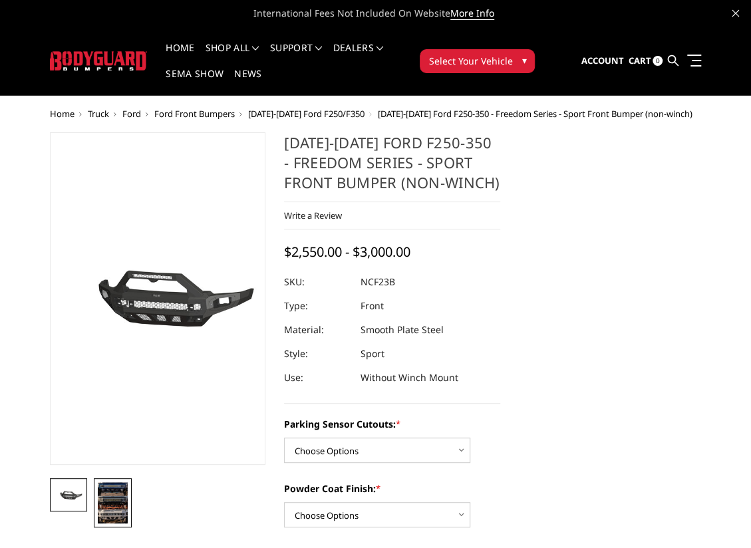
click at [108, 503] on img at bounding box center [113, 502] width 30 height 41
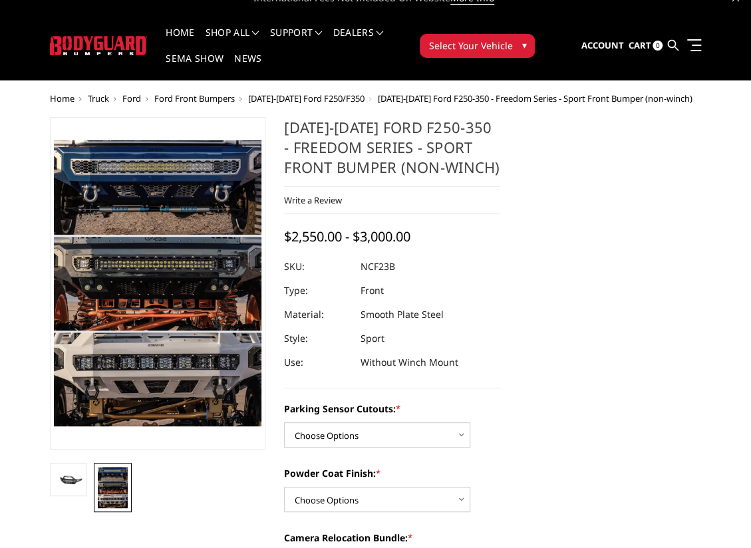
scroll to position [22, 0]
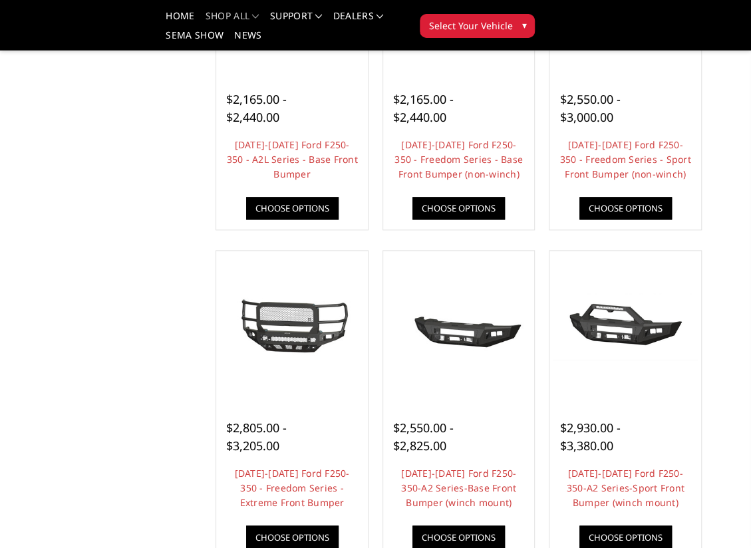
scroll to position [599, 0]
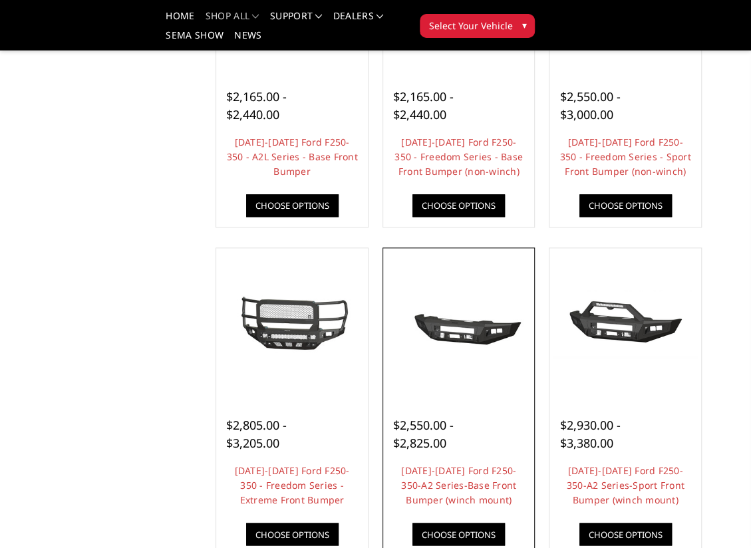
click at [456, 345] on img at bounding box center [459, 324] width 145 height 68
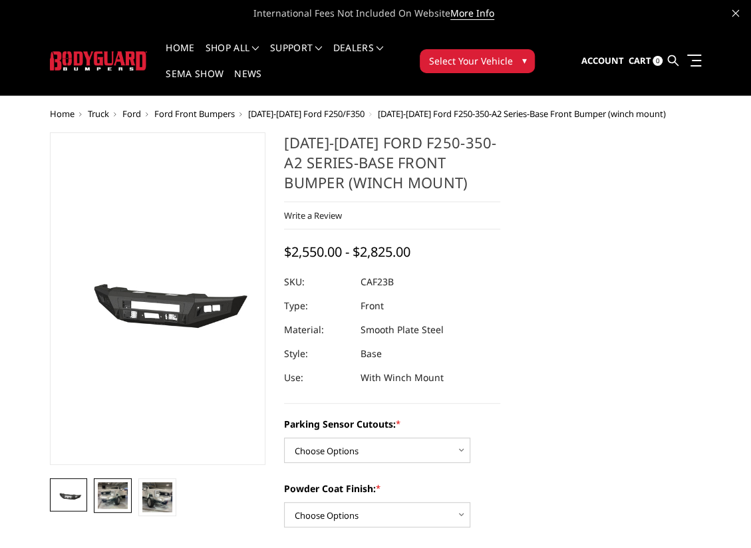
click at [128, 493] on link at bounding box center [113, 495] width 38 height 35
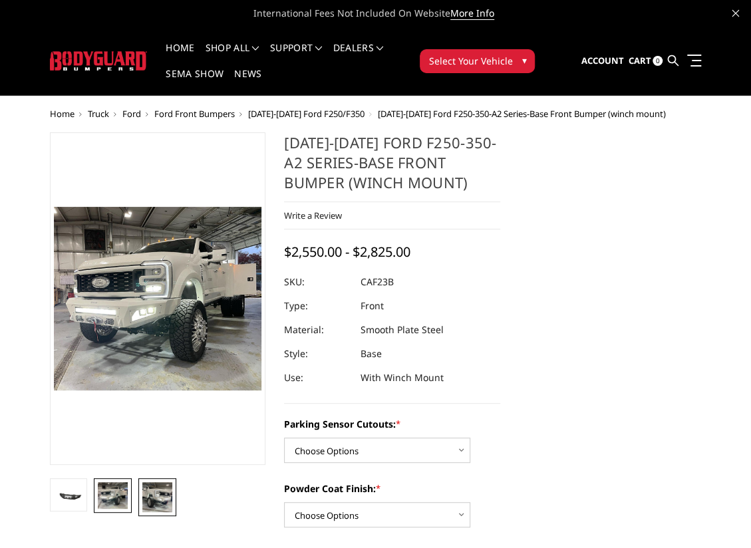
click at [148, 490] on img at bounding box center [157, 497] width 30 height 30
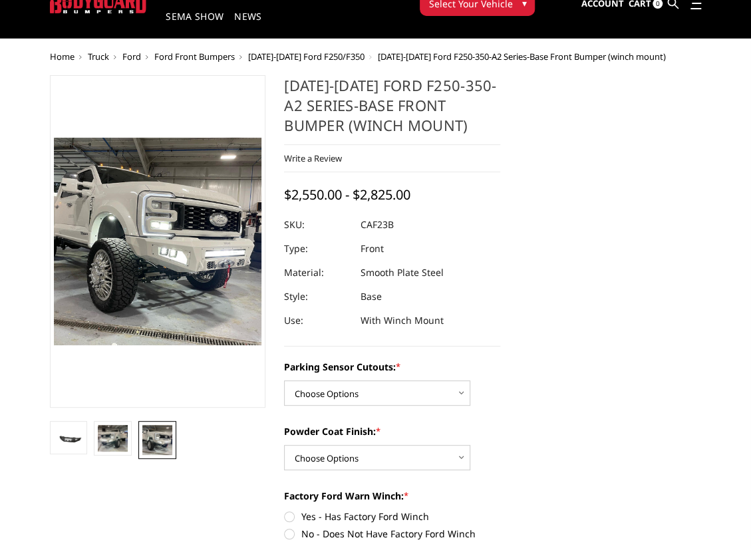
scroll to position [67, 0]
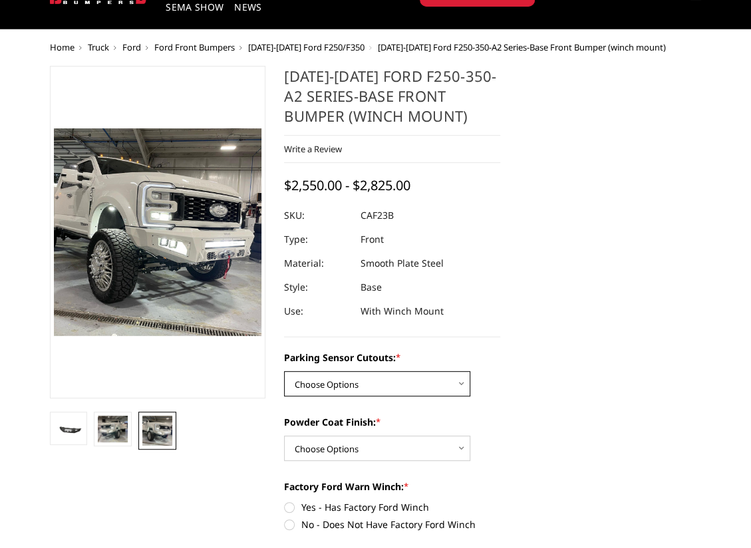
click at [303, 386] on select "Choose Options No-Without Parking Sensor Cutouts Yes-With Parking Sensor Cutouts" at bounding box center [377, 383] width 186 height 25
select select "2399"
click at [284, 371] on select "Choose Options No-Without Parking Sensor Cutouts Yes-With Parking Sensor Cutouts" at bounding box center [377, 383] width 186 height 25
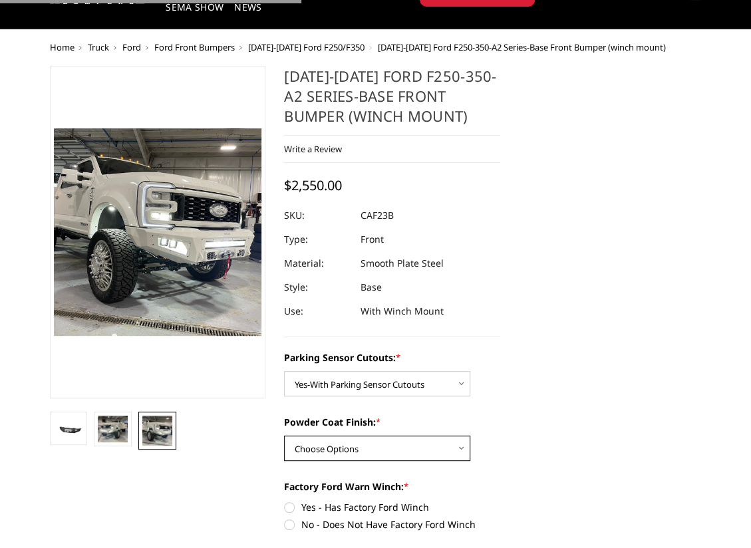
click at [346, 444] on select "Choose Options Bare Metal Textured Black Powder Coat" at bounding box center [377, 448] width 186 height 25
select select "2400"
click at [284, 436] on select "Choose Options Bare Metal Textured Black Powder Coat" at bounding box center [377, 448] width 186 height 25
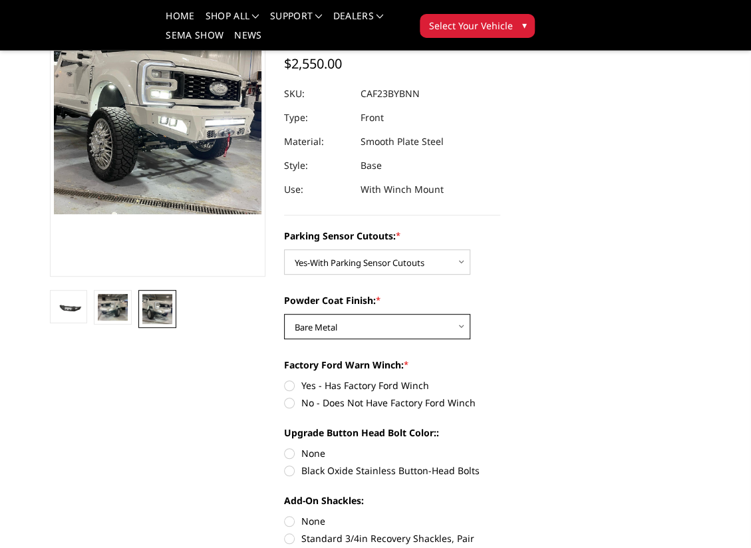
scroll to position [155, 0]
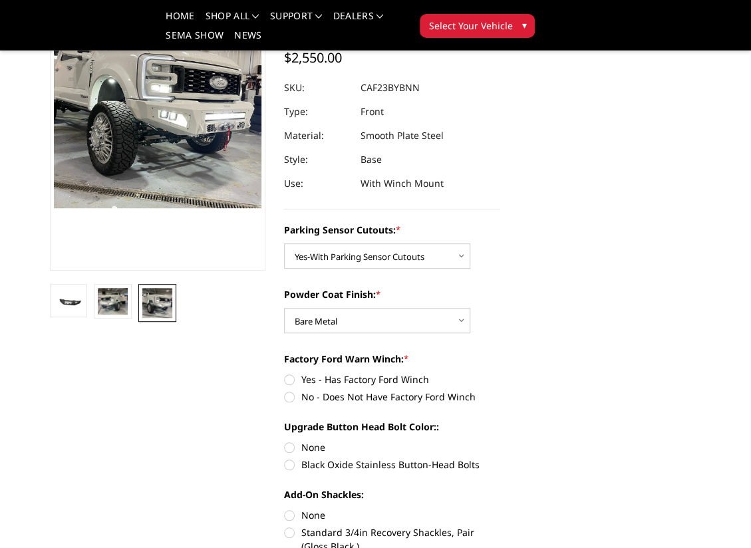
click at [335, 379] on label "Yes - Has Factory Ford Winch" at bounding box center [392, 380] width 216 height 14
click at [285, 373] on input "Yes - Has Factory Ford Winch" at bounding box center [284, 373] width 1 height 1
radio input "true"
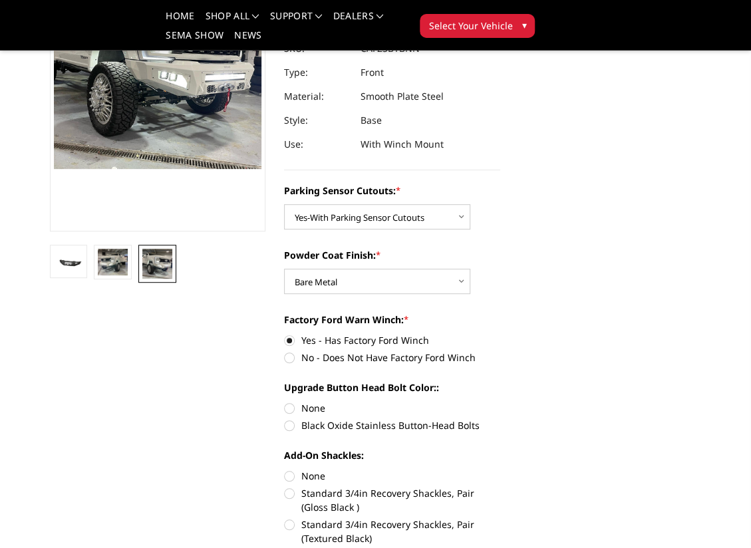
scroll to position [200, 0]
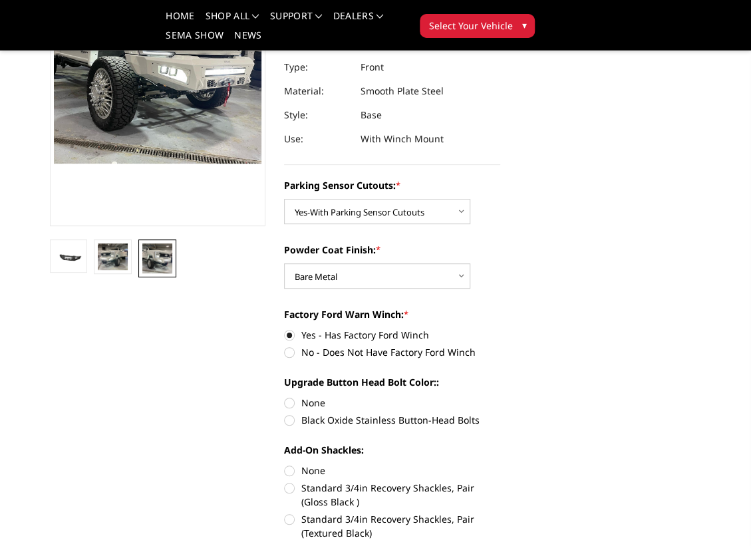
click at [329, 419] on label "Black Oxide Stainless Button-Head Bolts" at bounding box center [392, 420] width 216 height 14
click at [500, 397] on input "Black Oxide Stainless Button-Head Bolts" at bounding box center [500, 396] width 1 height 1
radio input "true"
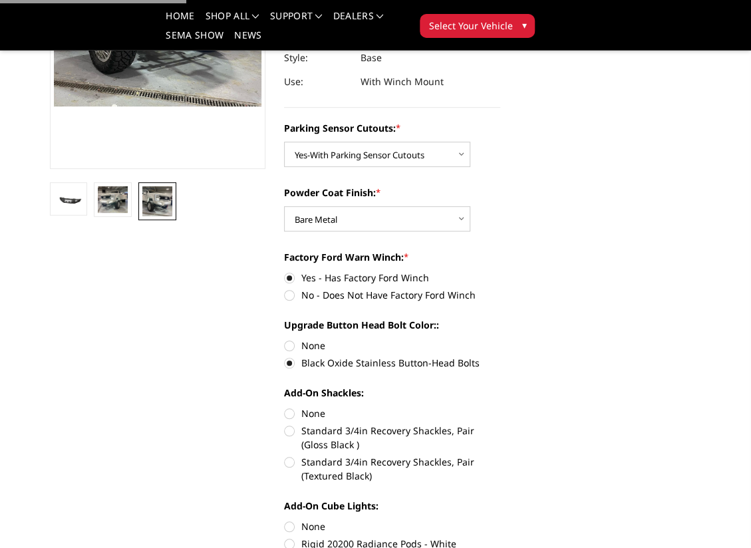
scroll to position [288, 0]
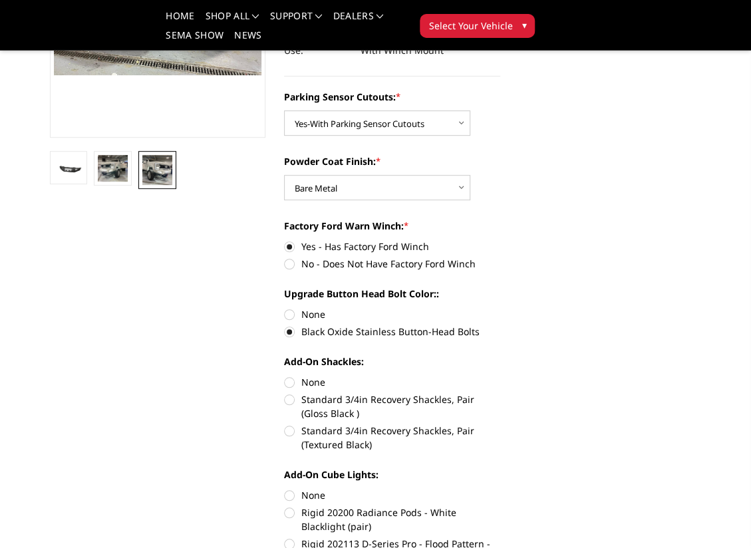
click at [336, 434] on label "Standard 3/4in Recovery Shackles, Pair (Textured Black)" at bounding box center [392, 438] width 216 height 28
click at [500, 393] on input "Standard 3/4in Recovery Shackles, Pair (Textured Black)" at bounding box center [500, 393] width 1 height 1
radio input "true"
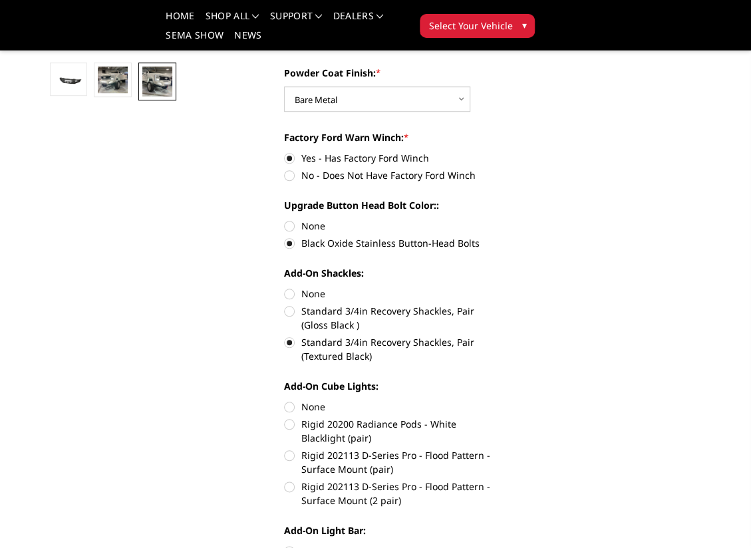
scroll to position [377, 0]
click at [305, 399] on div "Add-On Cube Lights: None Rigid 20200 Radiance Pods - White Blacklight (pair) Ri…" at bounding box center [392, 442] width 216 height 126
click at [291, 405] on label "None" at bounding box center [392, 407] width 216 height 14
click at [285, 401] on input "None" at bounding box center [284, 400] width 1 height 1
radio input "true"
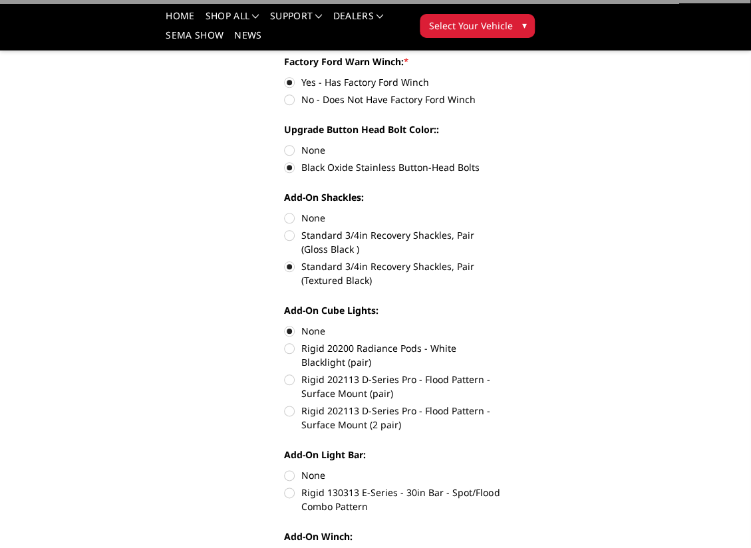
scroll to position [488, 0]
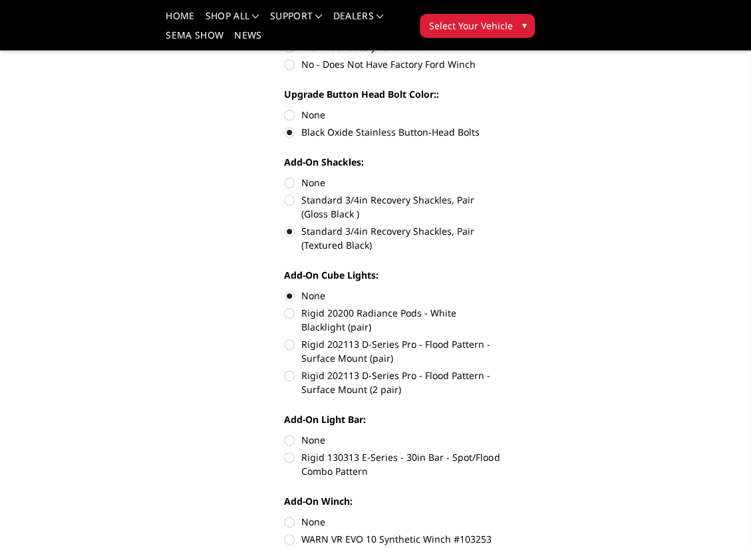
click at [286, 439] on label "None" at bounding box center [392, 440] width 216 height 14
click at [285, 434] on input "None" at bounding box center [284, 433] width 1 height 1
radio input "true"
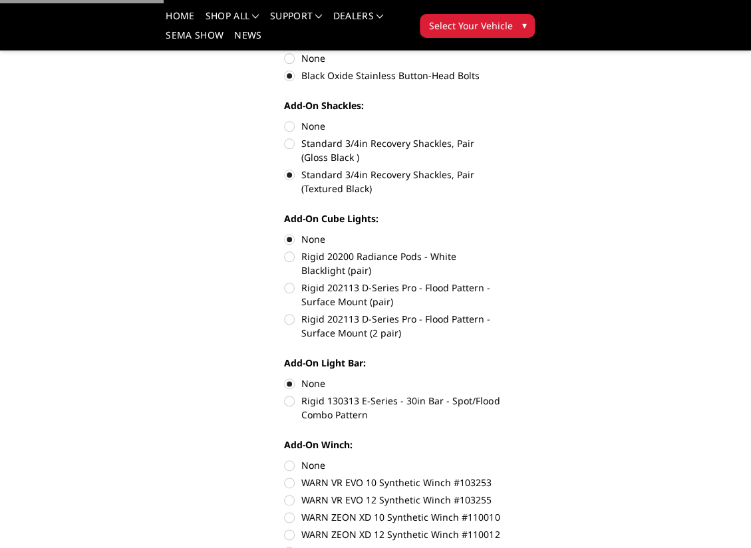
scroll to position [576, 0]
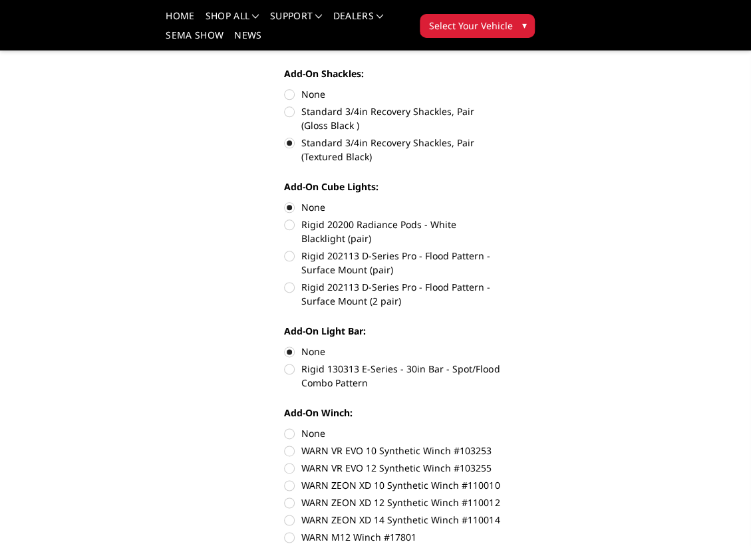
click at [289, 434] on label "None" at bounding box center [392, 434] width 216 height 14
click at [285, 427] on input "None" at bounding box center [284, 427] width 1 height 1
radio input "true"
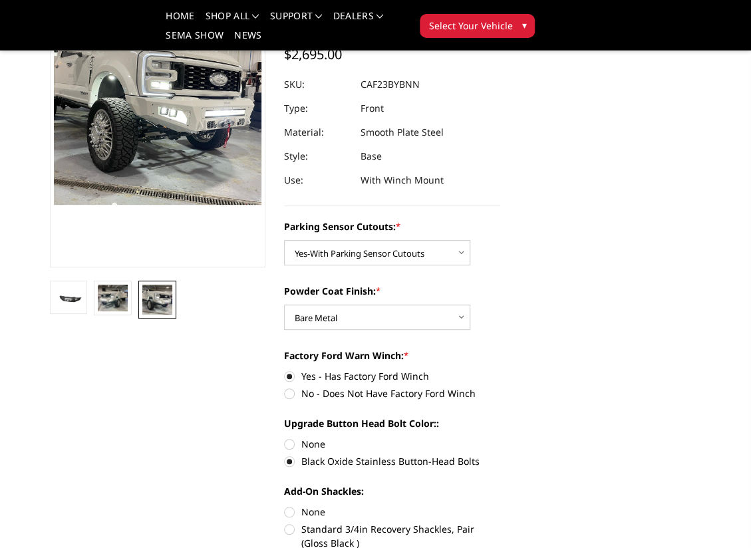
scroll to position [155, 0]
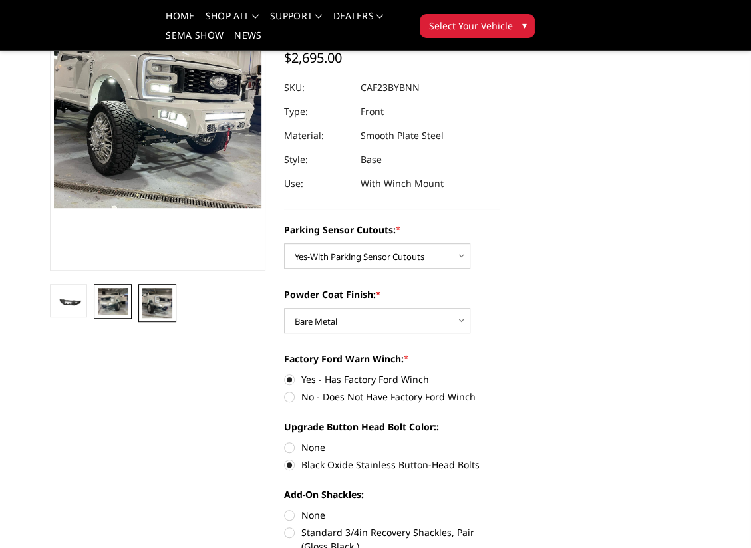
click at [115, 302] on img at bounding box center [113, 301] width 30 height 27
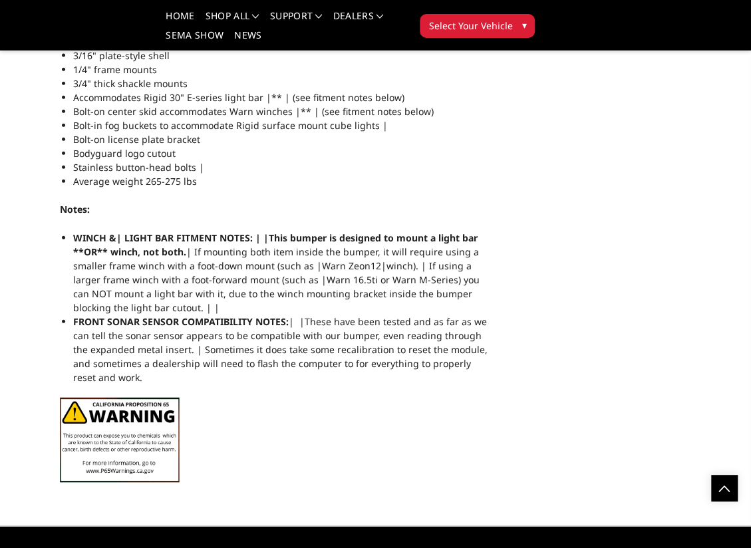
scroll to position [1353, 0]
